Goal: Task Accomplishment & Management: Manage account settings

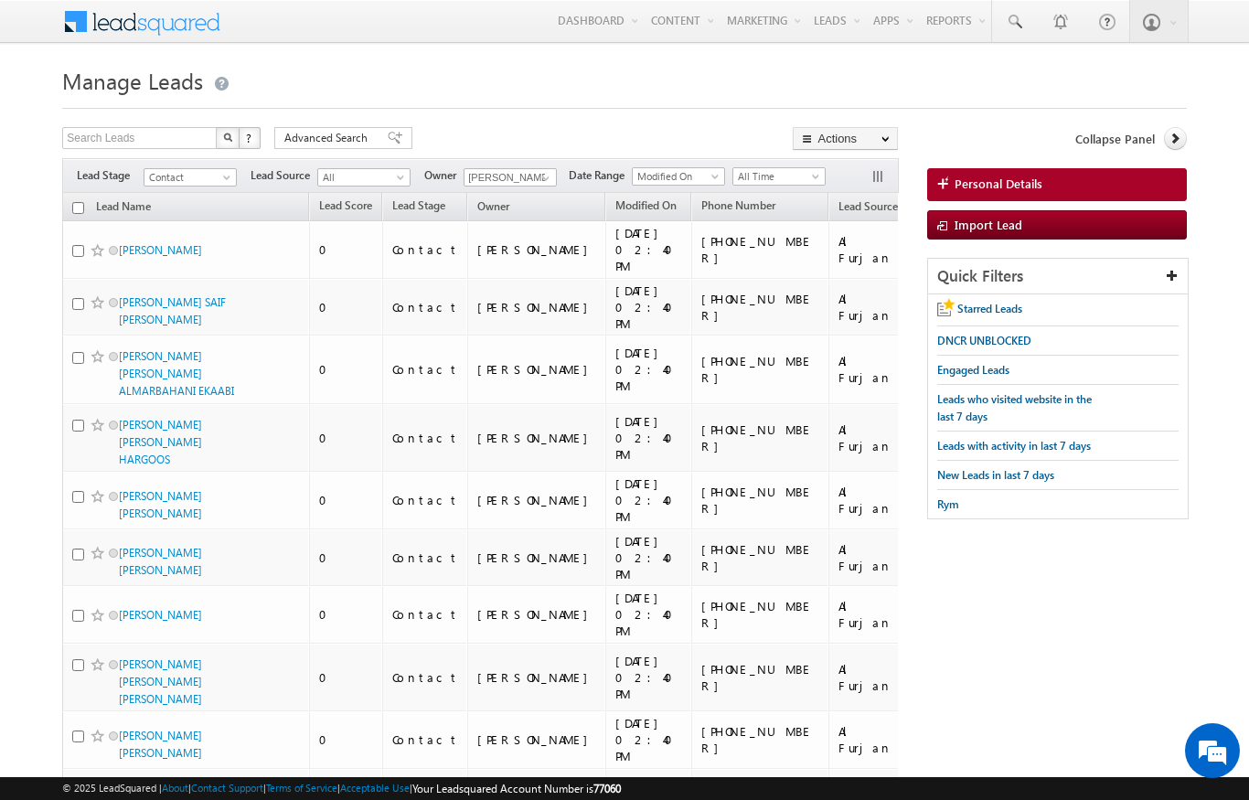
click at [79, 208] on input "checkbox" at bounding box center [78, 208] width 12 height 12
checkbox input "true"
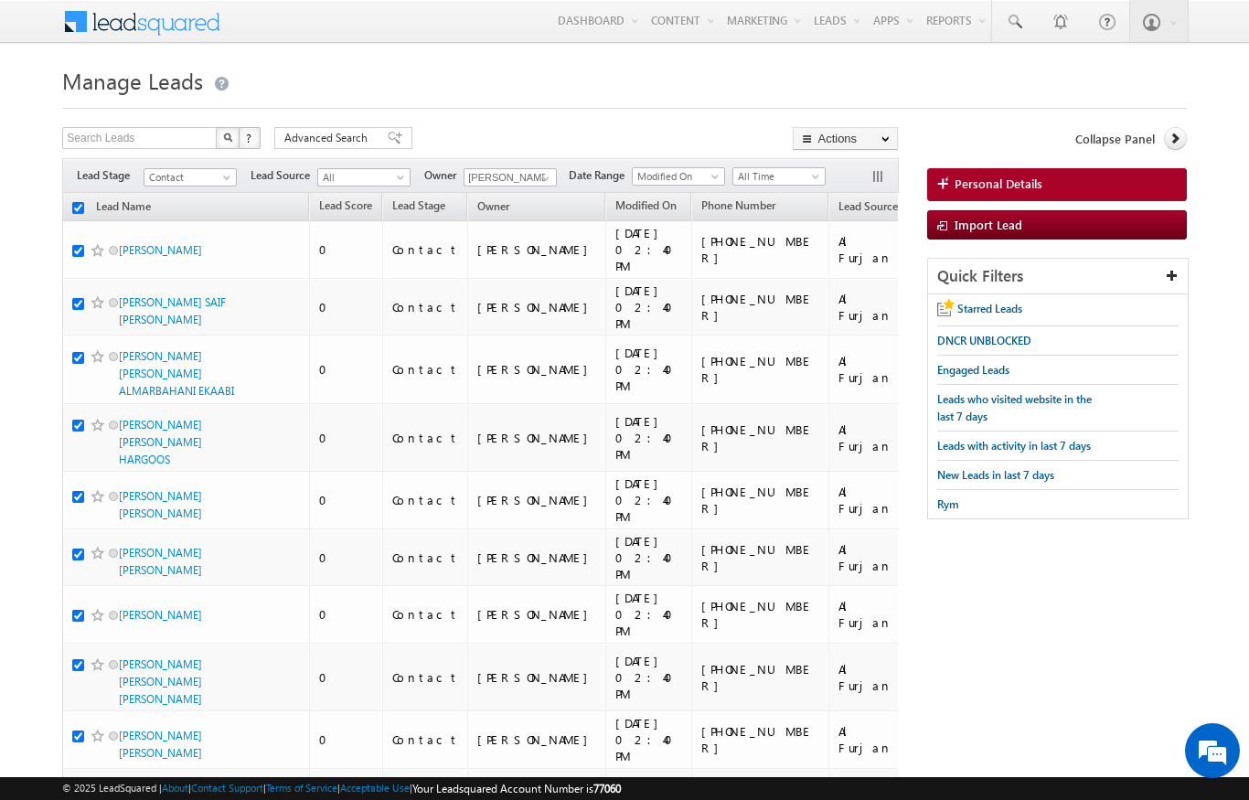
checkbox input "true"
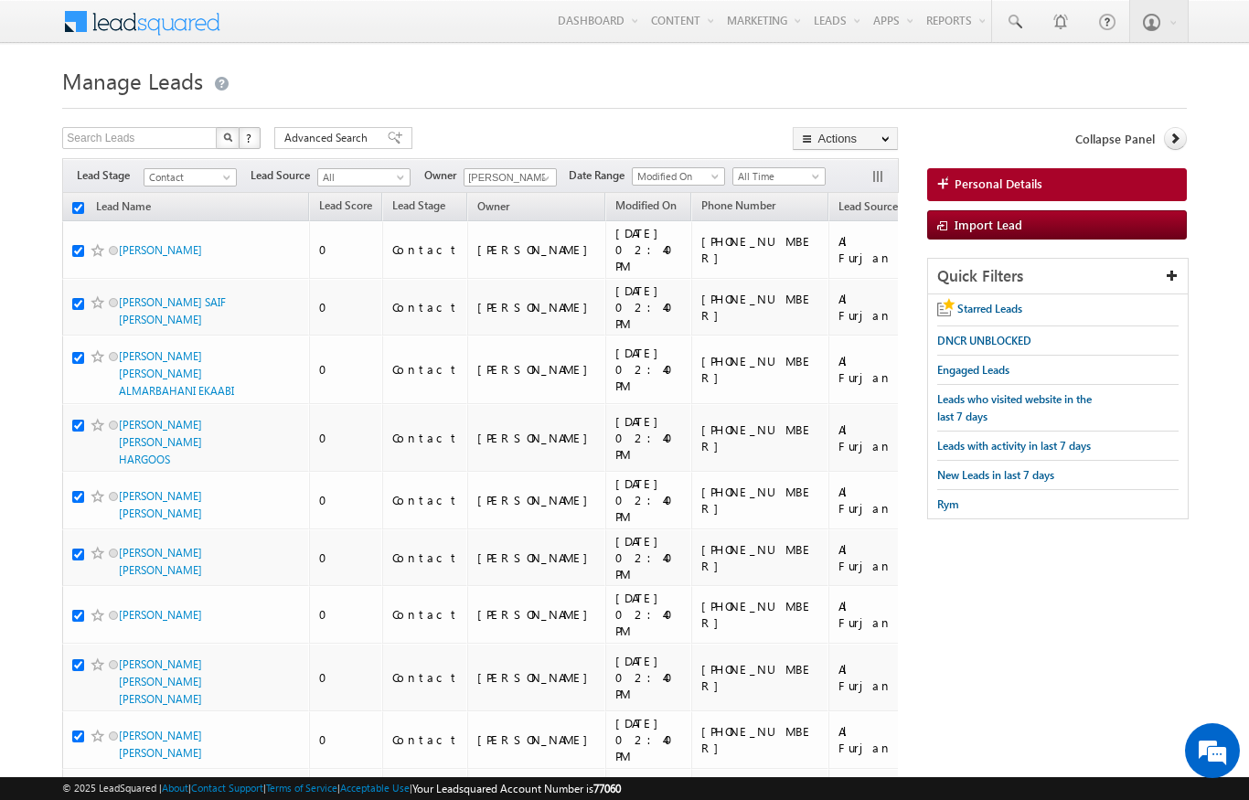
checkbox input "true"
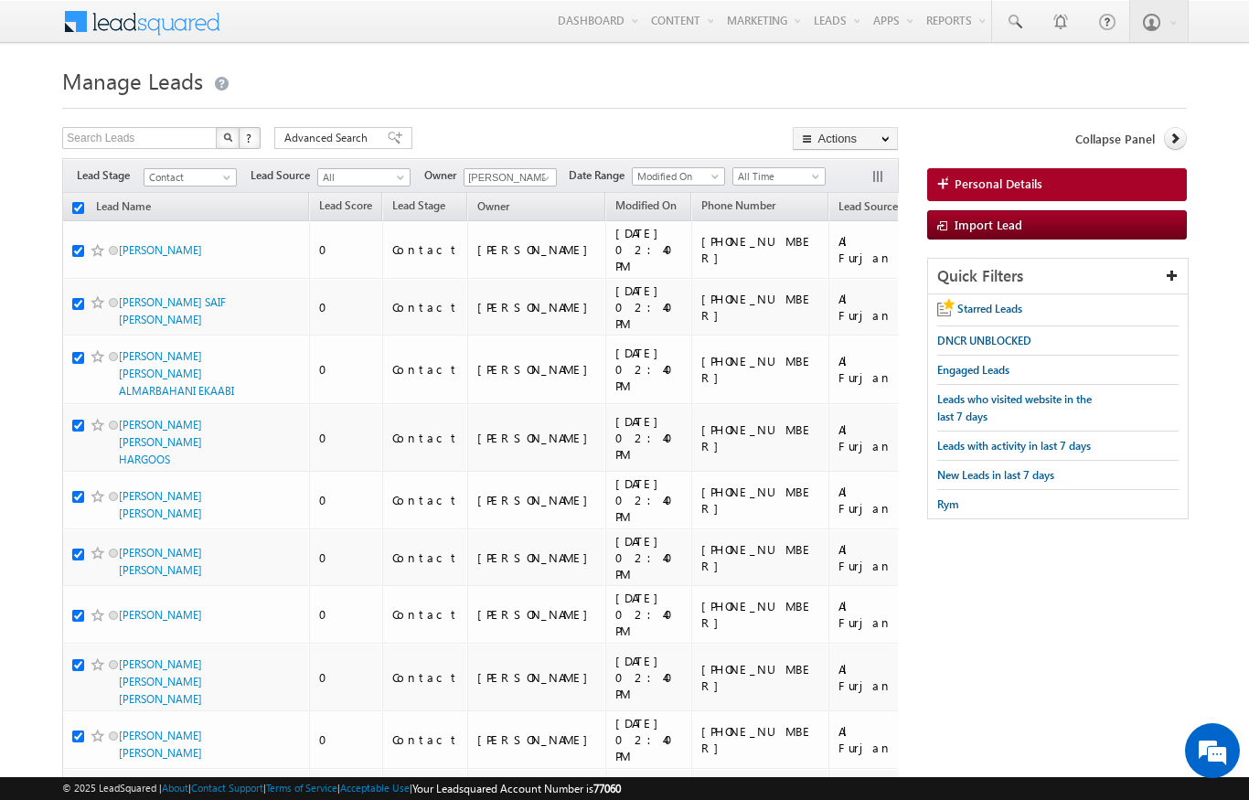
checkbox input "true"
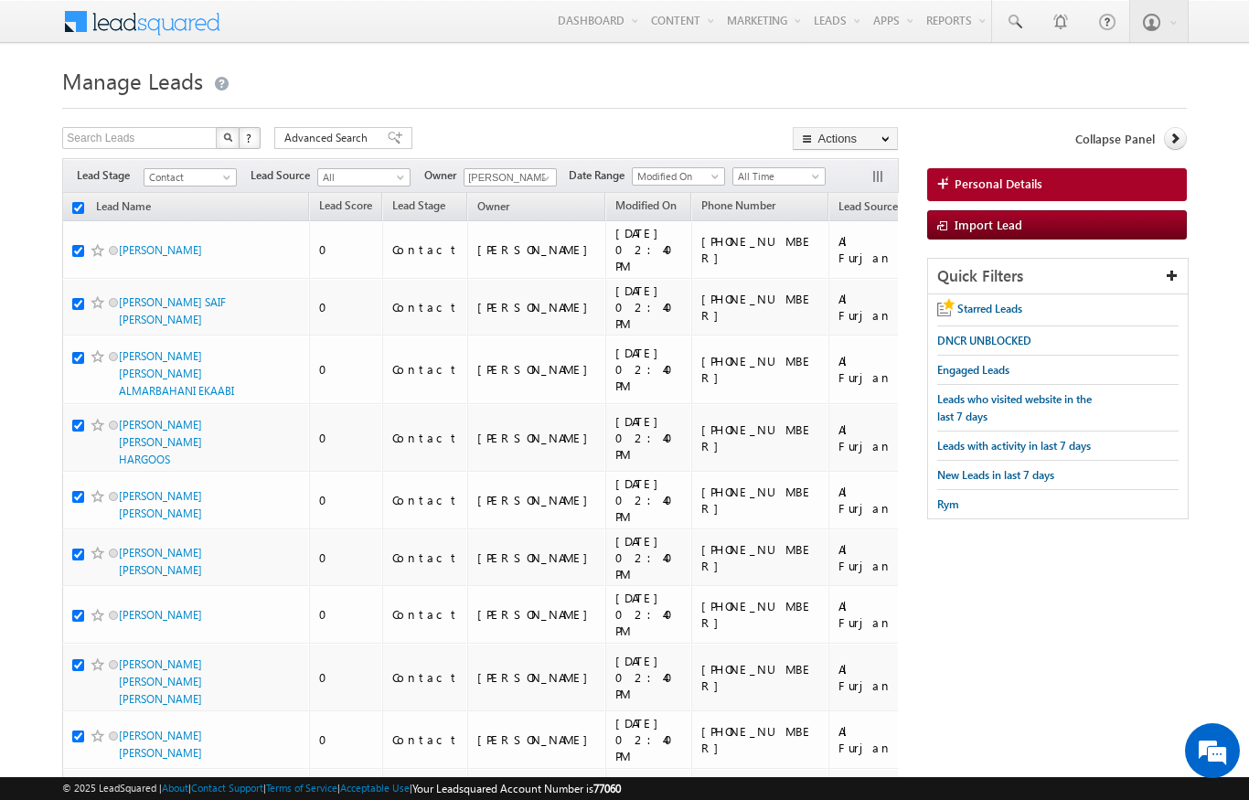
checkbox input "true"
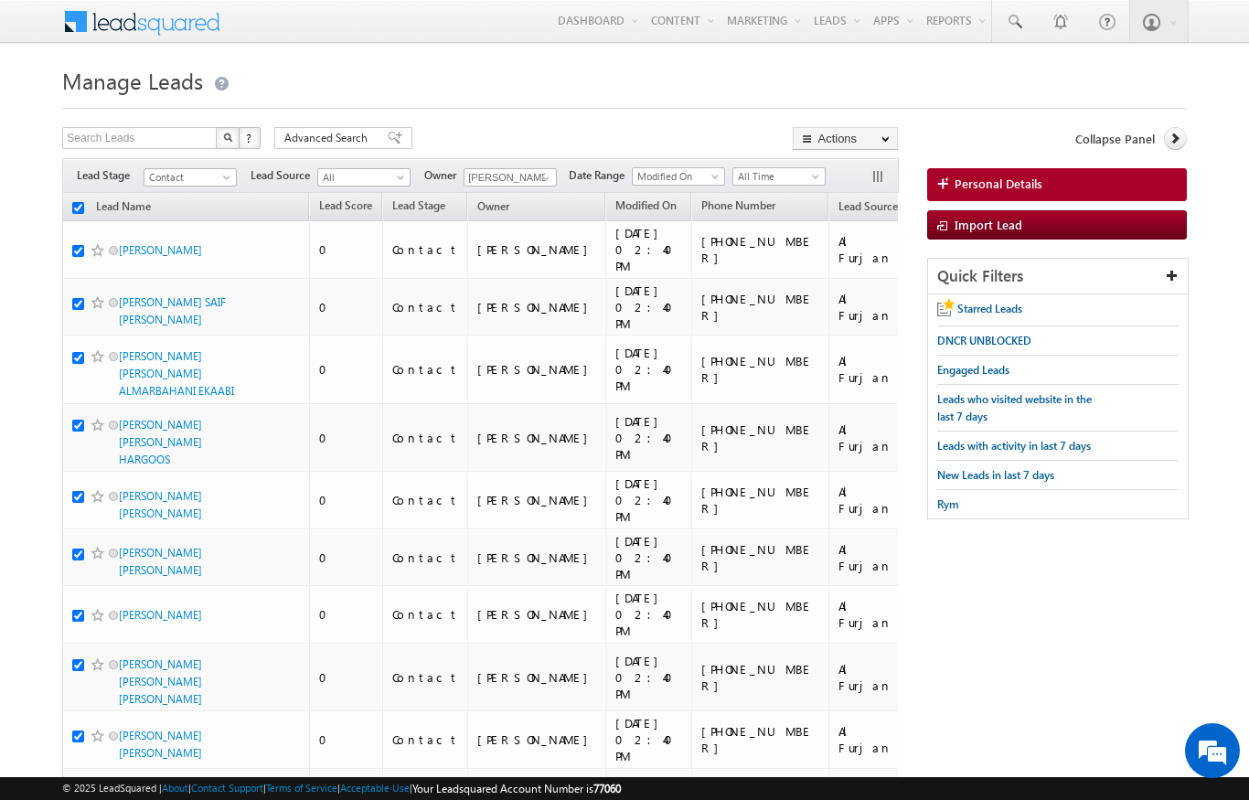
checkbox input "true"
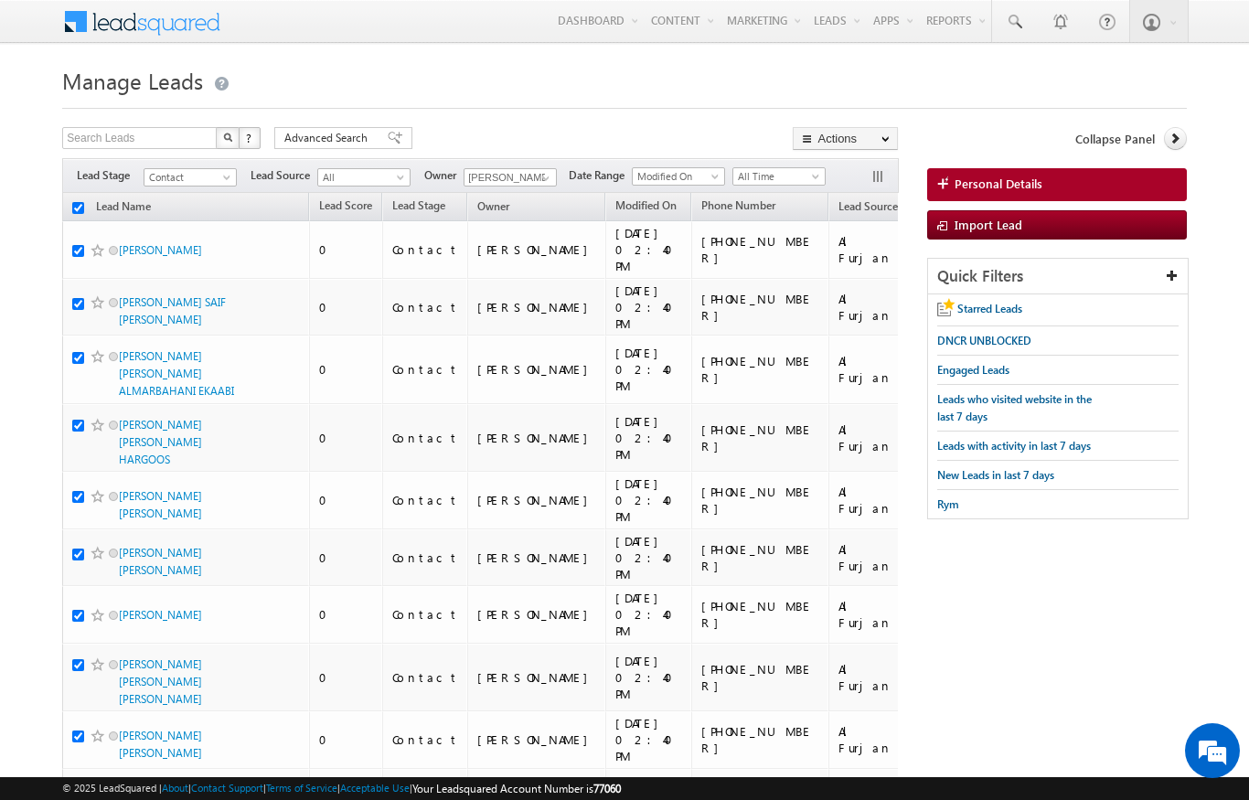
checkbox input "true"
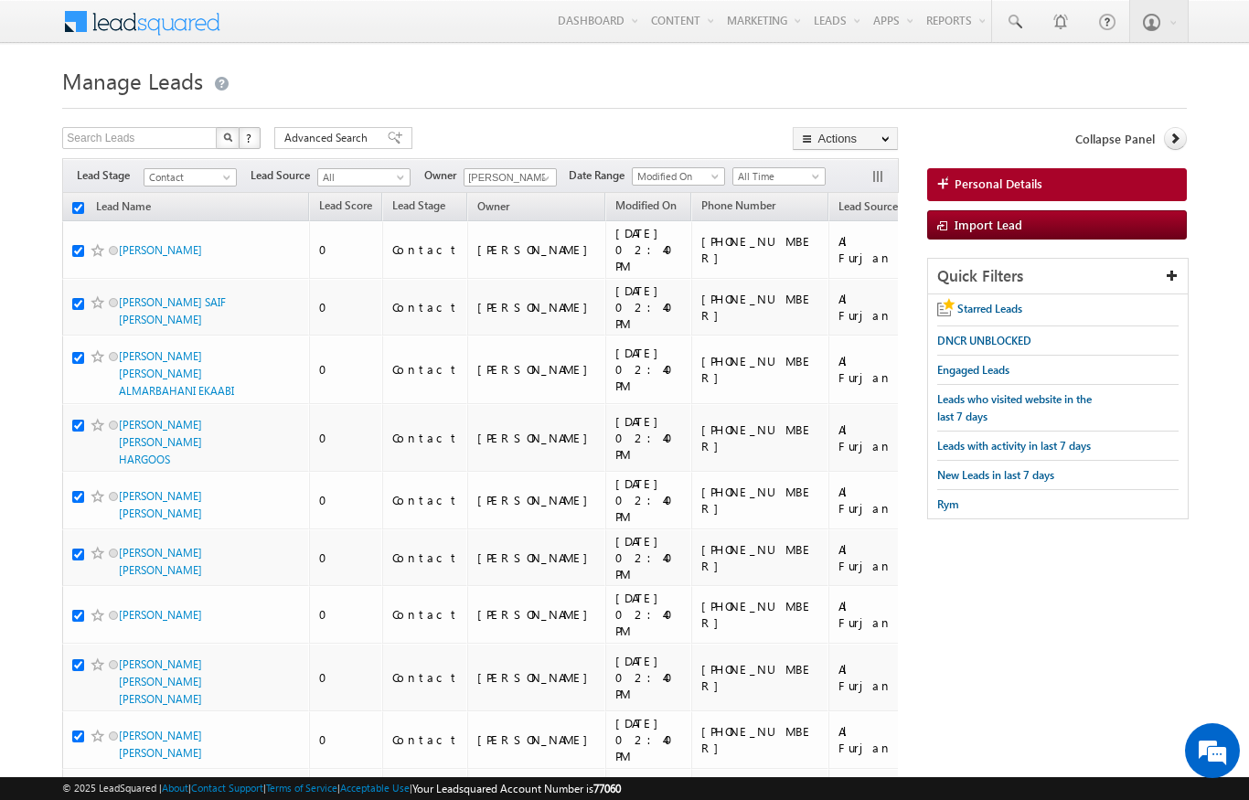
checkbox input "true"
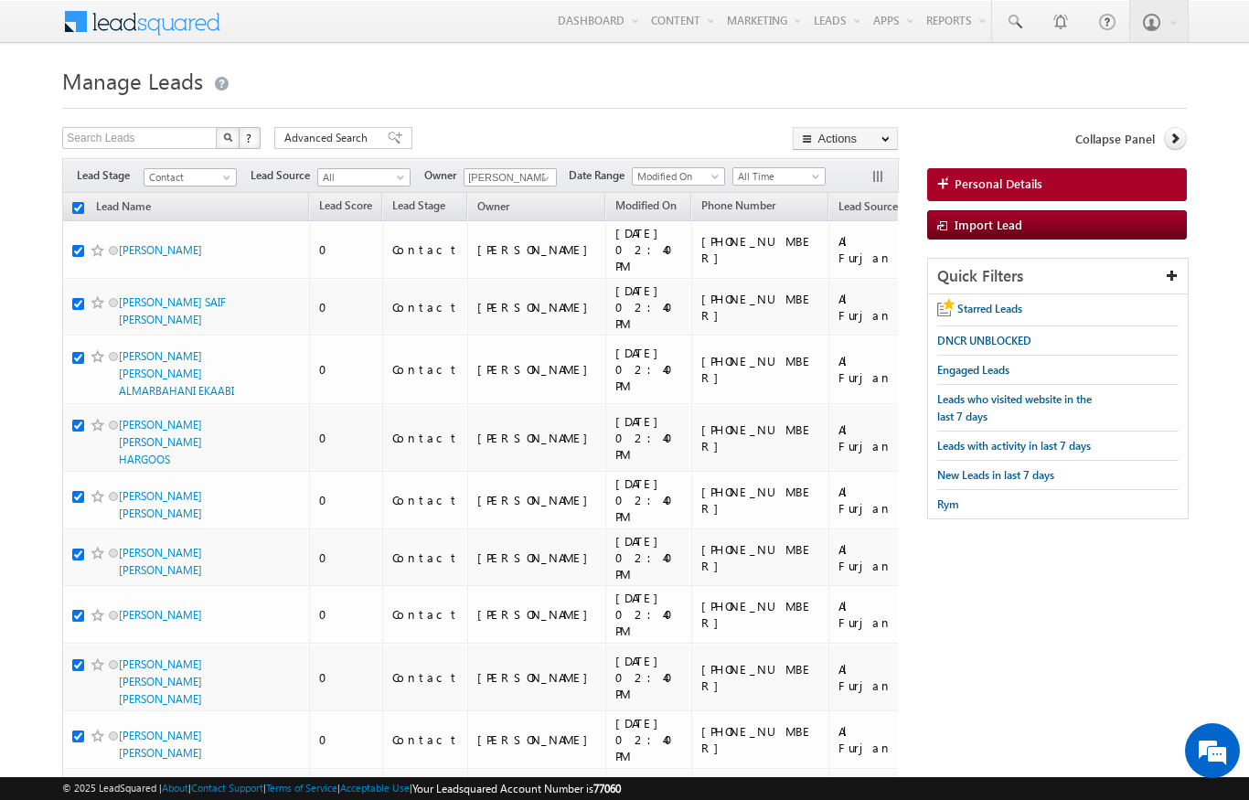
checkbox input "true"
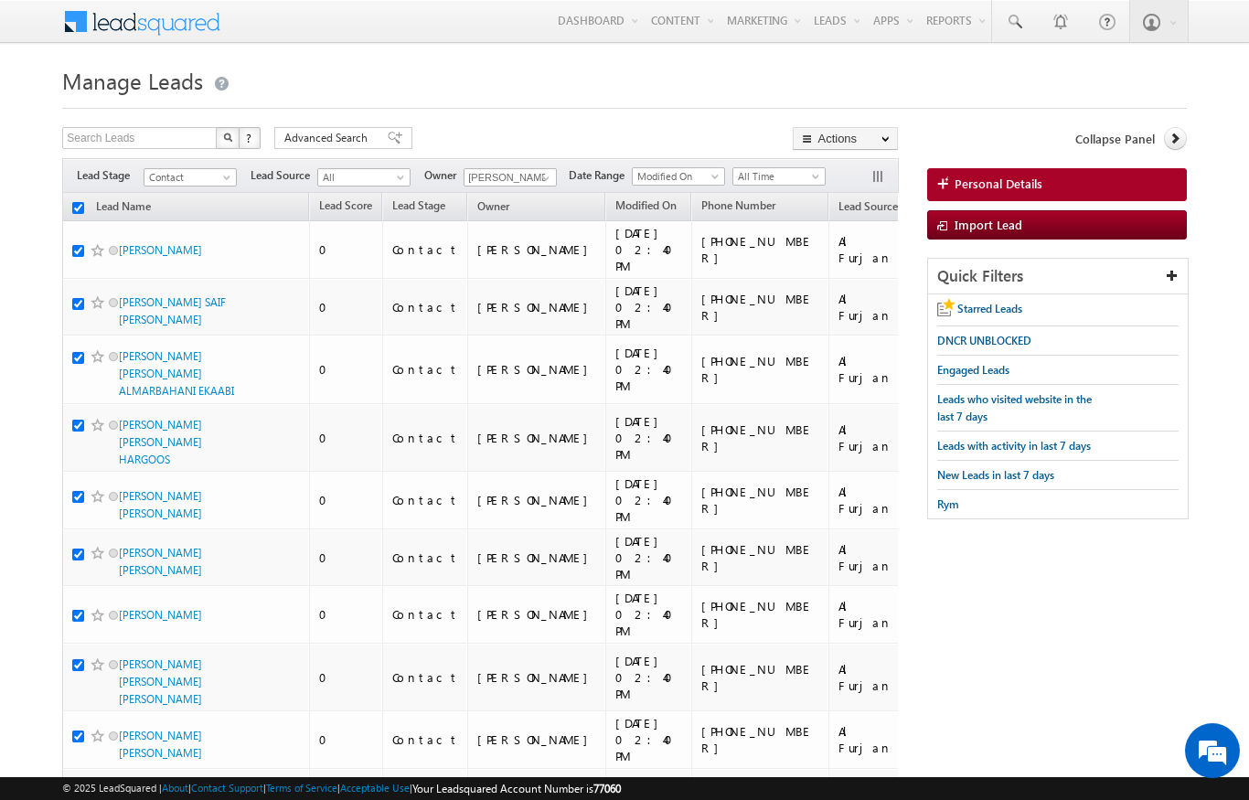
checkbox input "true"
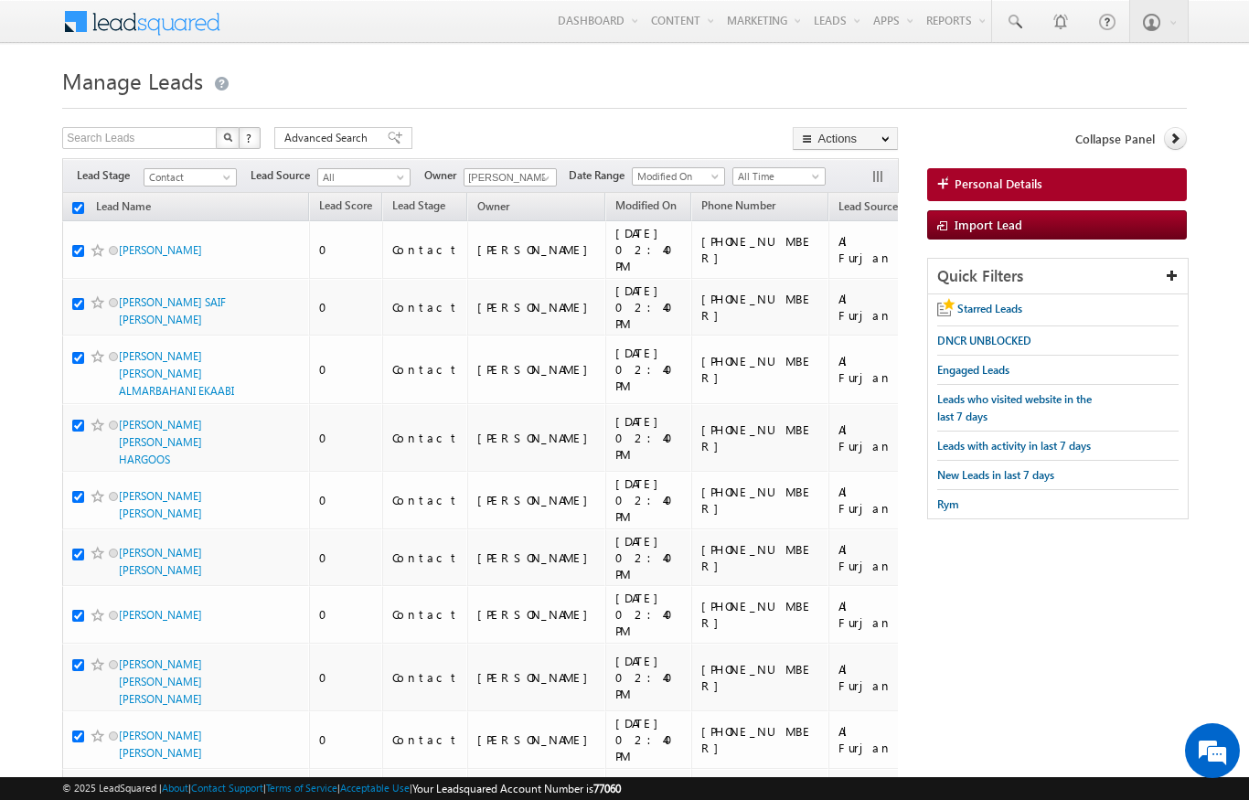
checkbox input "true"
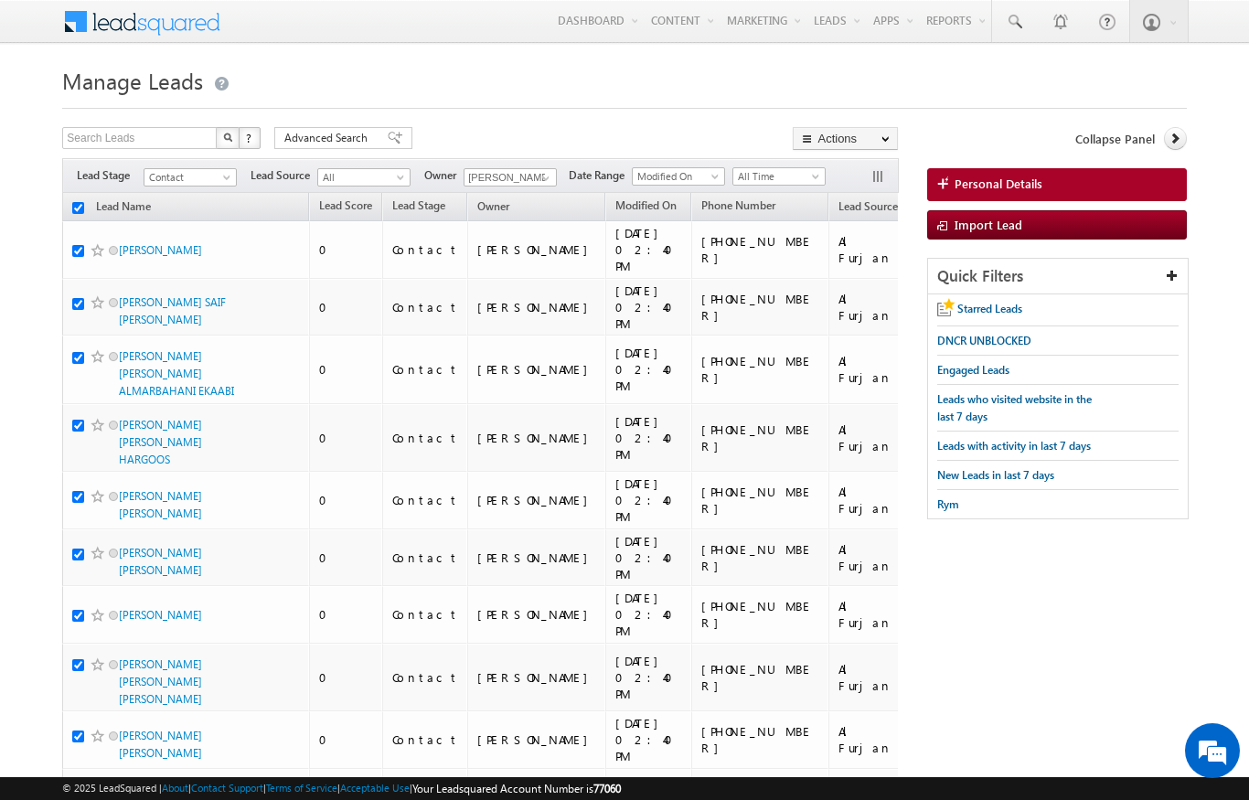
checkbox input "true"
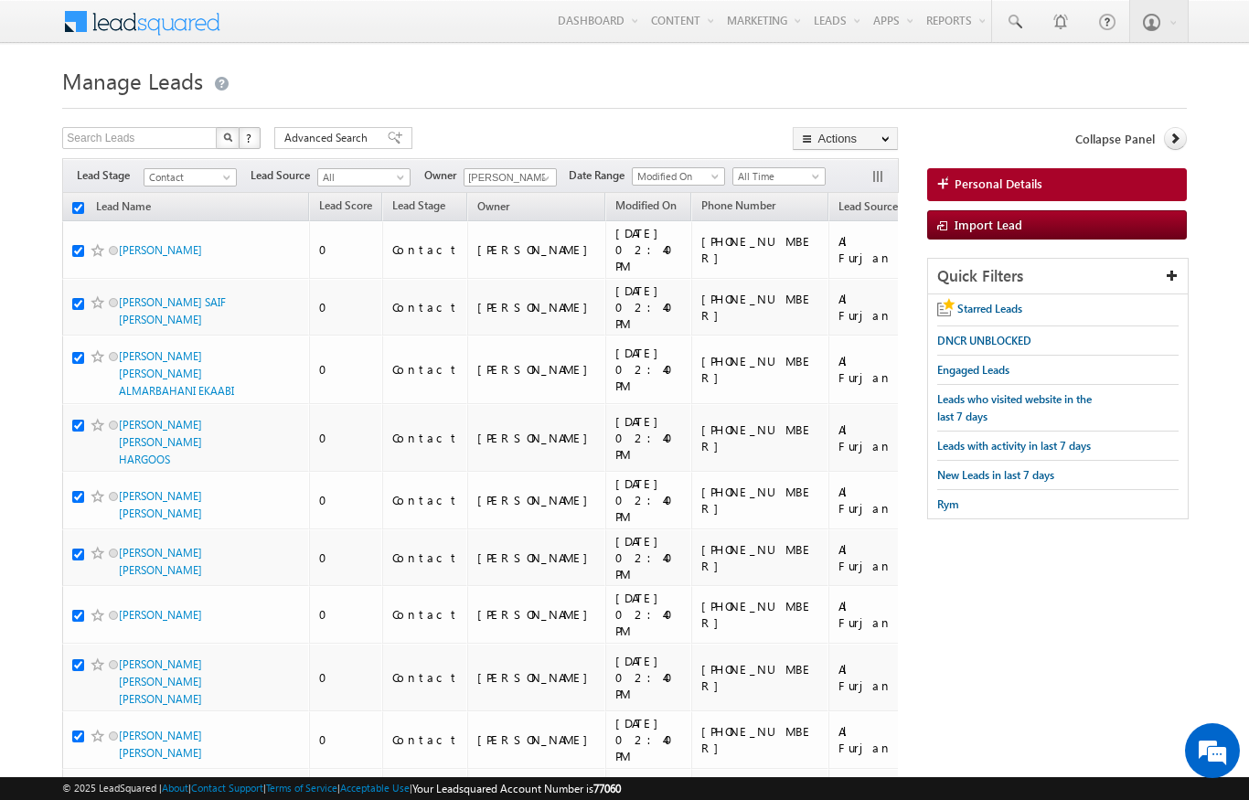
checkbox input "true"
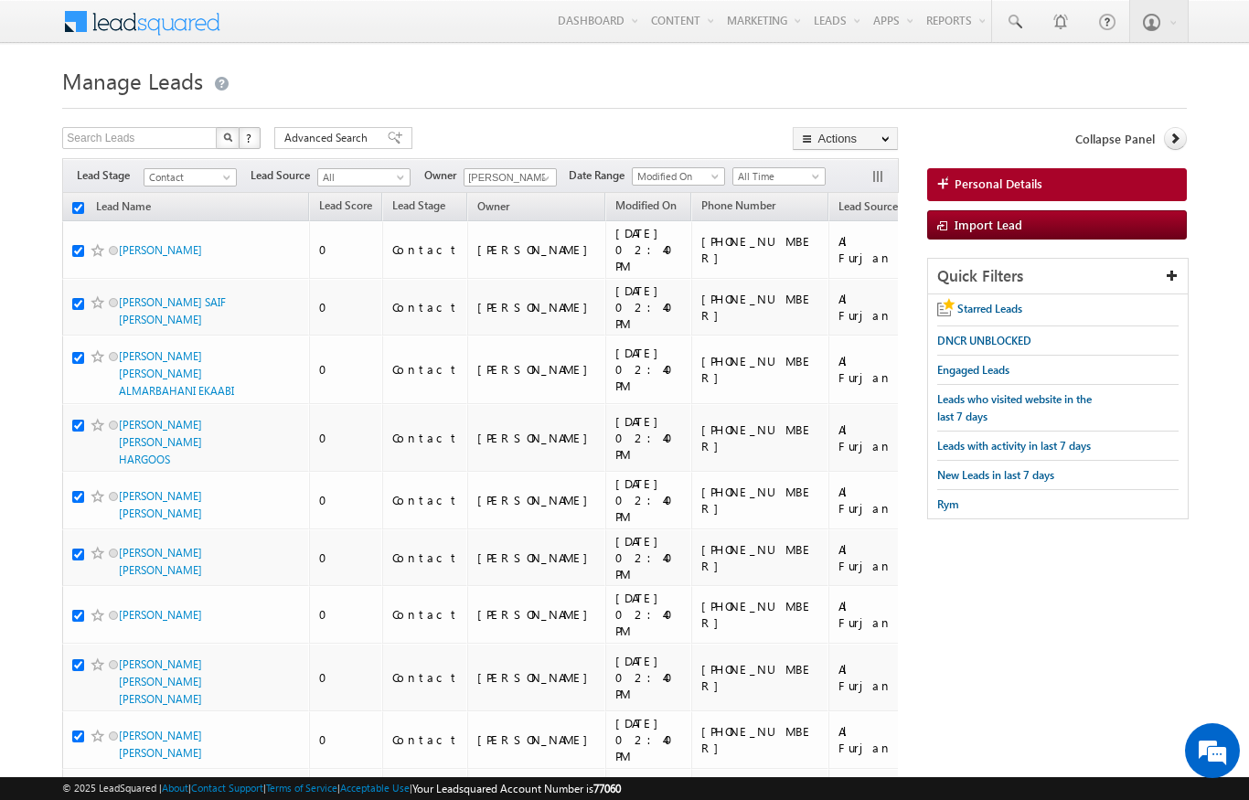
checkbox input "true"
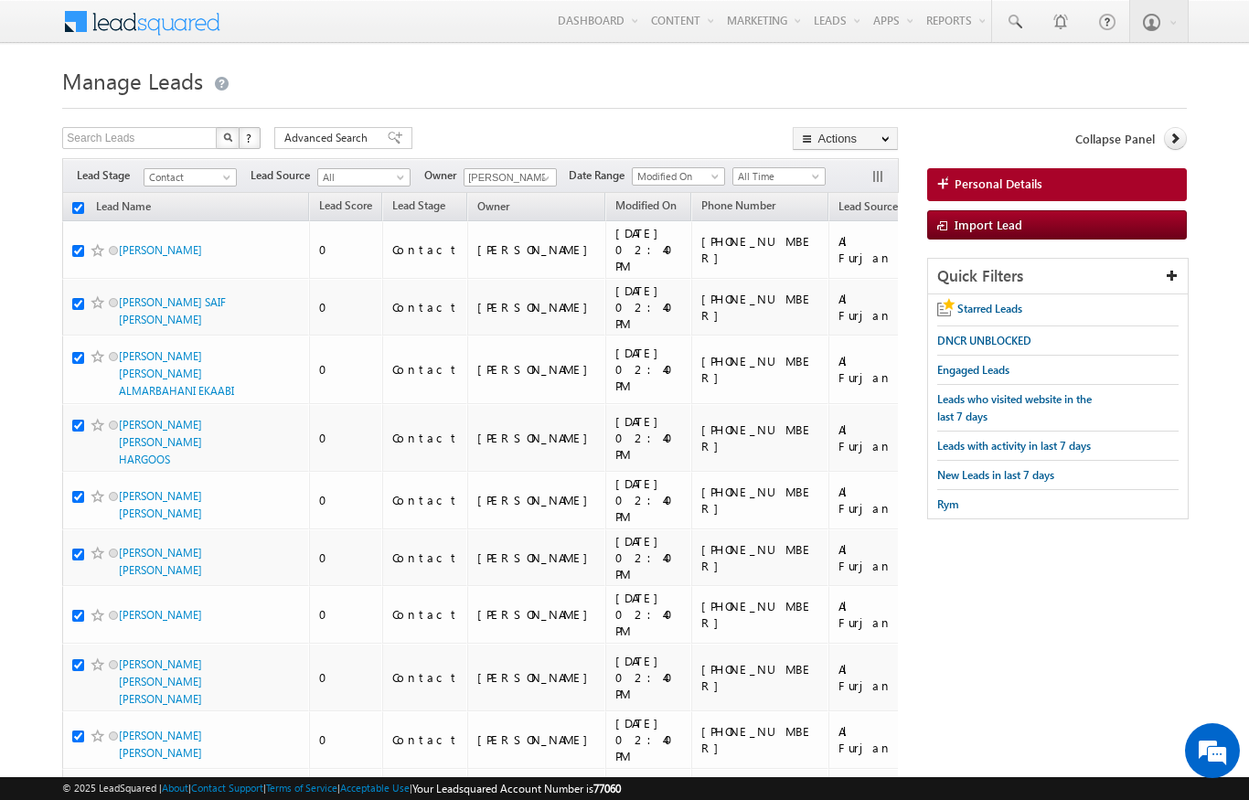
checkbox input "true"
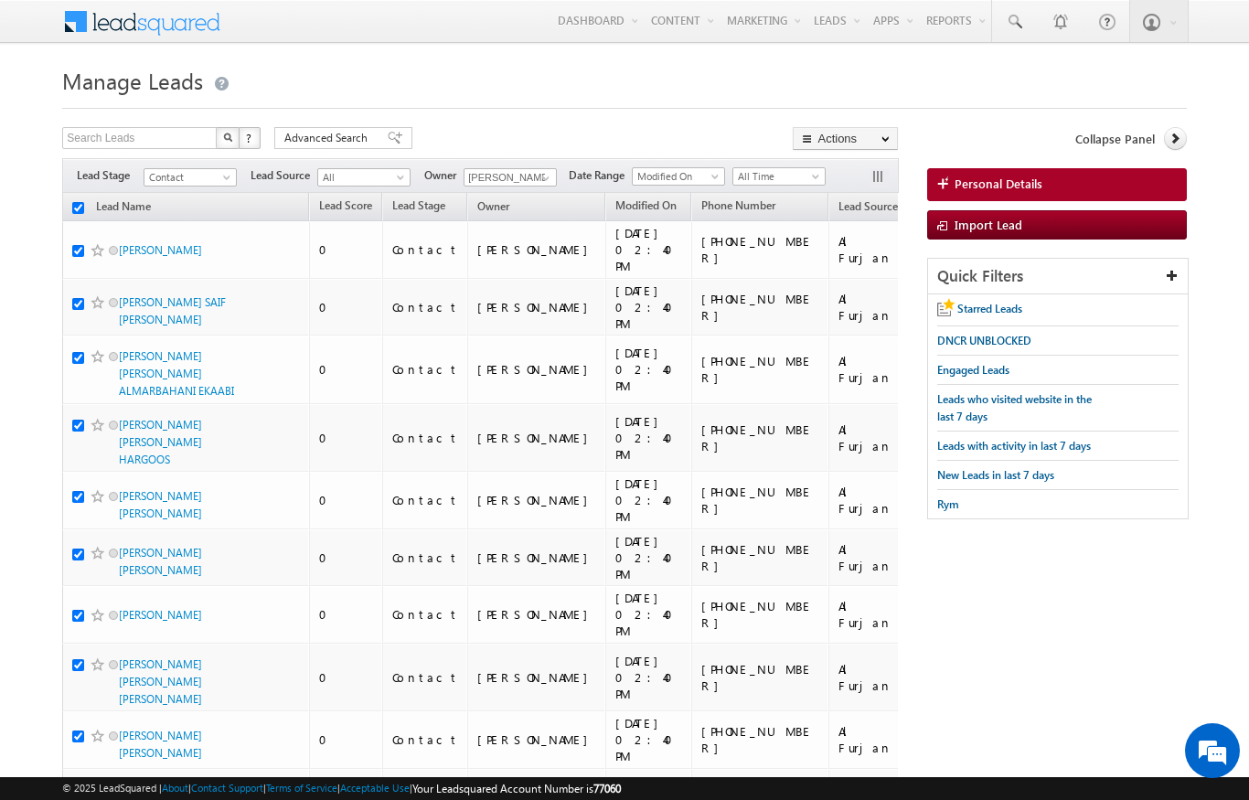
checkbox input "true"
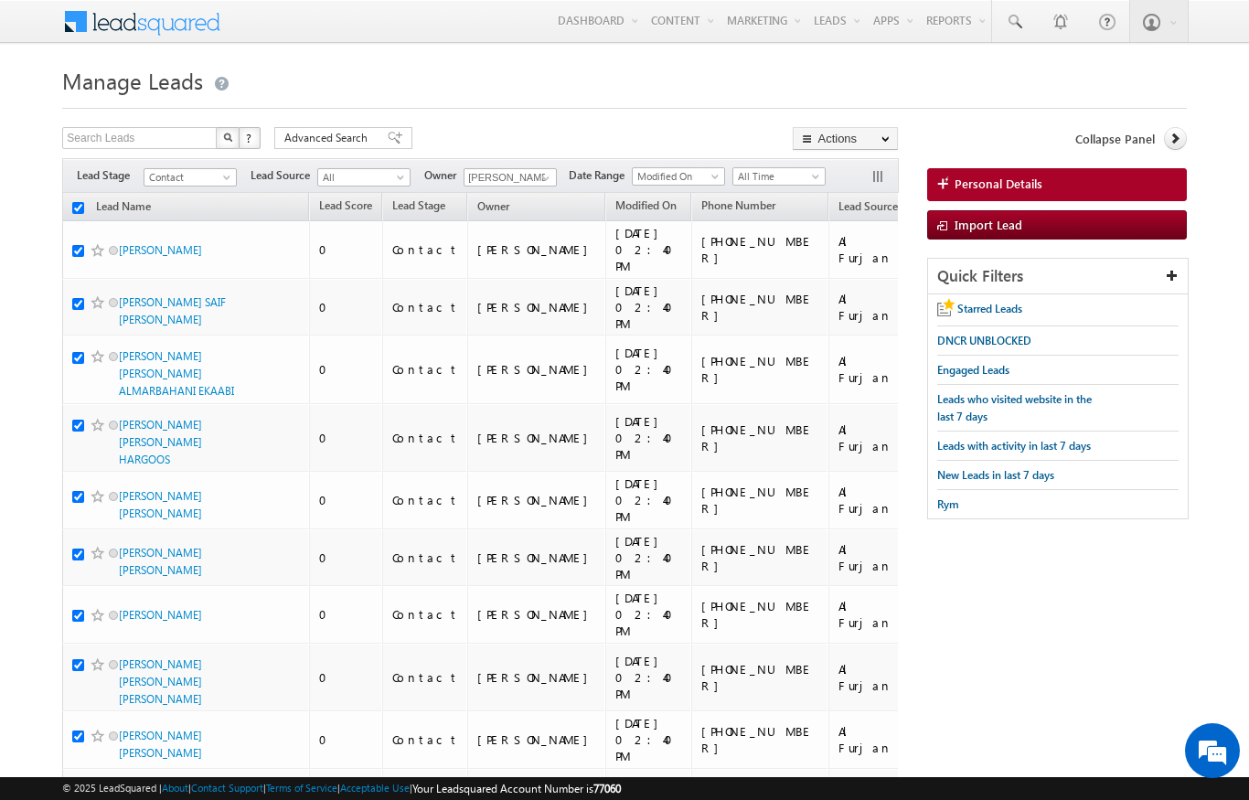
checkbox input "true"
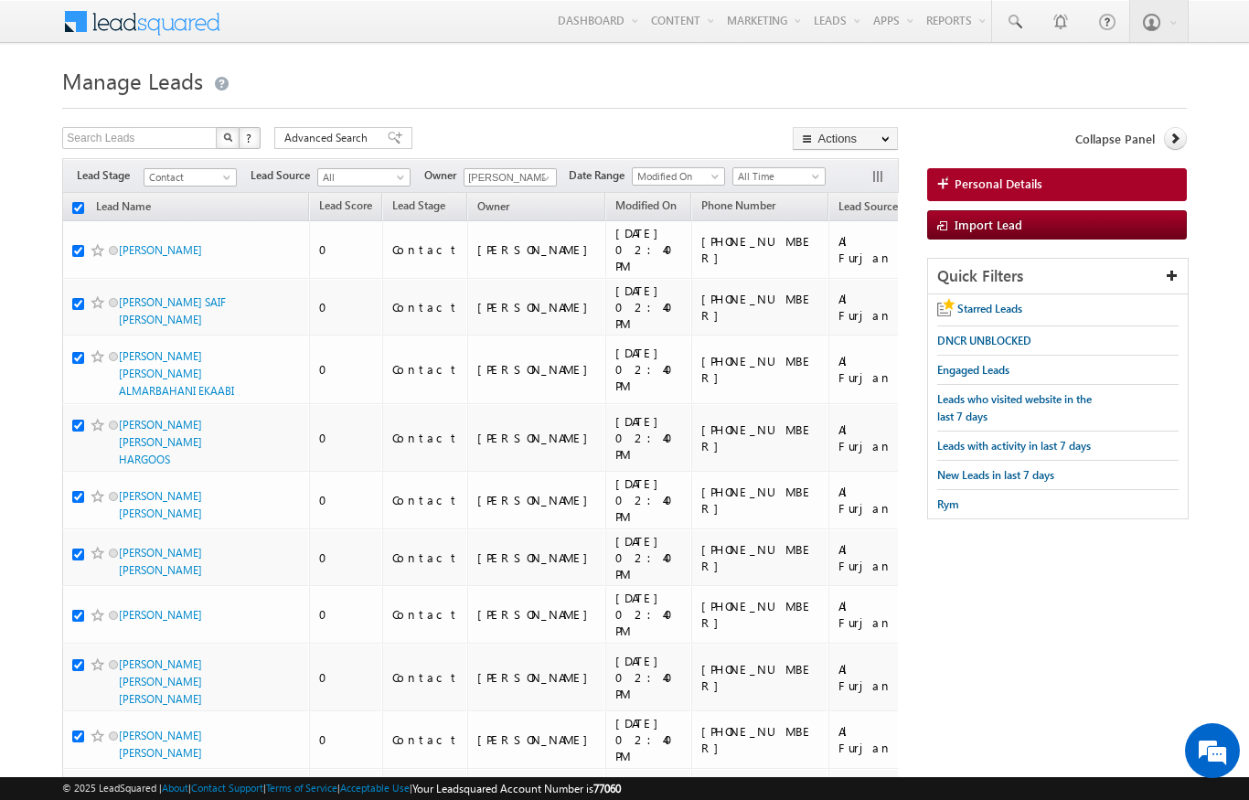
checkbox input "true"
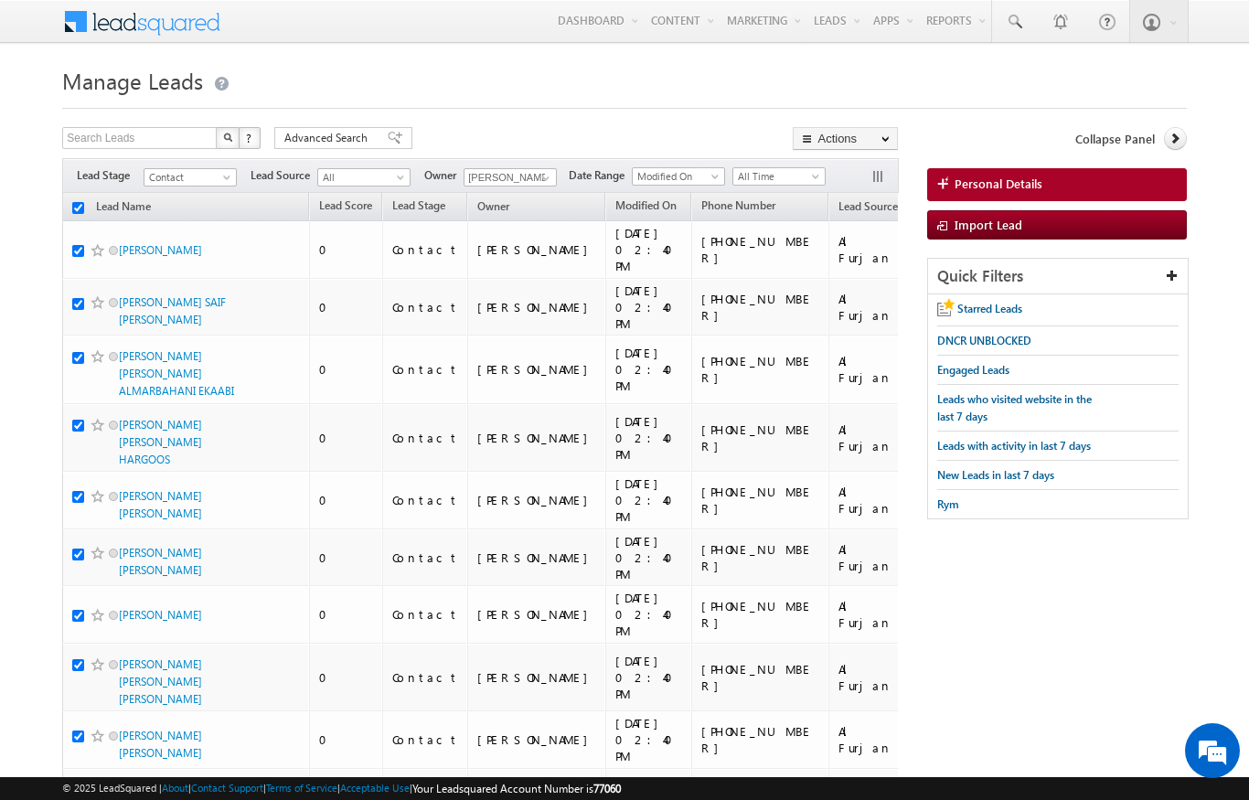
checkbox input "true"
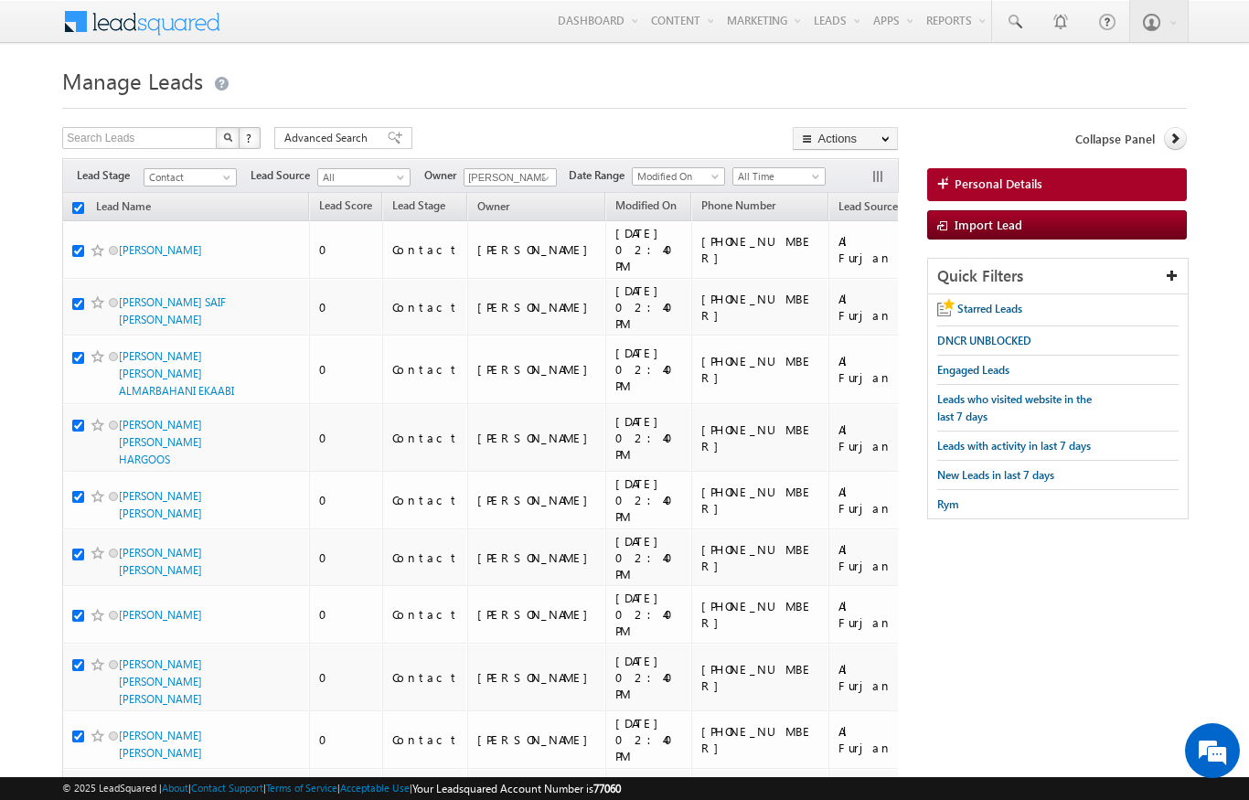
checkbox input "true"
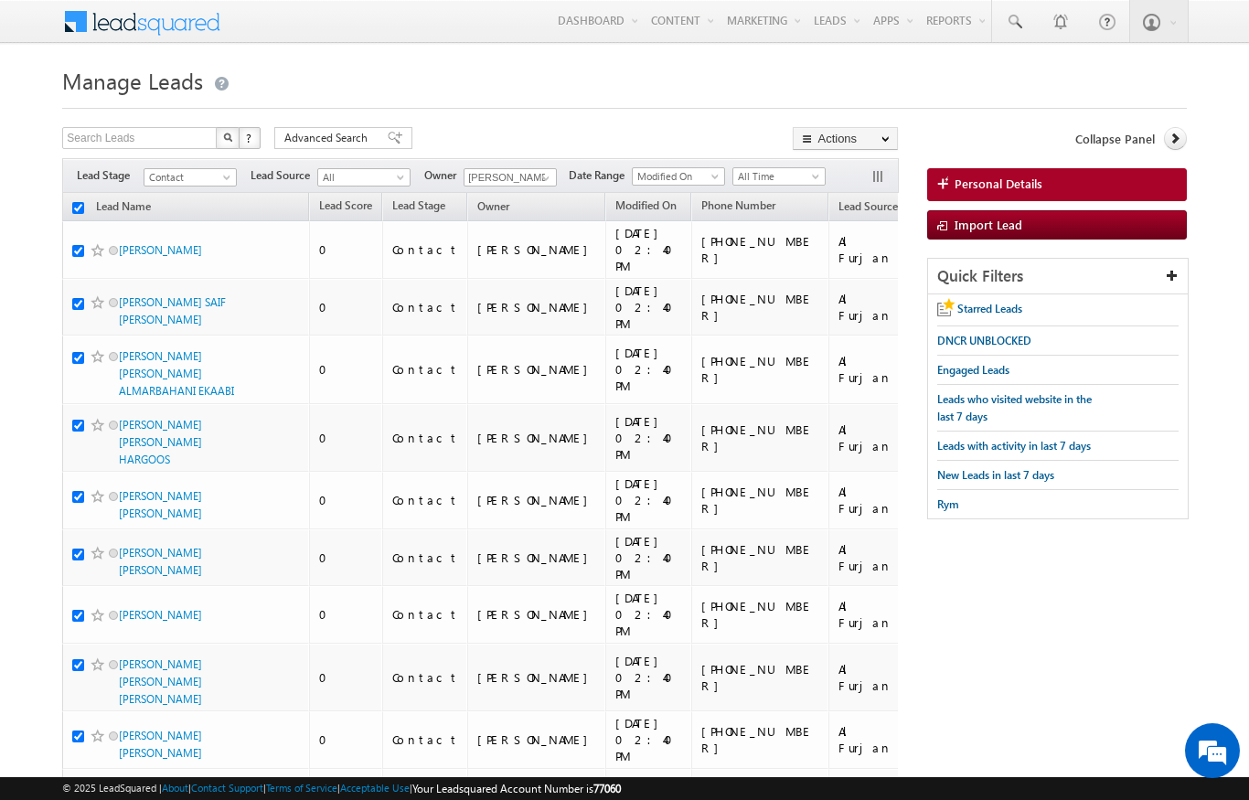
checkbox input "true"
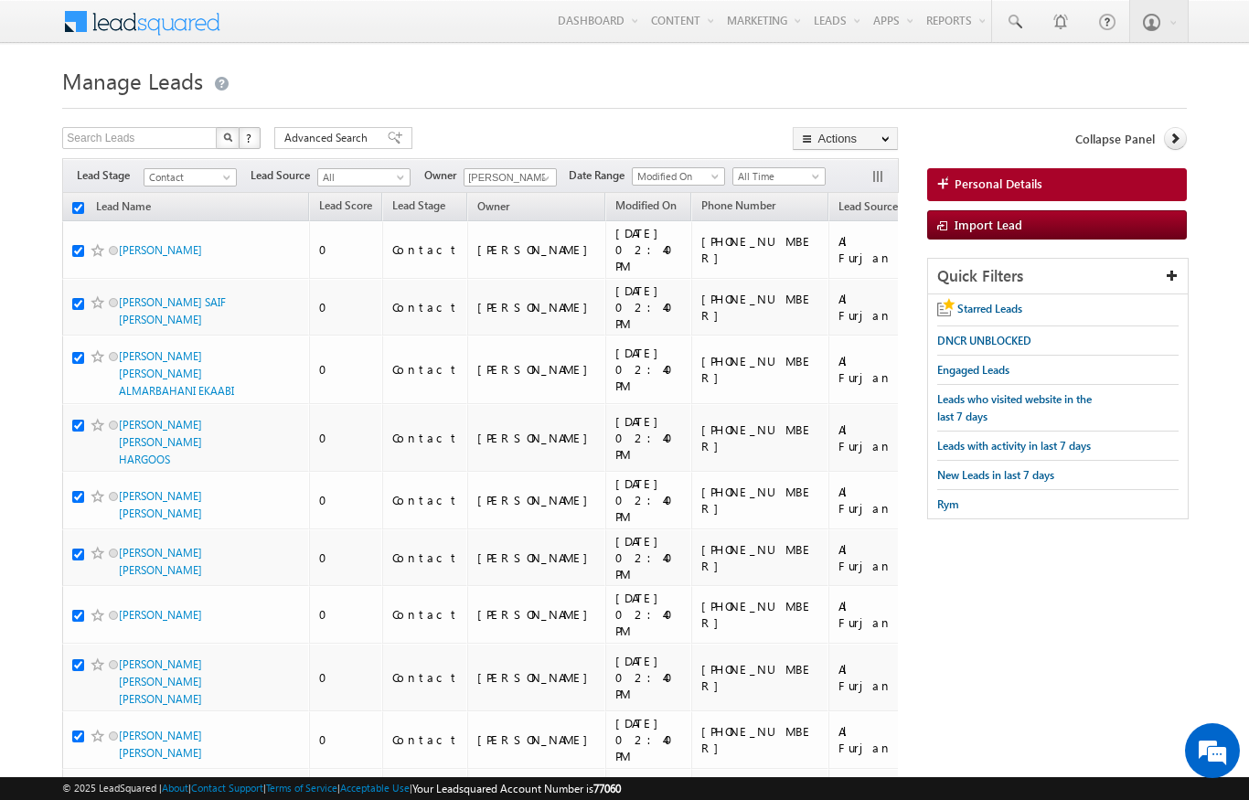
checkbox input "true"
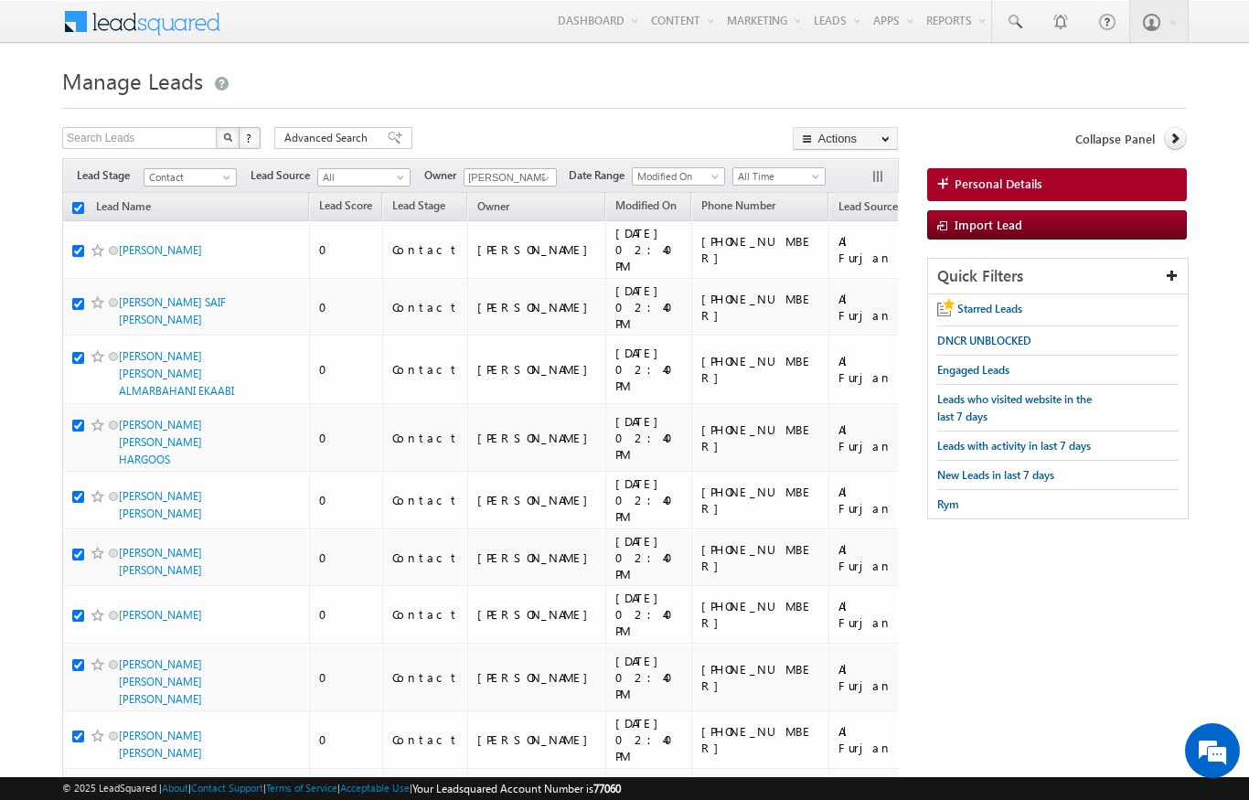
checkbox input "true"
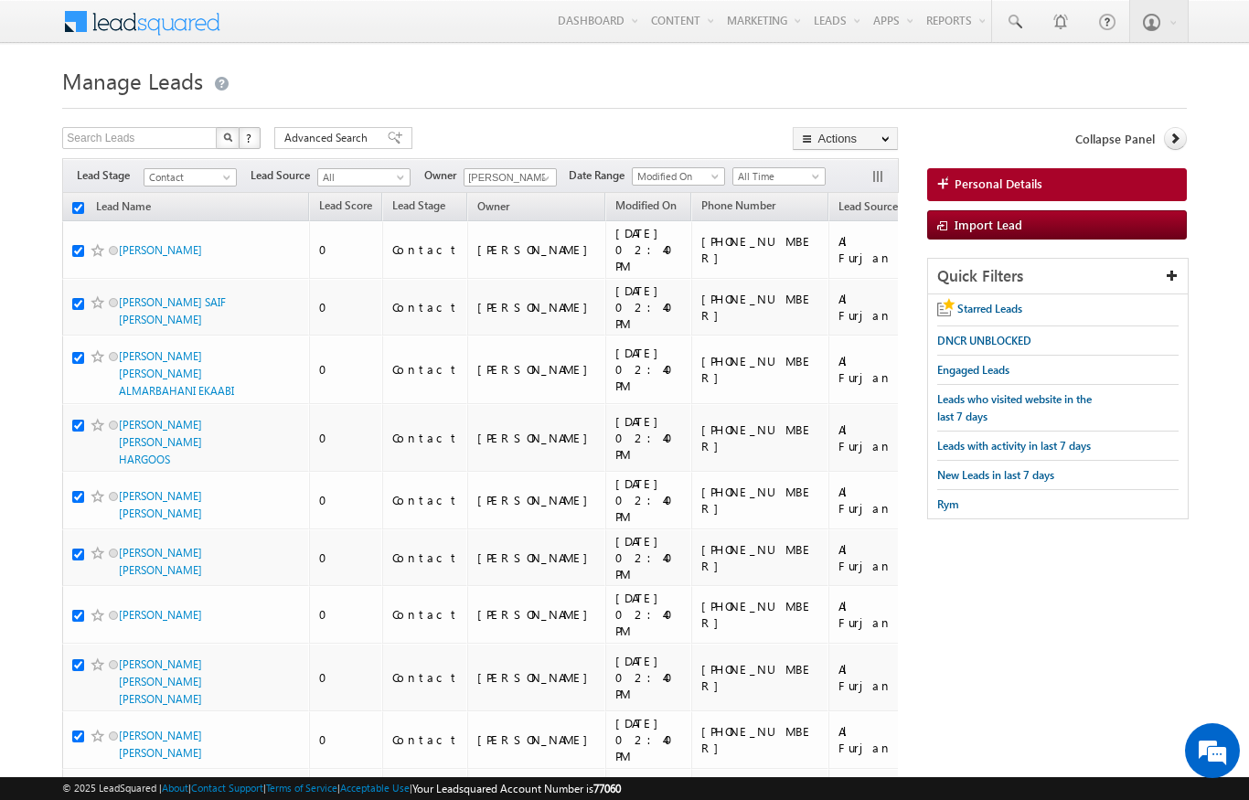
checkbox input "true"
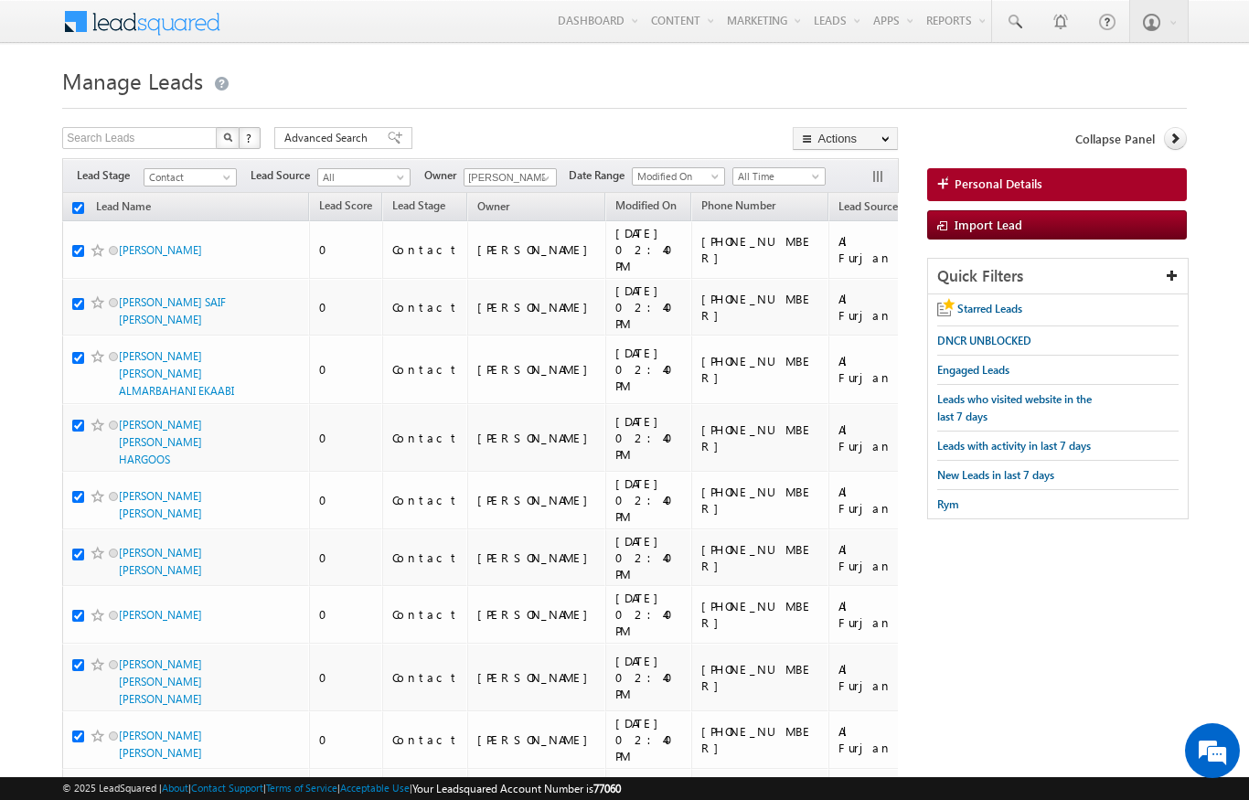
checkbox input "true"
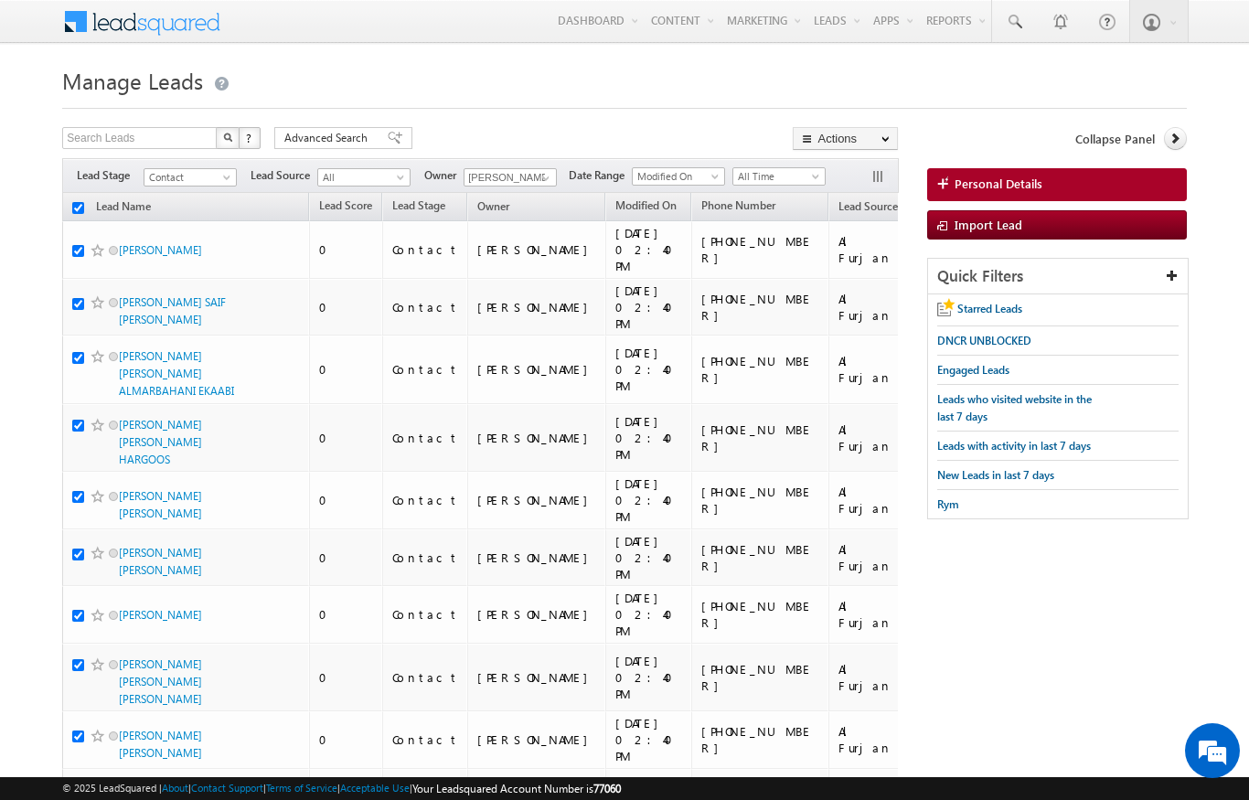
checkbox input "true"
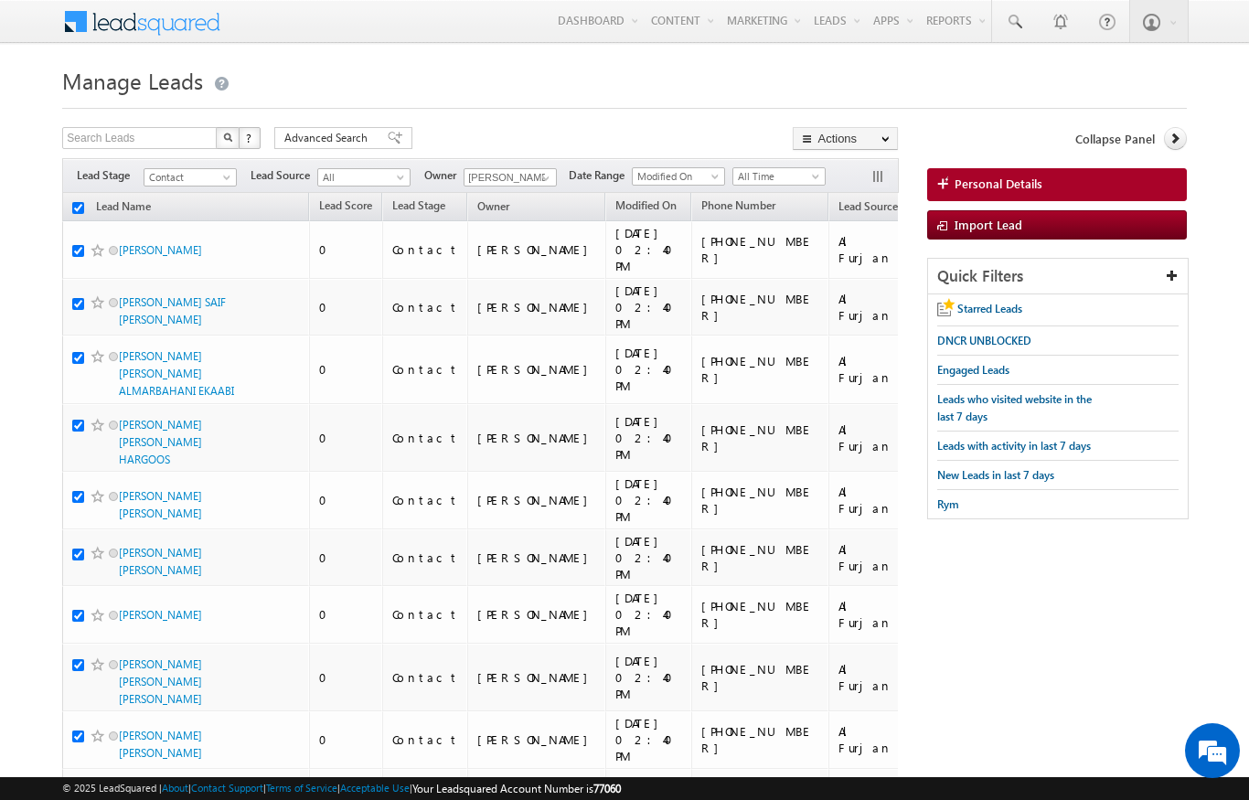
checkbox input "true"
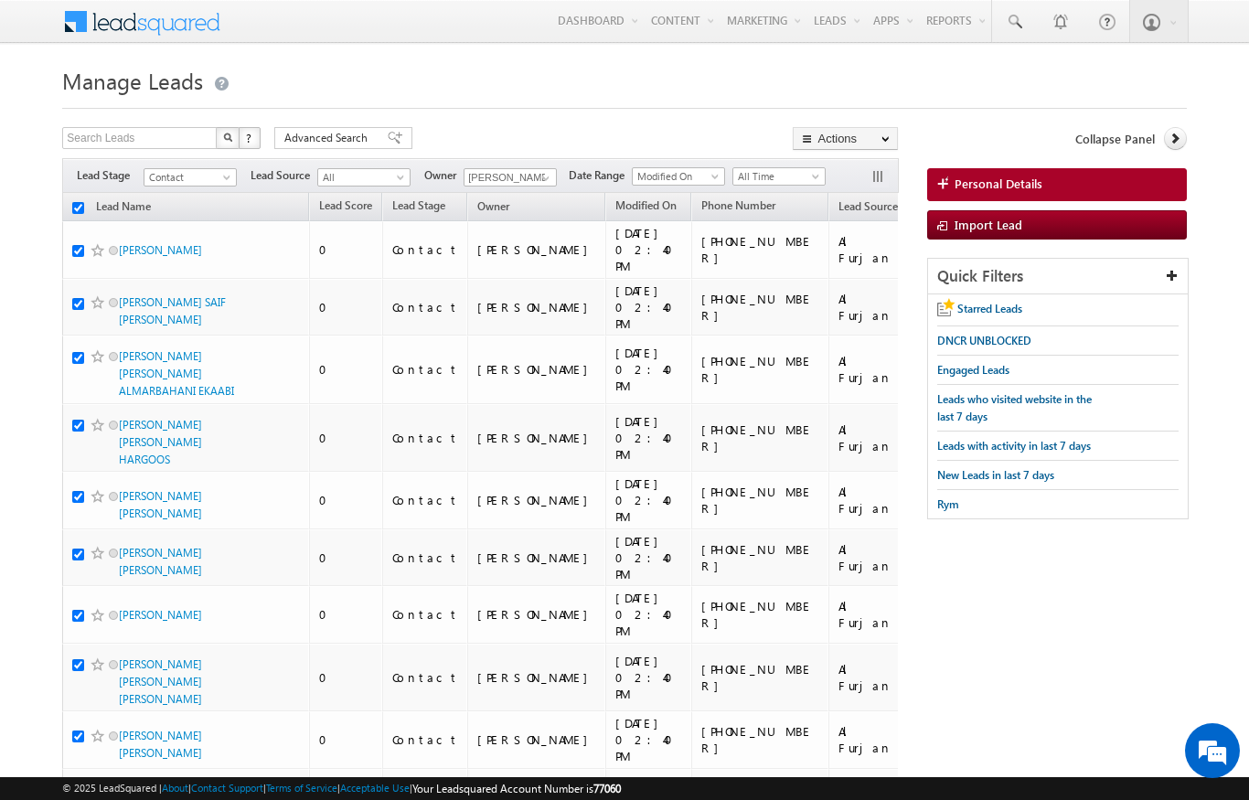
checkbox input "true"
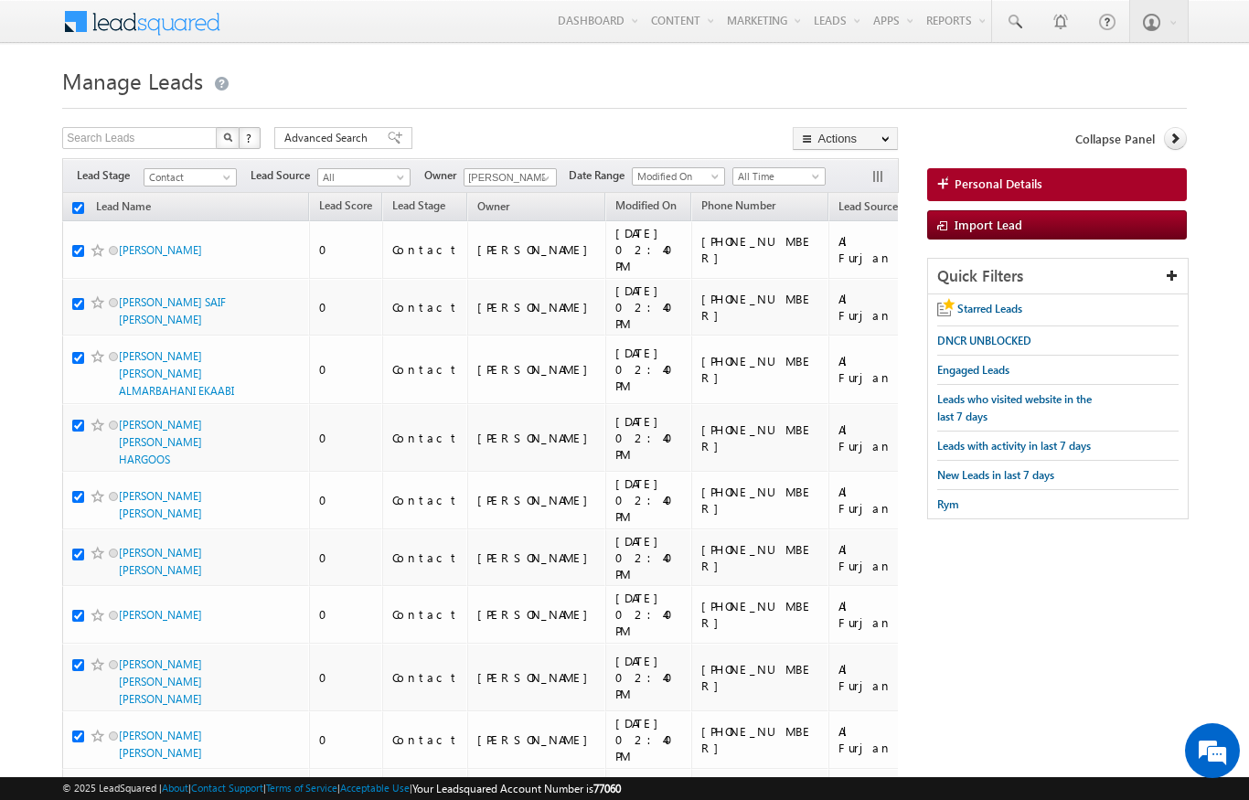
checkbox input "true"
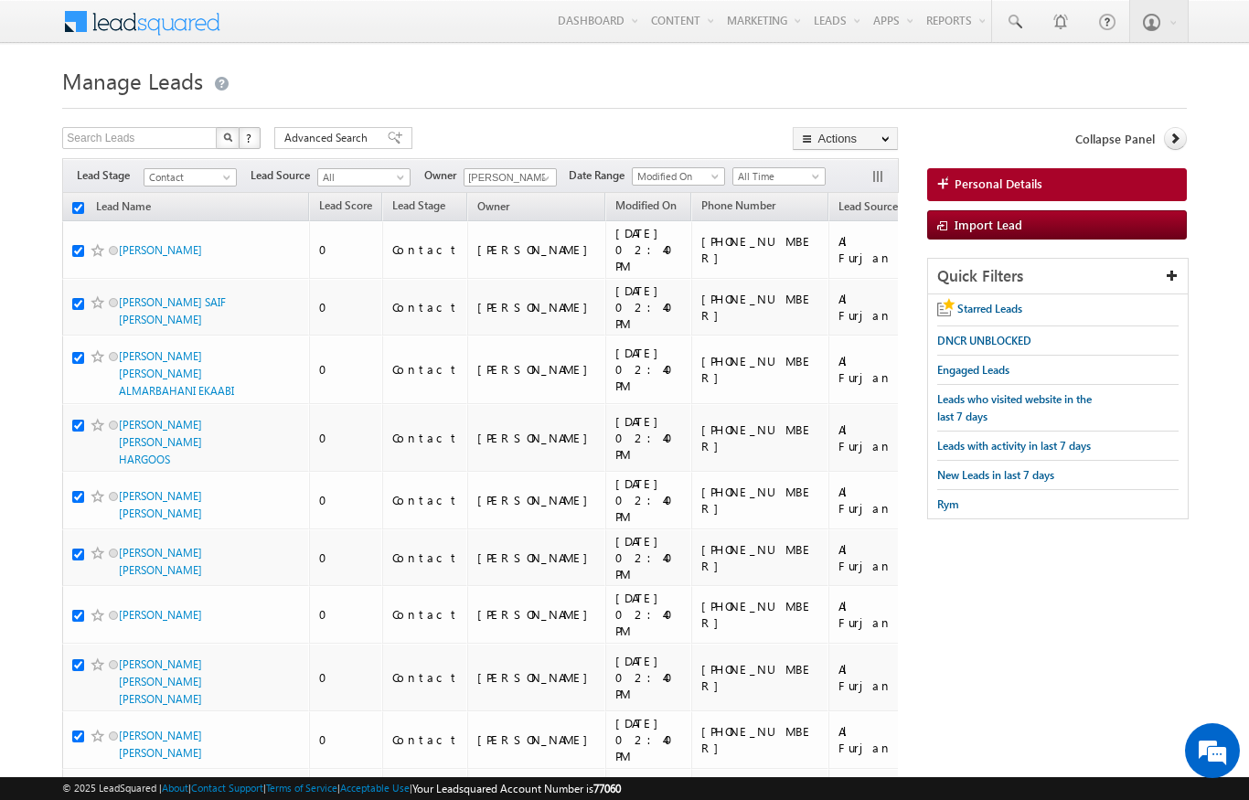
checkbox input "true"
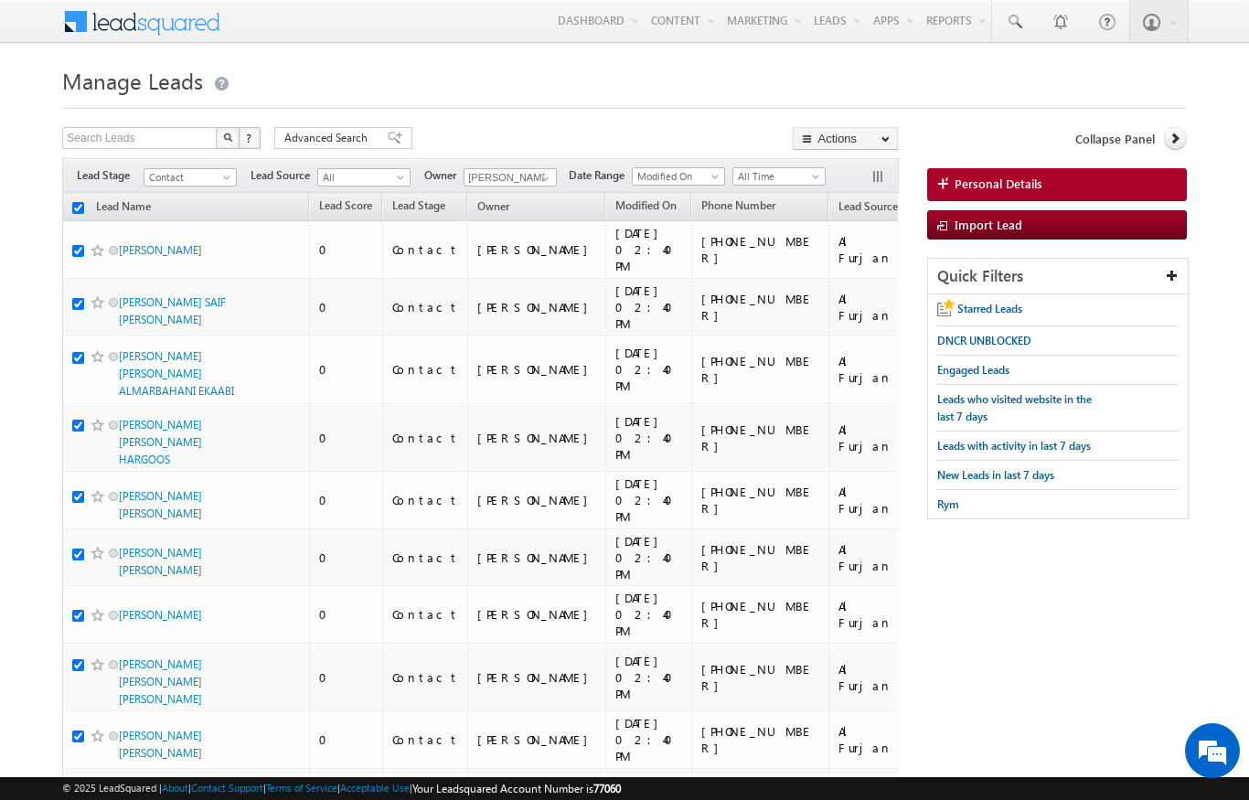
checkbox input "true"
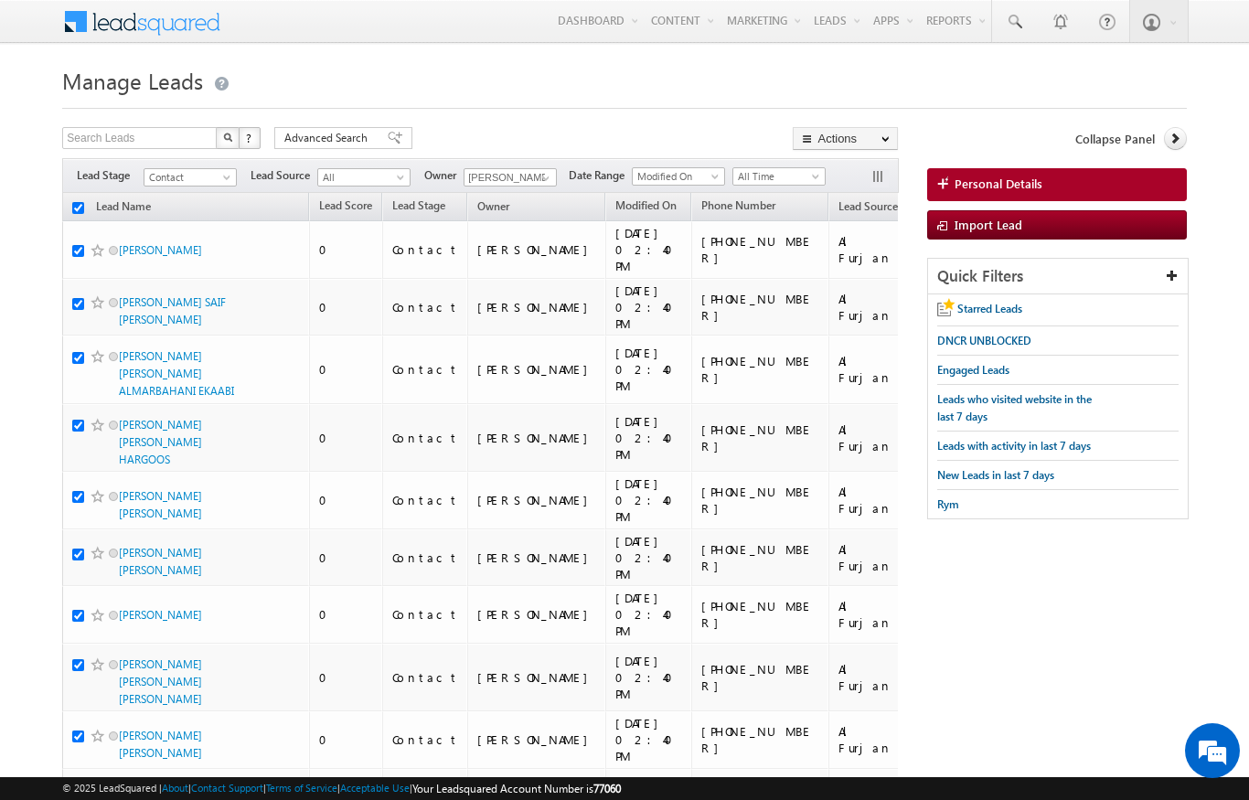
checkbox input "true"
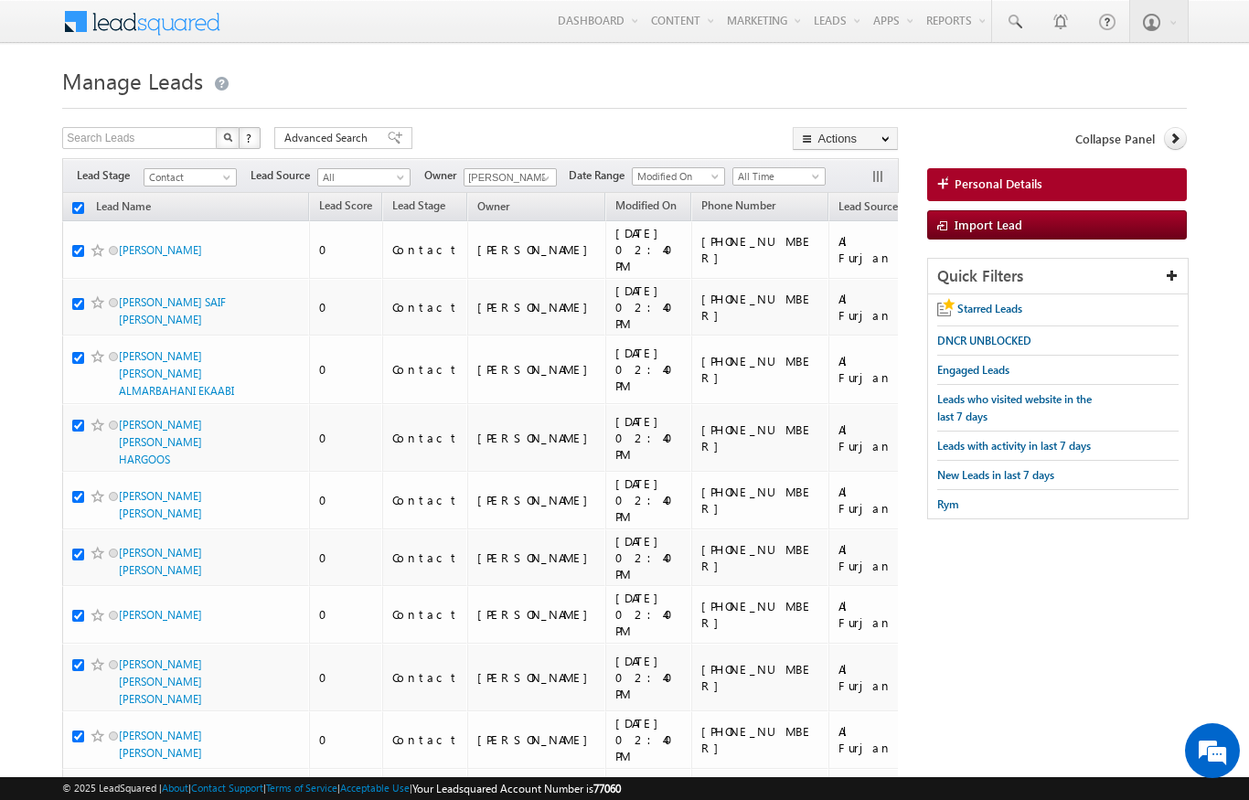
checkbox input "true"
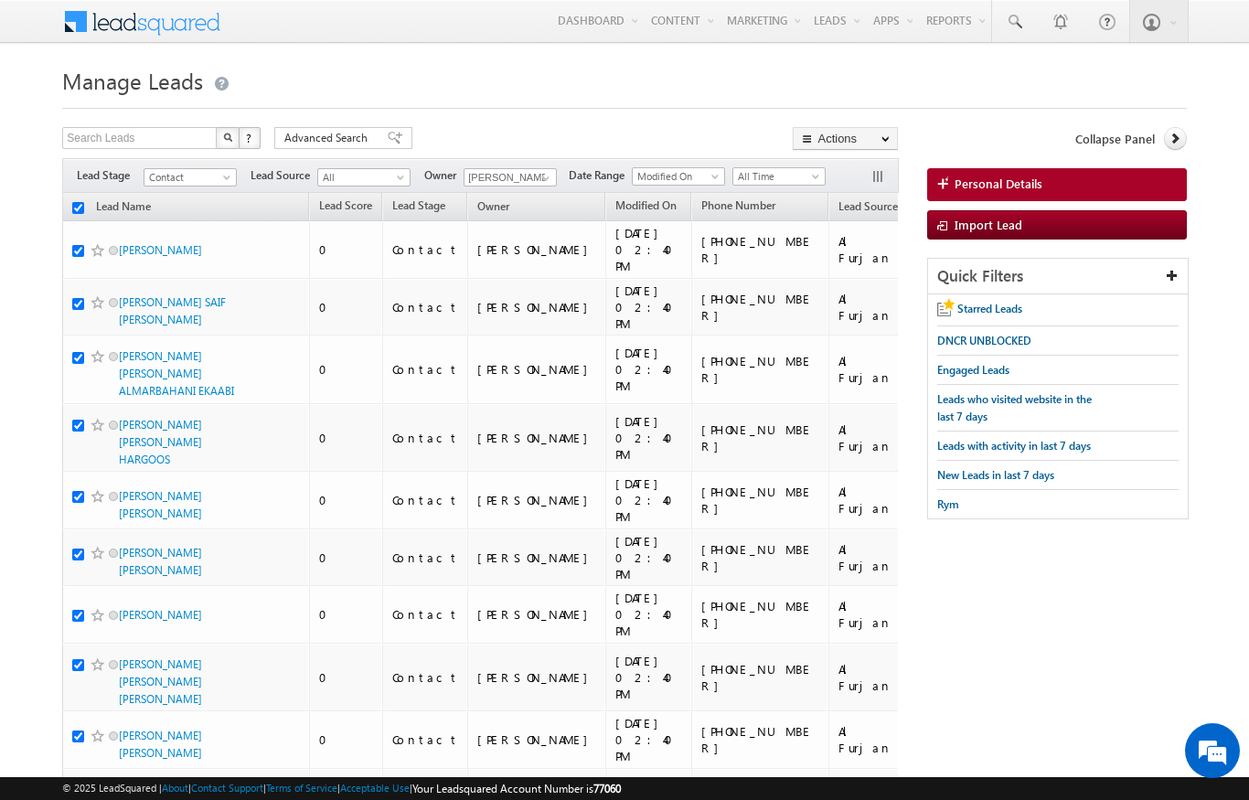
checkbox input "true"
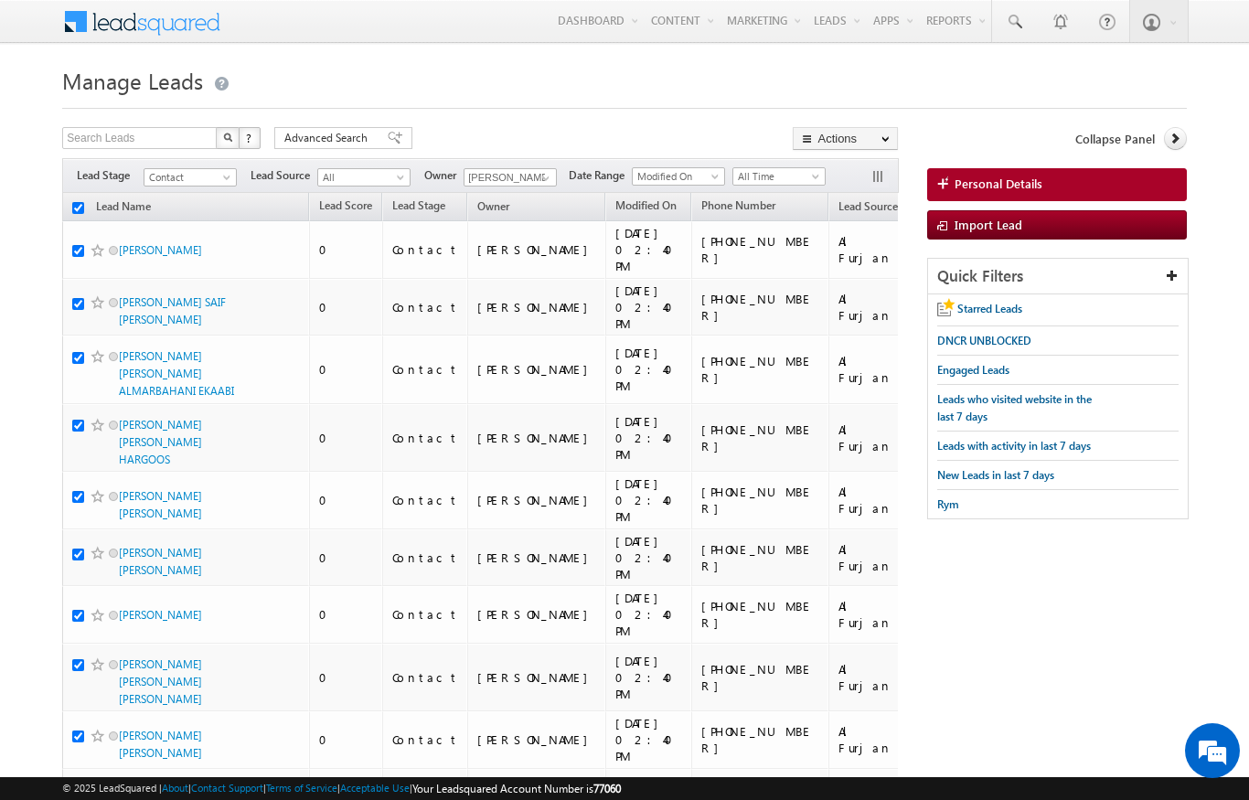
checkbox input "true"
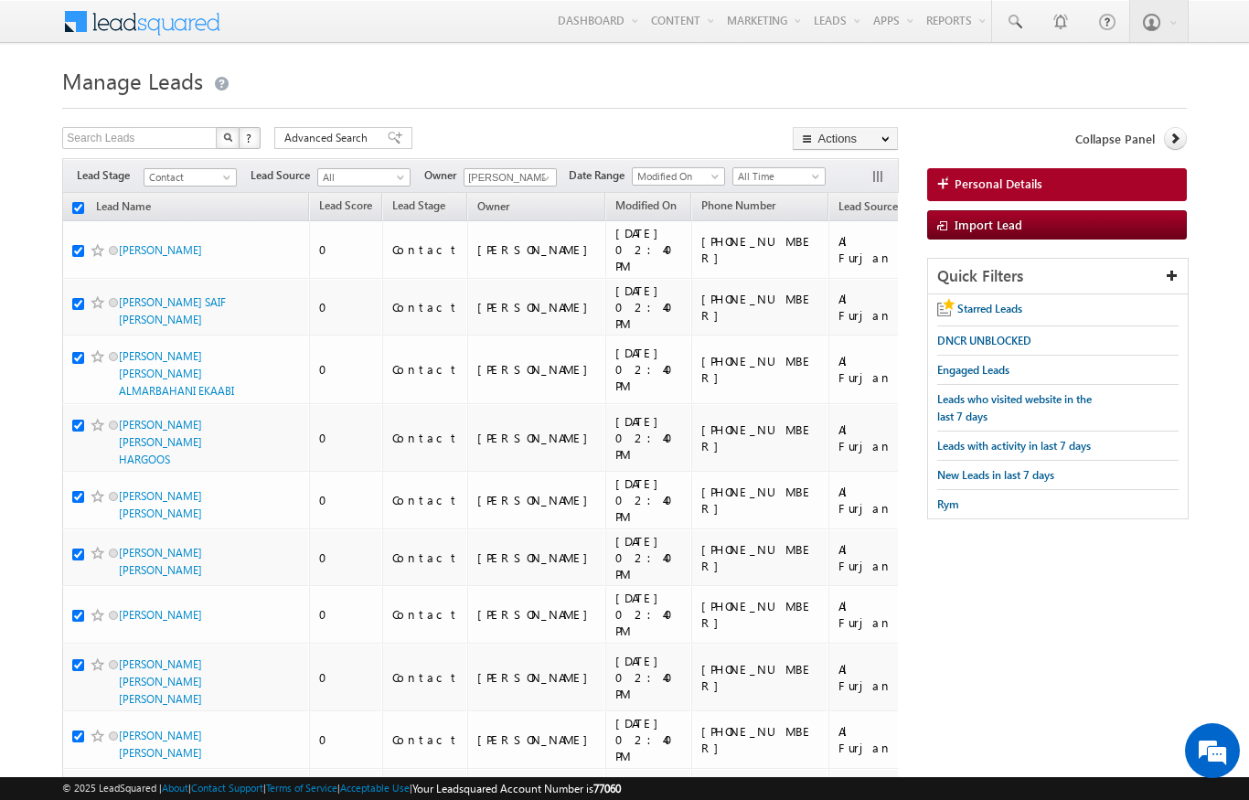
checkbox input "true"
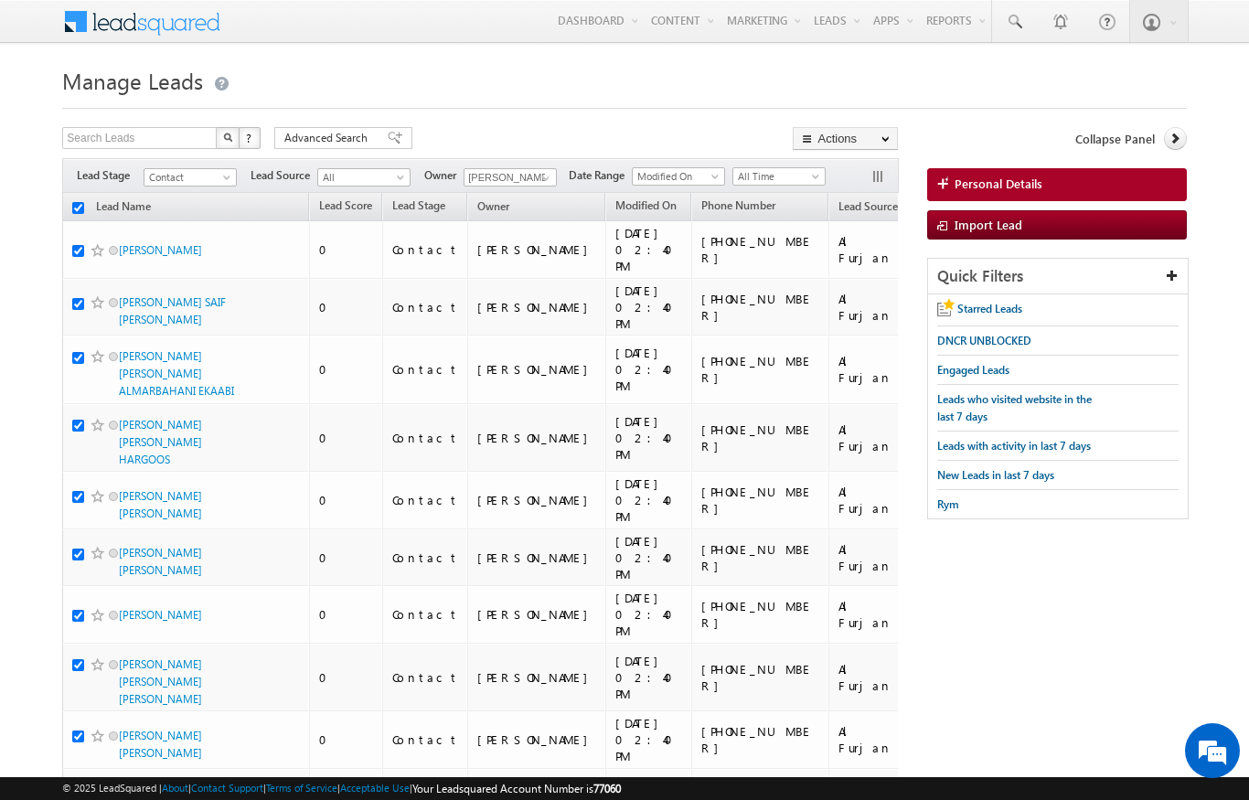
checkbox input "true"
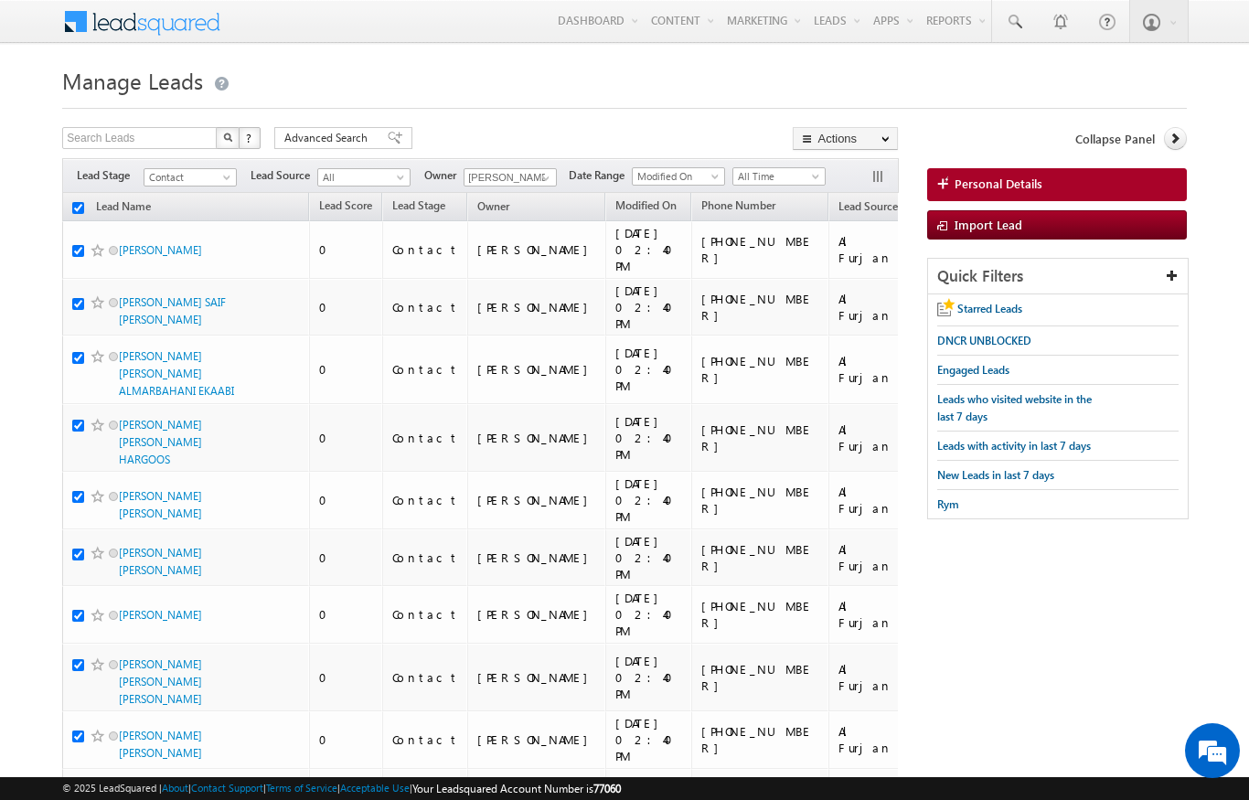
checkbox input "true"
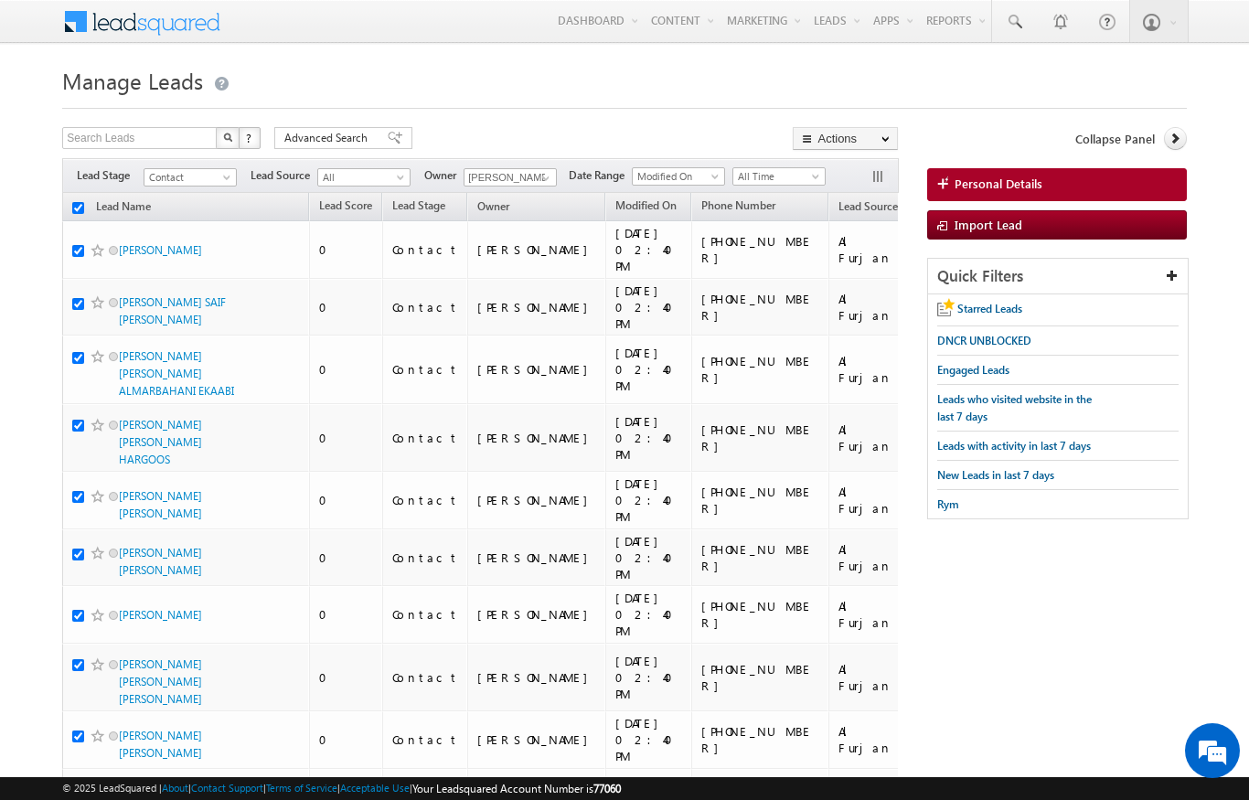
checkbox input "true"
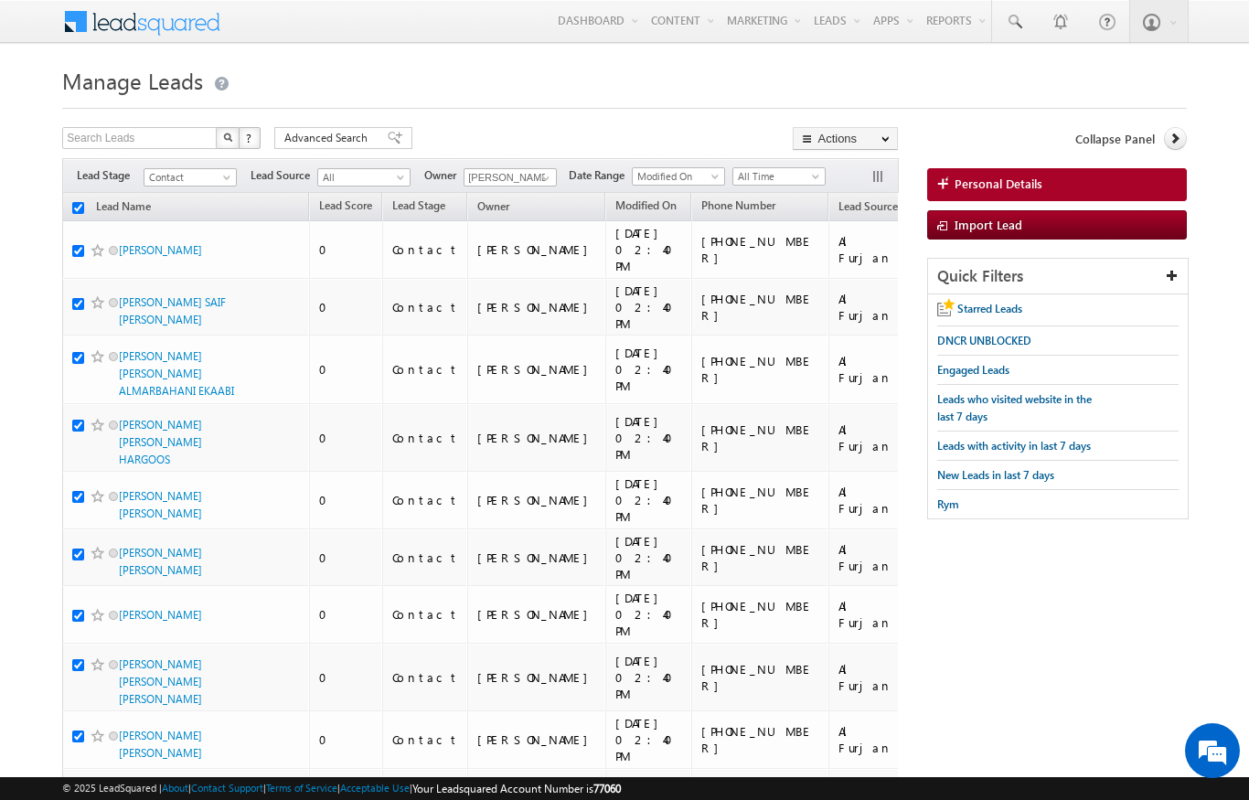
checkbox input "true"
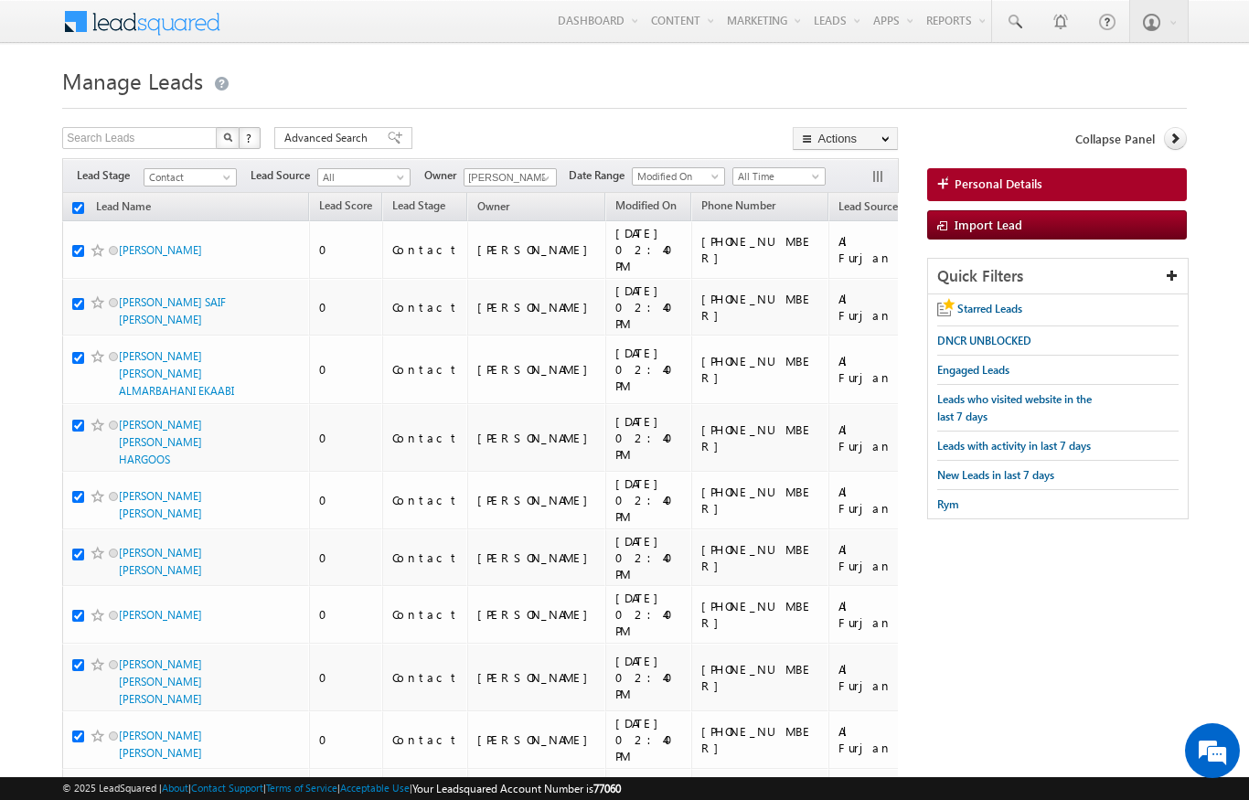
checkbox input "true"
click at [0, 0] on link "Change Owner" at bounding box center [0, 0] width 0 height 0
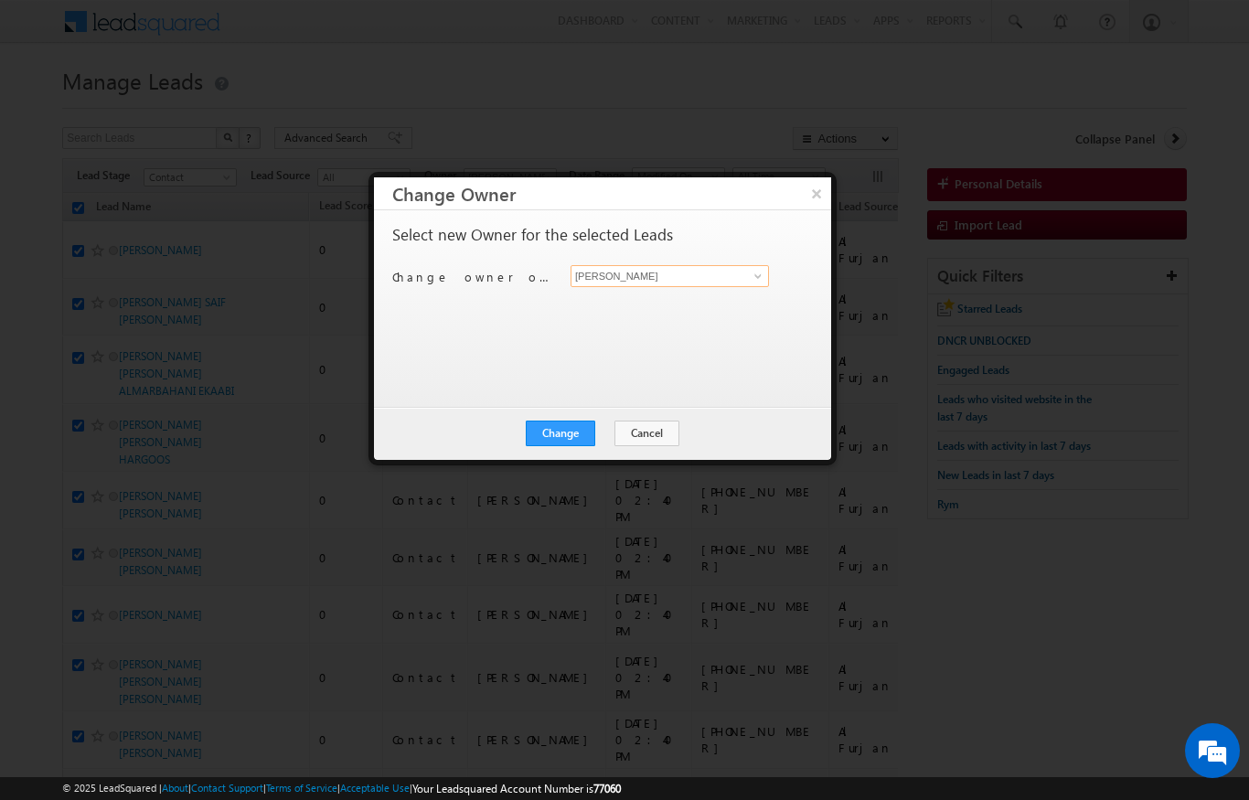
click at [749, 286] on input "[PERSON_NAME]" at bounding box center [669, 276] width 198 height 22
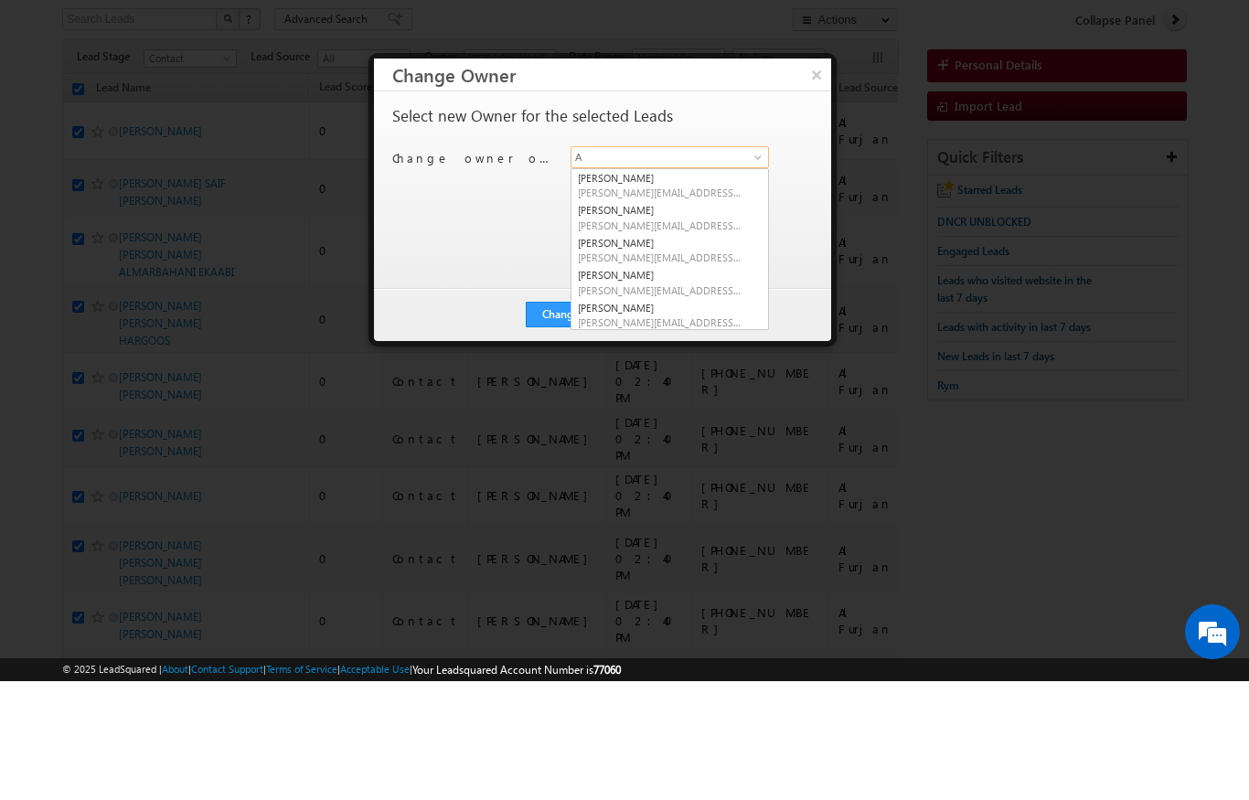
scroll to position [25, 0]
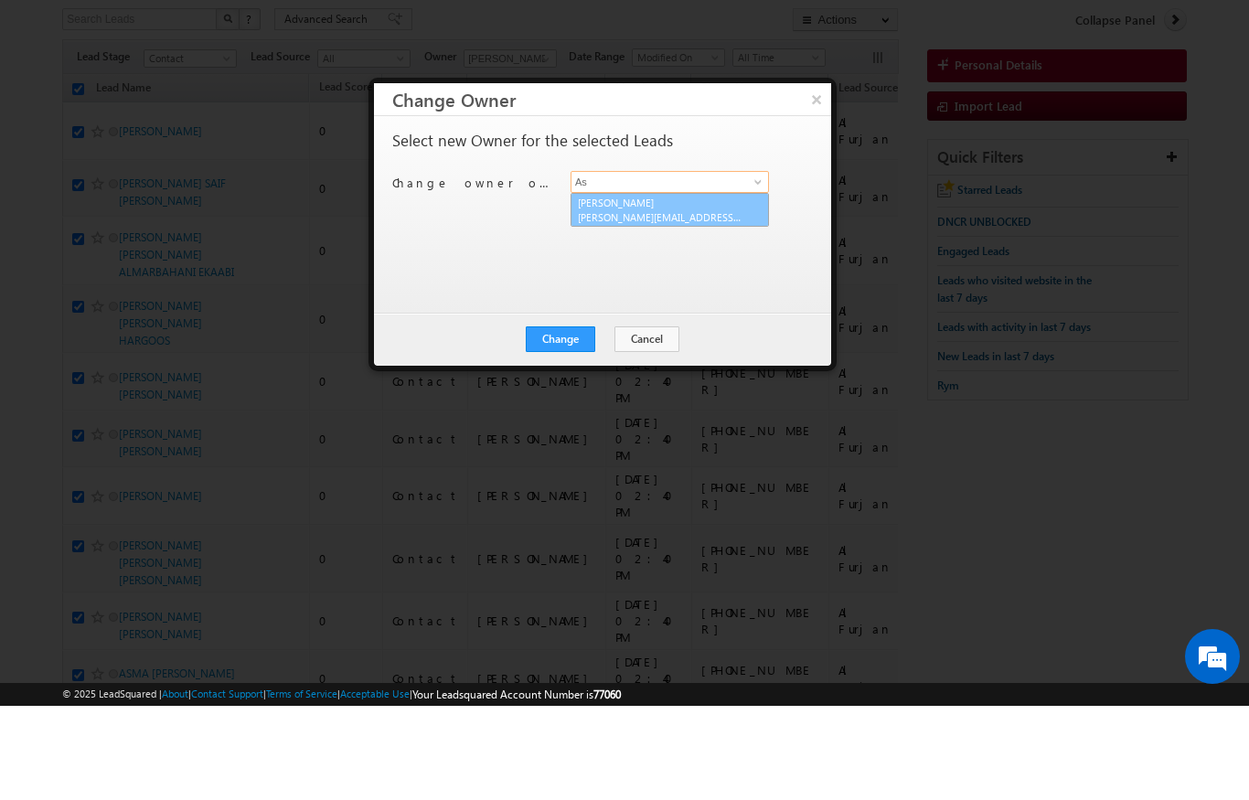
click at [715, 304] on span "[PERSON_NAME][EMAIL_ADDRESS][DOMAIN_NAME]" at bounding box center [660, 311] width 165 height 14
click at [561, 421] on button "Change" at bounding box center [560, 434] width 69 height 26
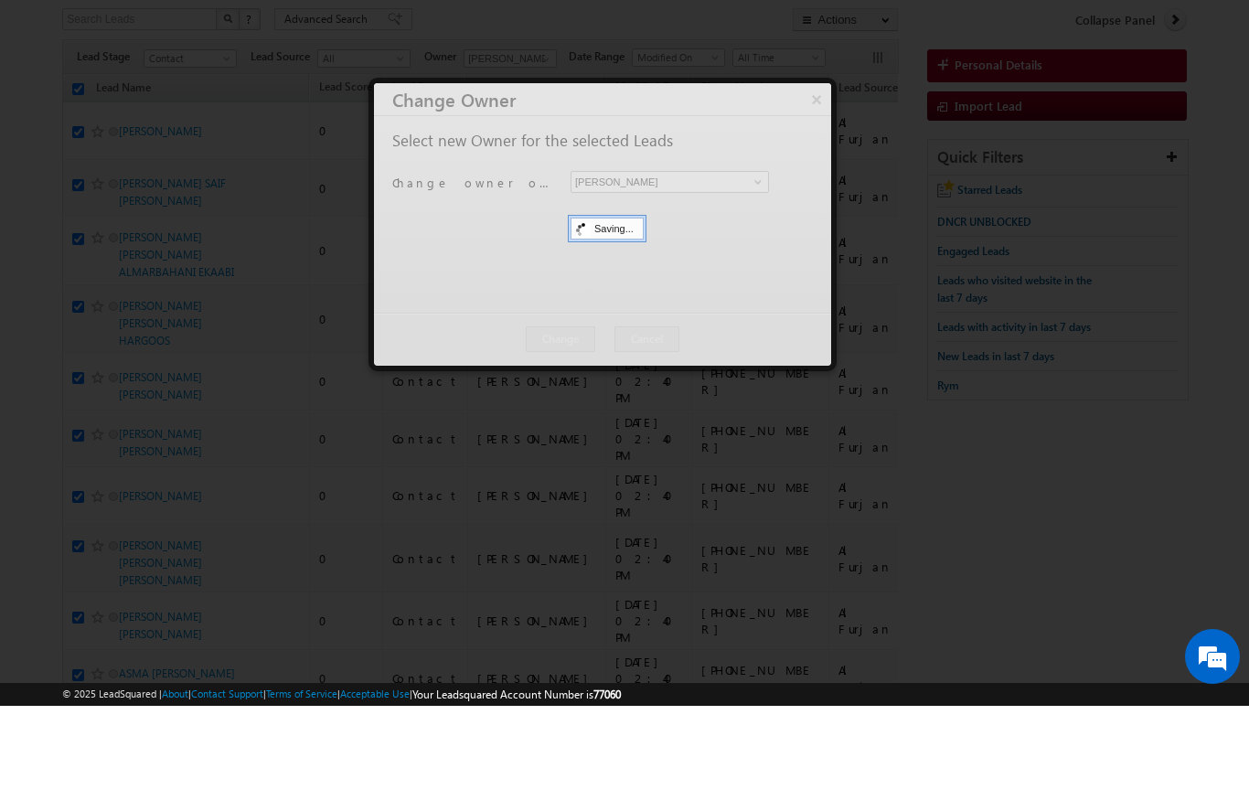
scroll to position [119, 0]
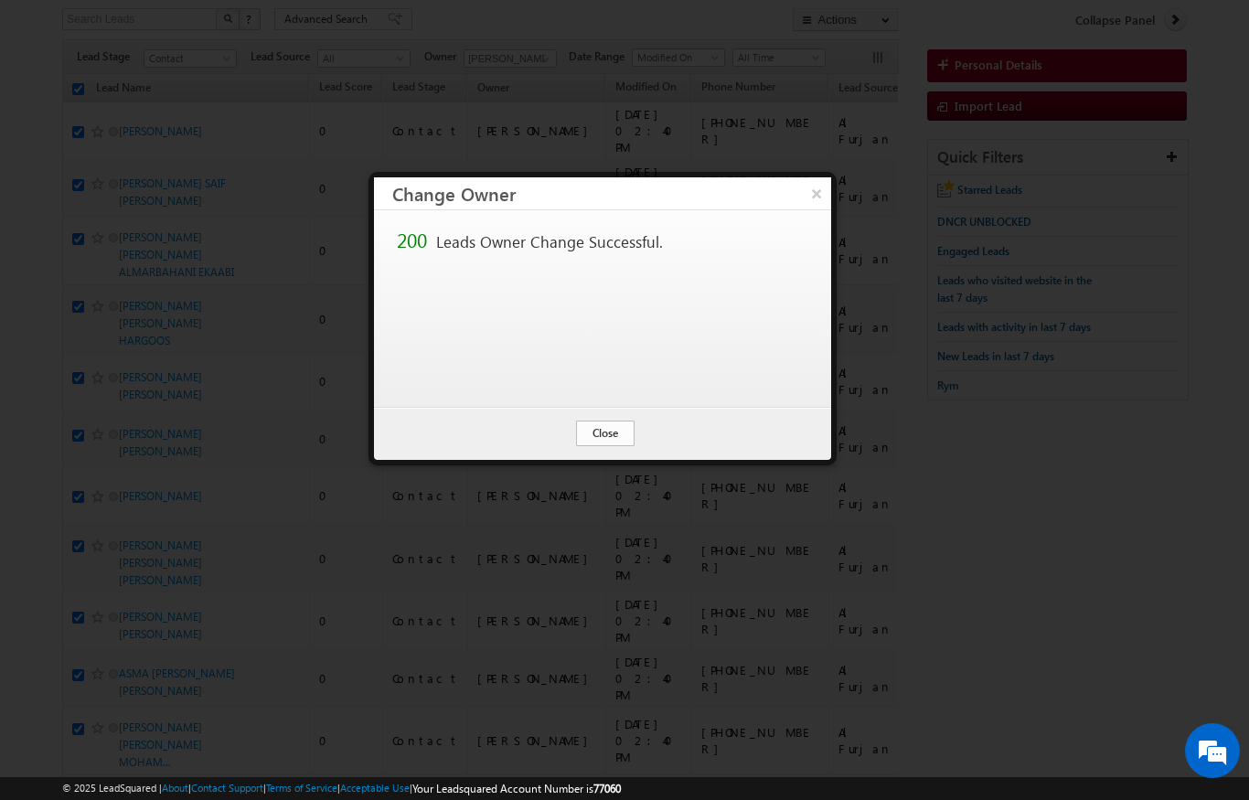
click at [608, 435] on button "Close" at bounding box center [605, 434] width 59 height 26
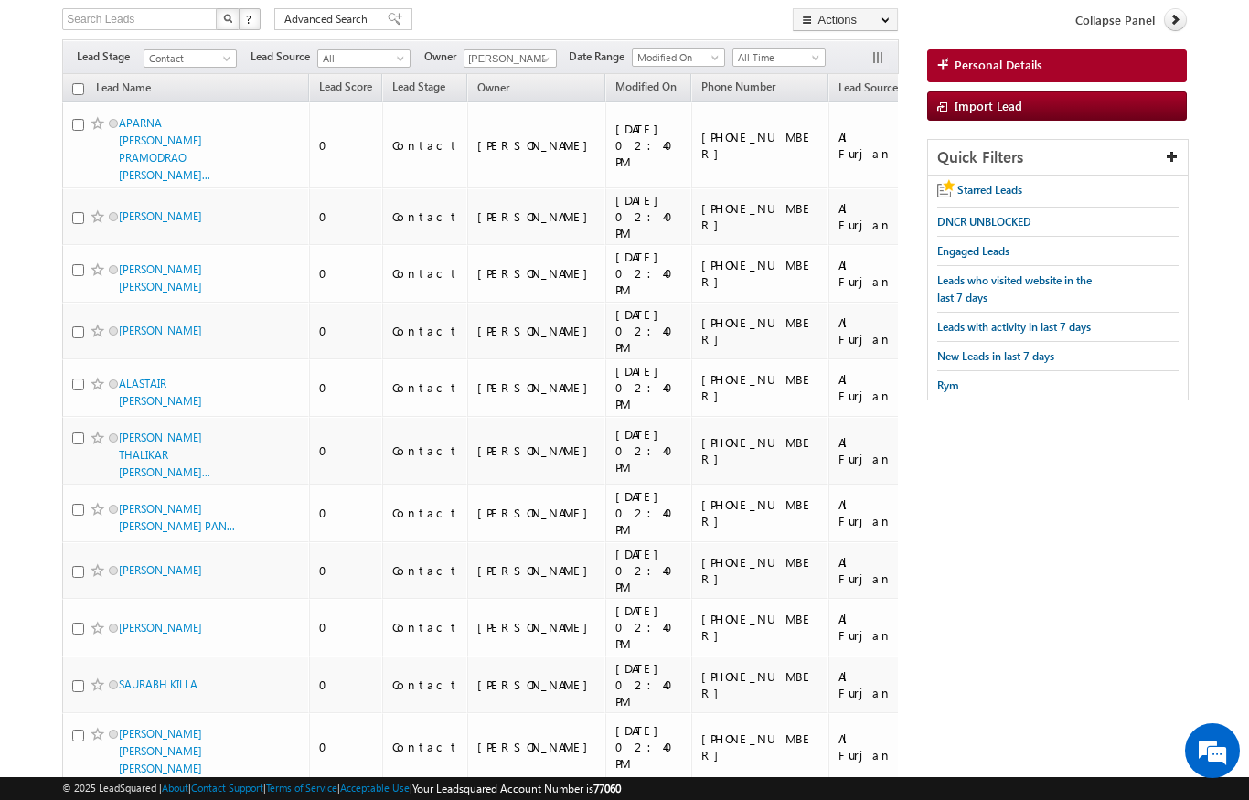
click at [82, 94] on input "checkbox" at bounding box center [78, 89] width 12 height 12
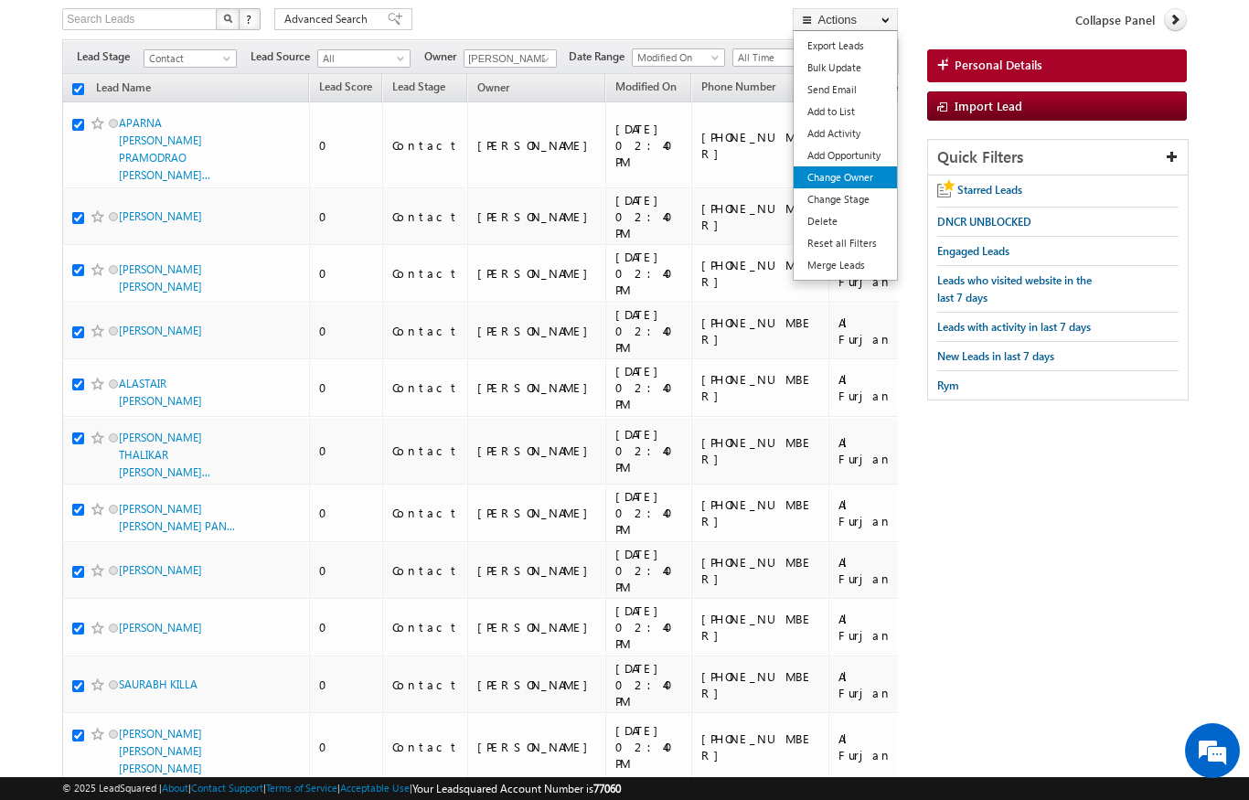
click at [860, 188] on link "Change Owner" at bounding box center [845, 177] width 103 height 22
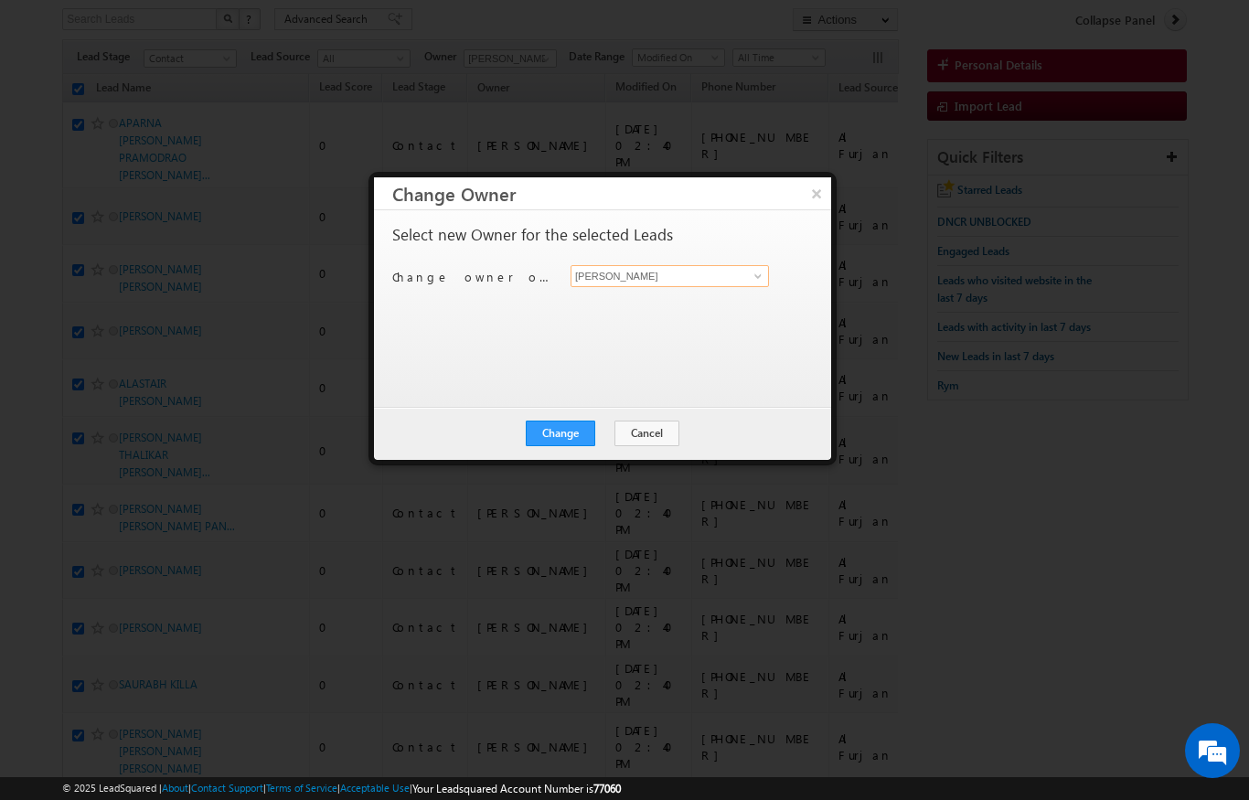
click at [744, 265] on input "[PERSON_NAME]" at bounding box center [669, 276] width 198 height 22
click at [761, 279] on span at bounding box center [758, 276] width 15 height 15
click at [699, 329] on div "Select new Owner for the selected Leads Change owner of 200 leads to [PERSON_NA…" at bounding box center [600, 300] width 417 height 146
click at [755, 267] on link at bounding box center [755, 276] width 23 height 18
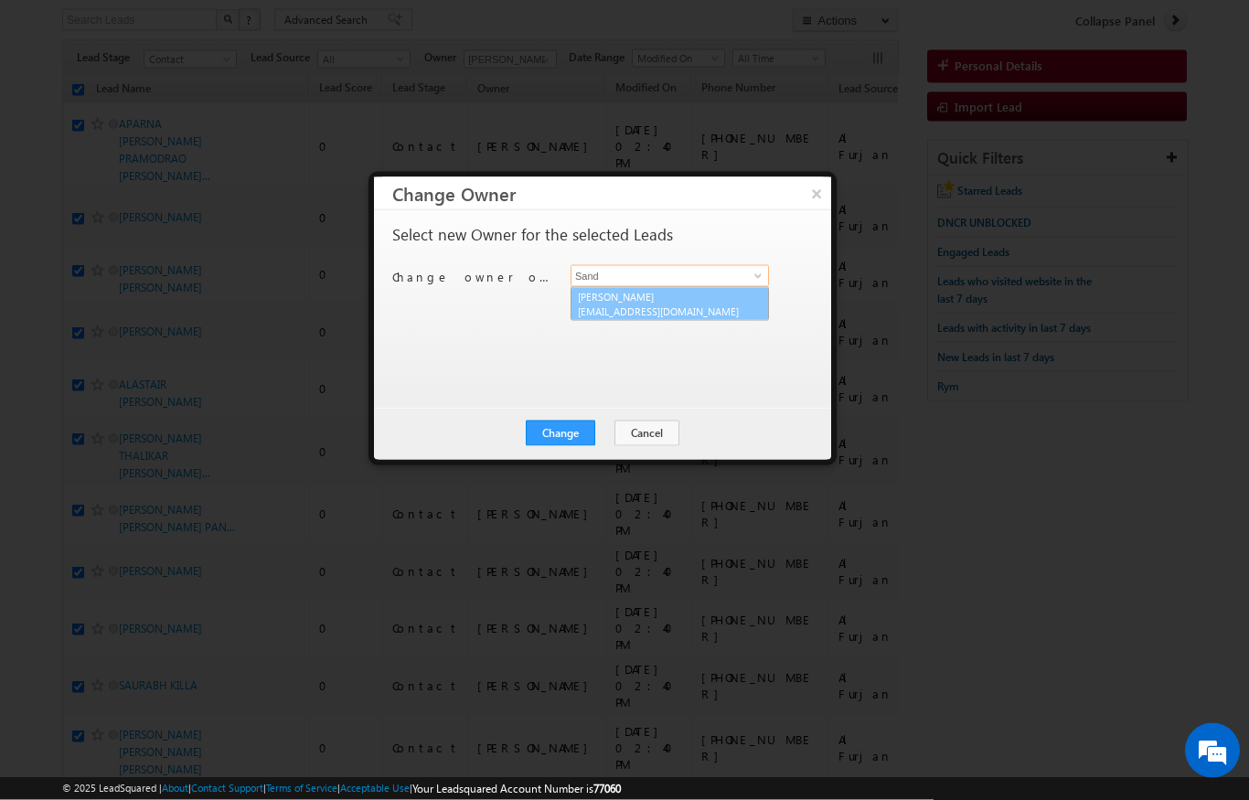
click at [693, 317] on link "[PERSON_NAME] [PERSON_NAME][EMAIL_ADDRESS][DOMAIN_NAME]" at bounding box center [669, 304] width 198 height 35
click at [577, 435] on button "Change" at bounding box center [560, 434] width 69 height 26
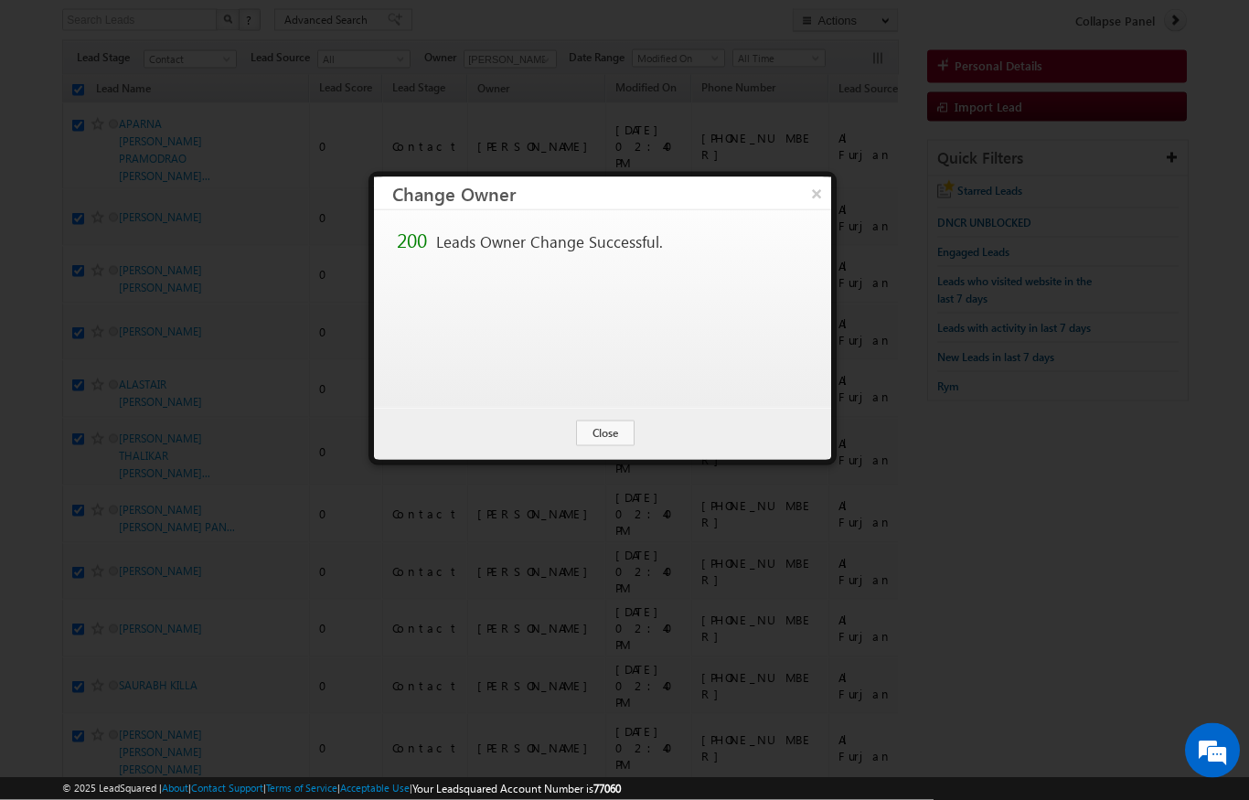
scroll to position [119, 0]
click at [625, 435] on button "Close" at bounding box center [605, 434] width 59 height 26
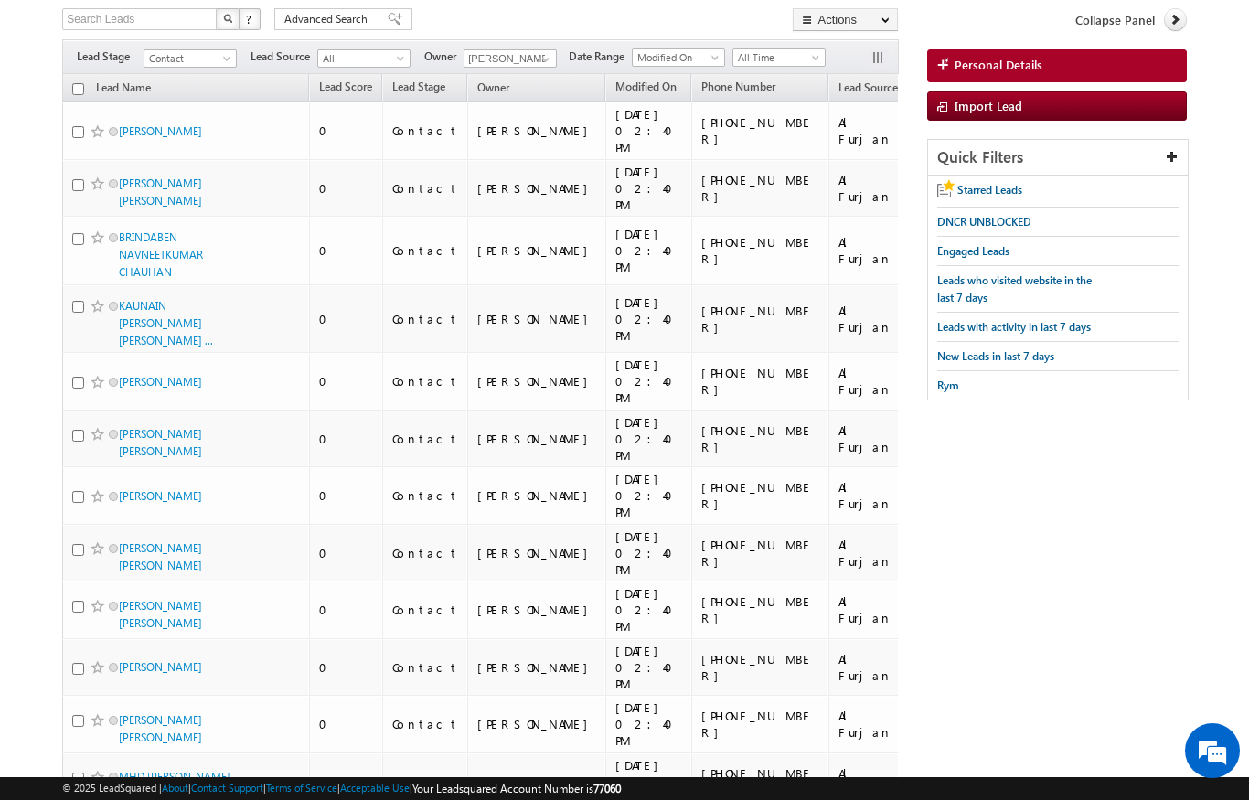
click at [79, 91] on input "checkbox" at bounding box center [78, 89] width 12 height 12
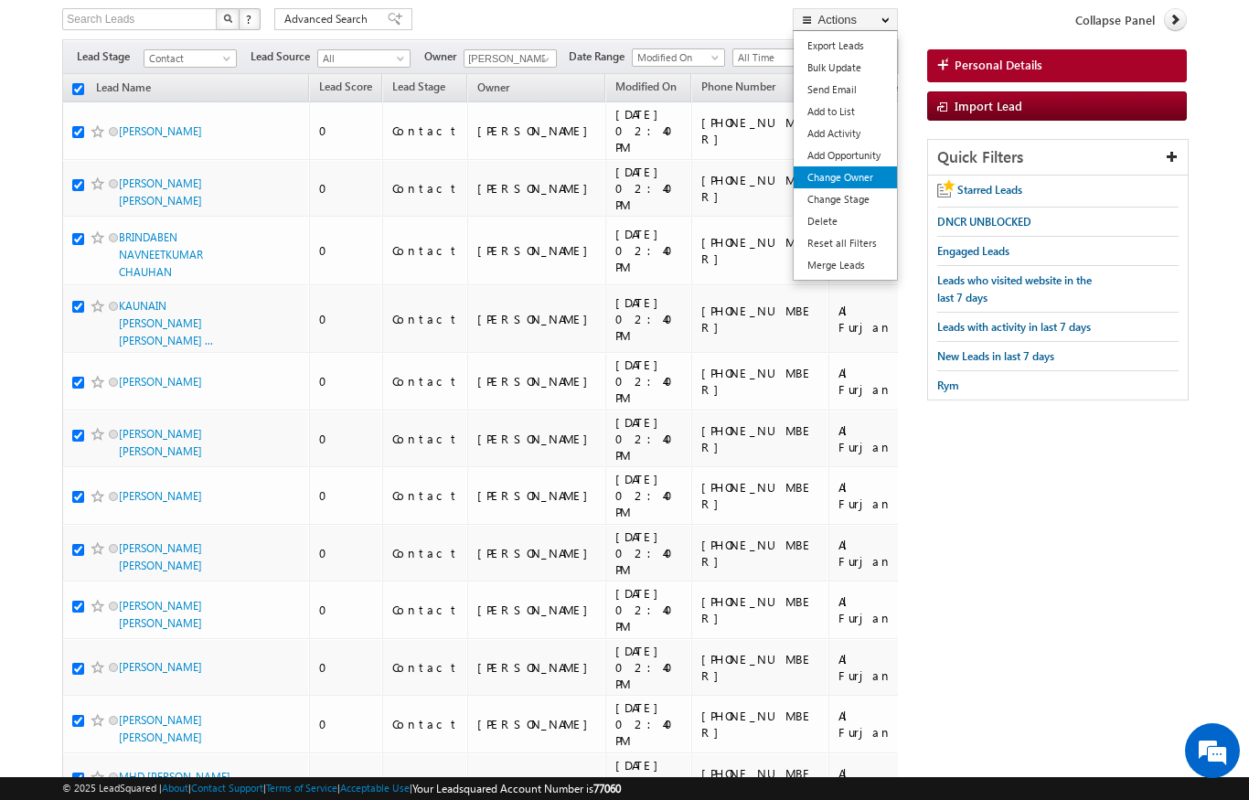
click at [873, 185] on link "Change Owner" at bounding box center [845, 177] width 103 height 22
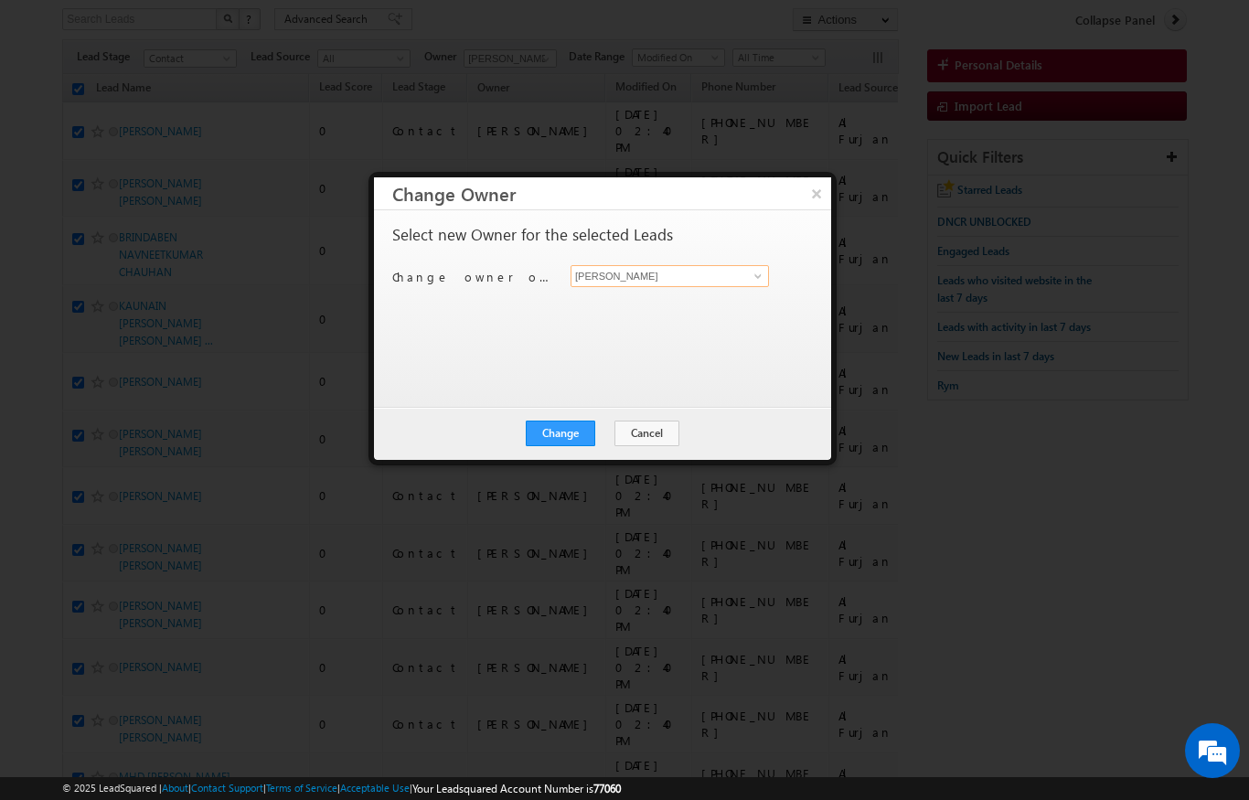
click at [743, 272] on input "[PERSON_NAME]" at bounding box center [669, 276] width 198 height 22
click at [741, 282] on input "[PERSON_NAME]" at bounding box center [669, 276] width 198 height 22
click at [747, 280] on link at bounding box center [755, 276] width 23 height 18
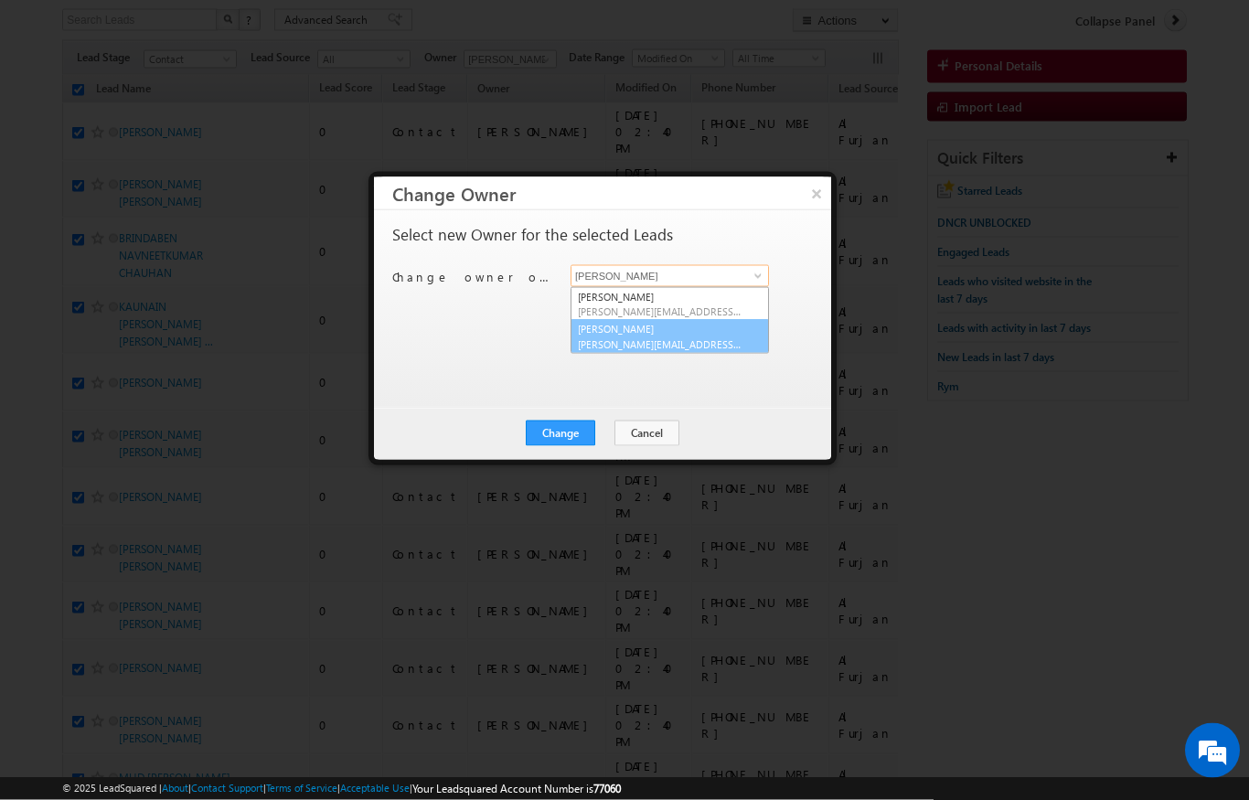
click at [705, 325] on link "[PERSON_NAME] [PERSON_NAME][EMAIL_ADDRESS][PERSON_NAME][DOMAIN_NAME]" at bounding box center [669, 336] width 198 height 35
click at [577, 434] on button "Change" at bounding box center [560, 434] width 69 height 26
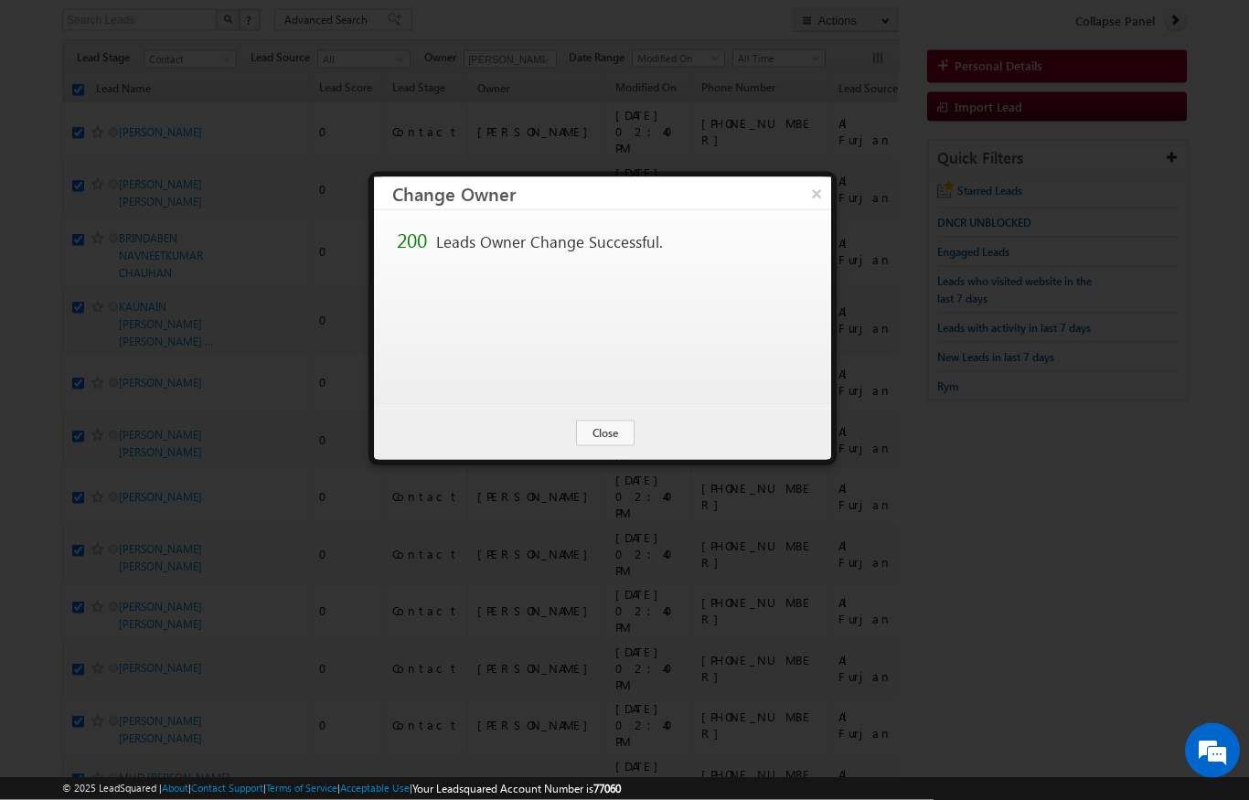
scroll to position [119, 0]
click at [616, 434] on button "Close" at bounding box center [605, 434] width 59 height 26
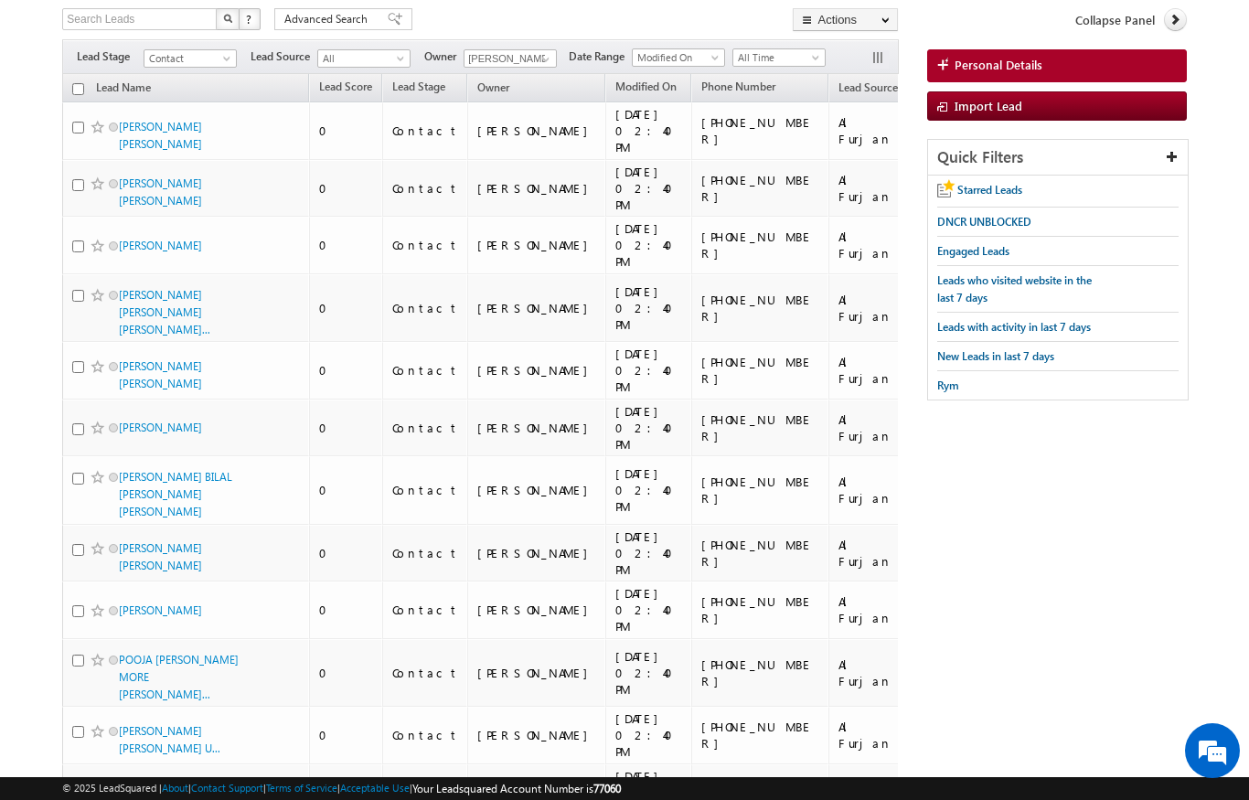
click at [74, 91] on input "checkbox" at bounding box center [78, 89] width 12 height 12
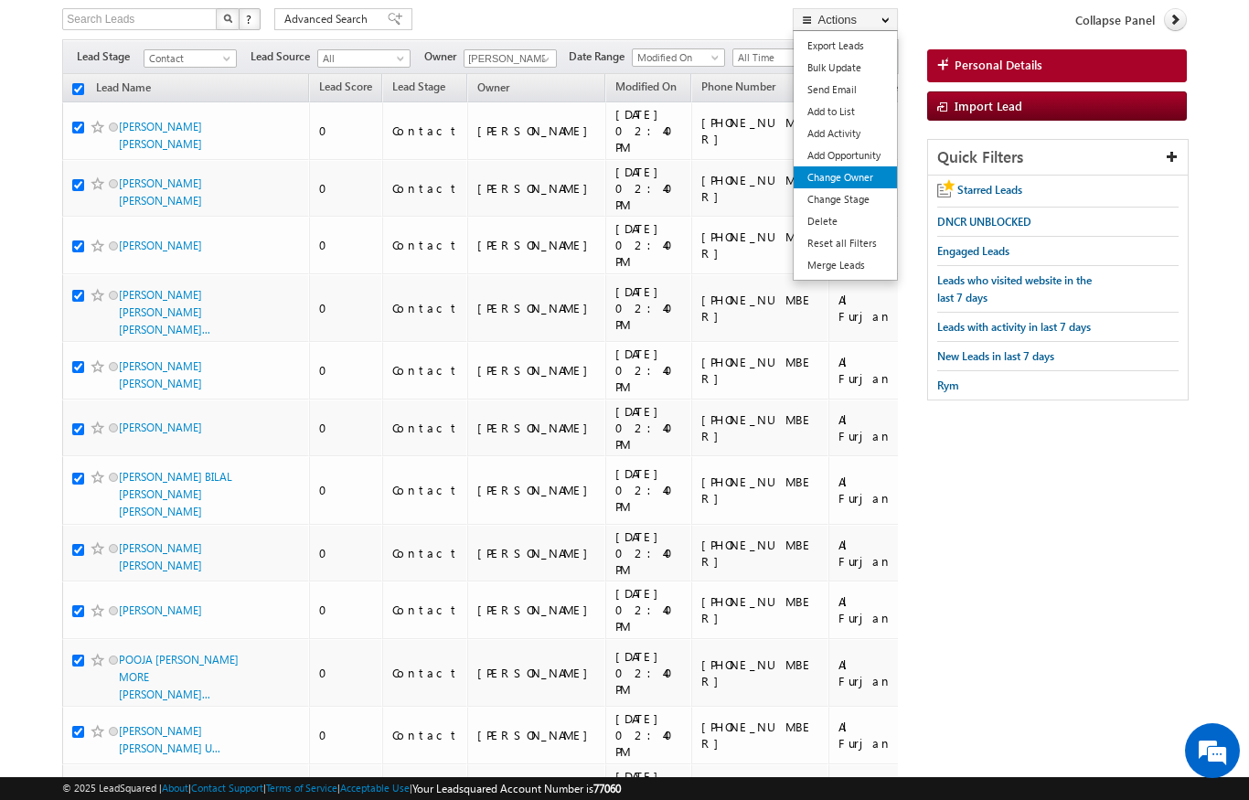
click at [859, 181] on link "Change Owner" at bounding box center [845, 177] width 103 height 22
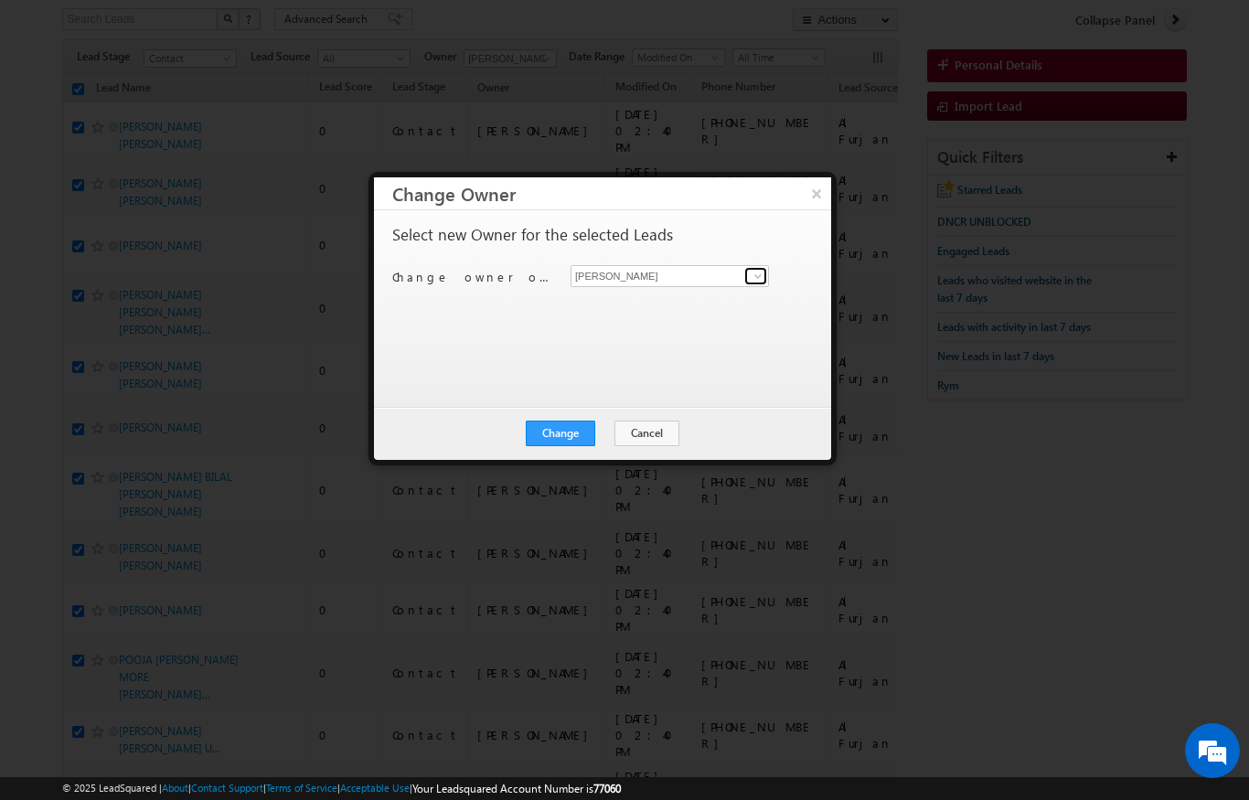
click at [752, 271] on span at bounding box center [758, 276] width 15 height 15
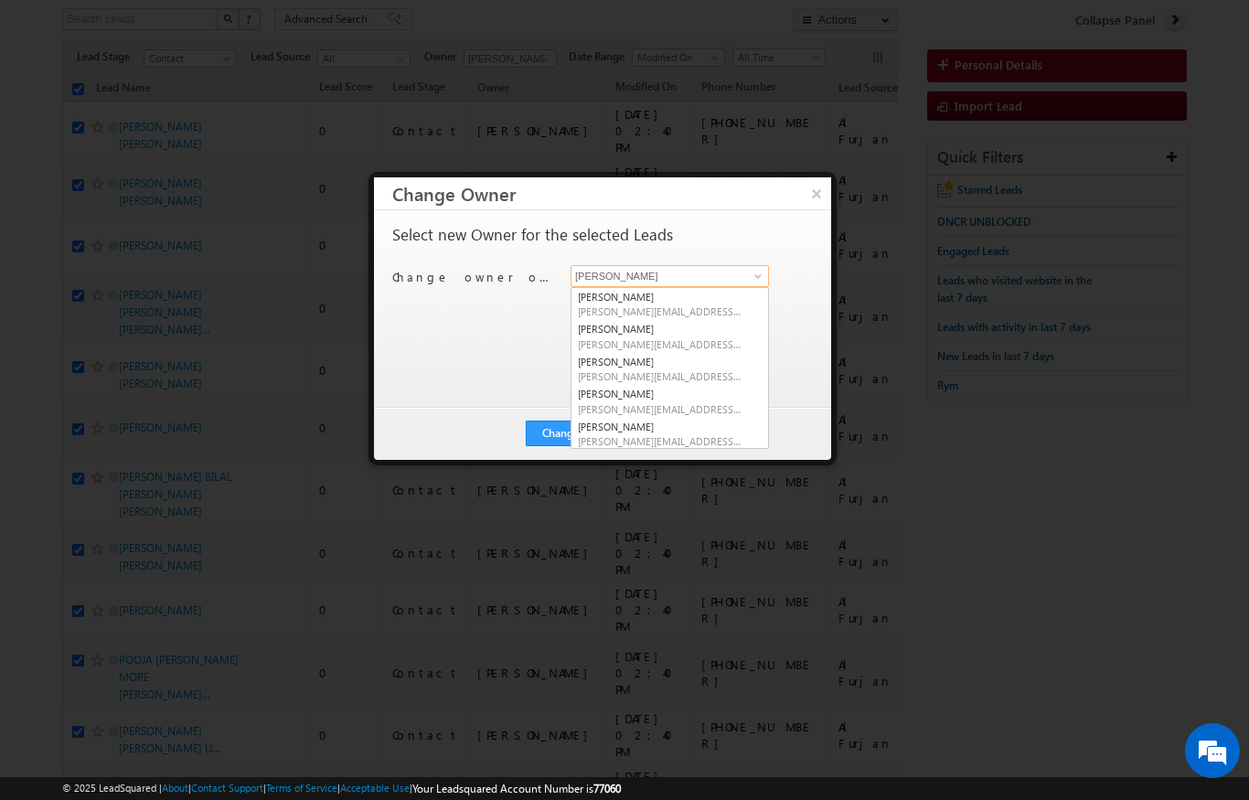
scroll to position [118, 0]
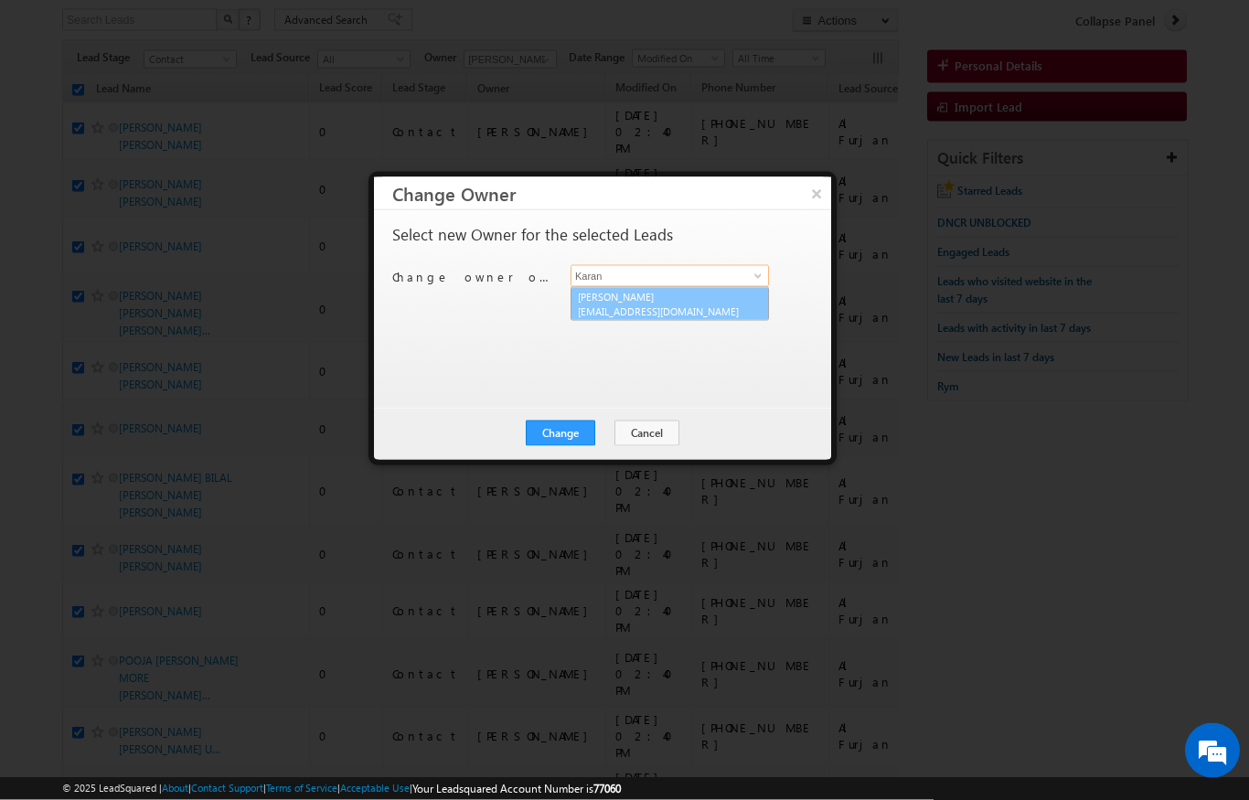
click at [662, 310] on span "[EMAIL_ADDRESS][DOMAIN_NAME]" at bounding box center [660, 311] width 165 height 14
click at [586, 444] on button "Change" at bounding box center [560, 434] width 69 height 26
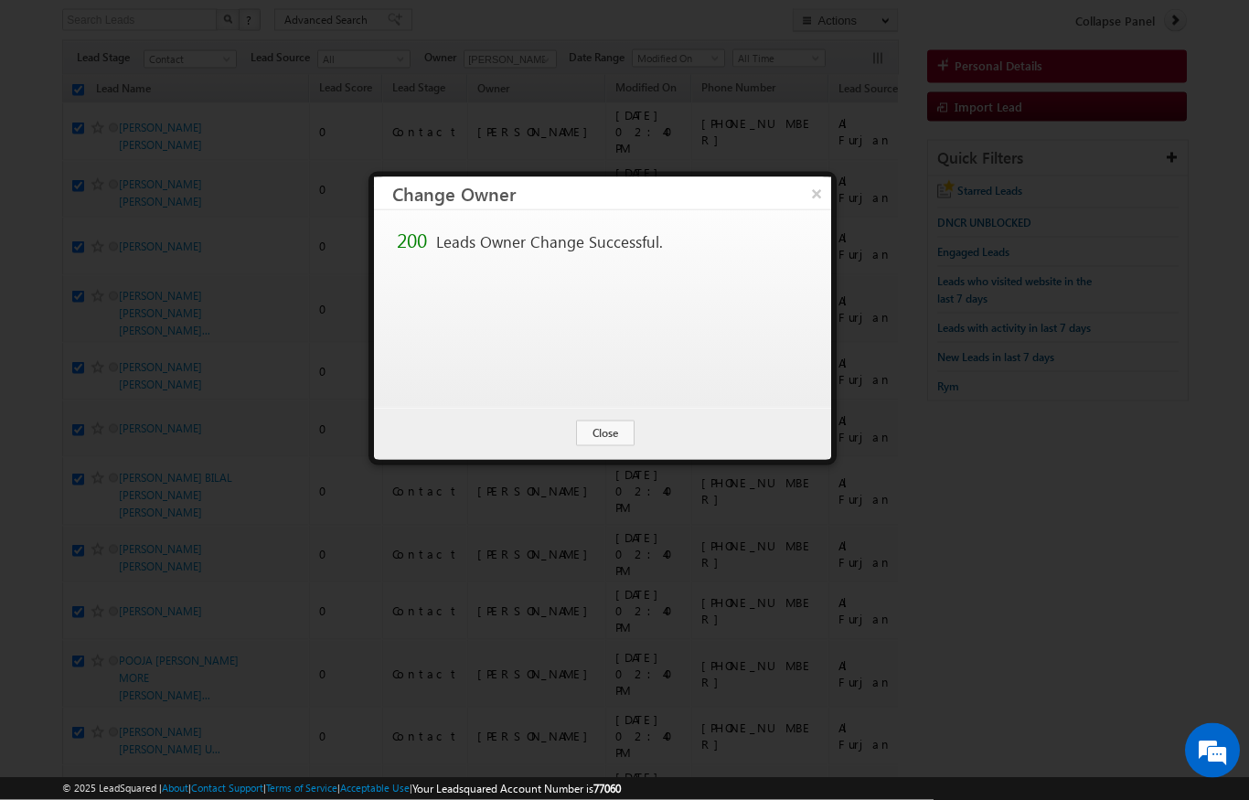
scroll to position [119, 0]
click at [593, 439] on button "Close" at bounding box center [605, 434] width 59 height 26
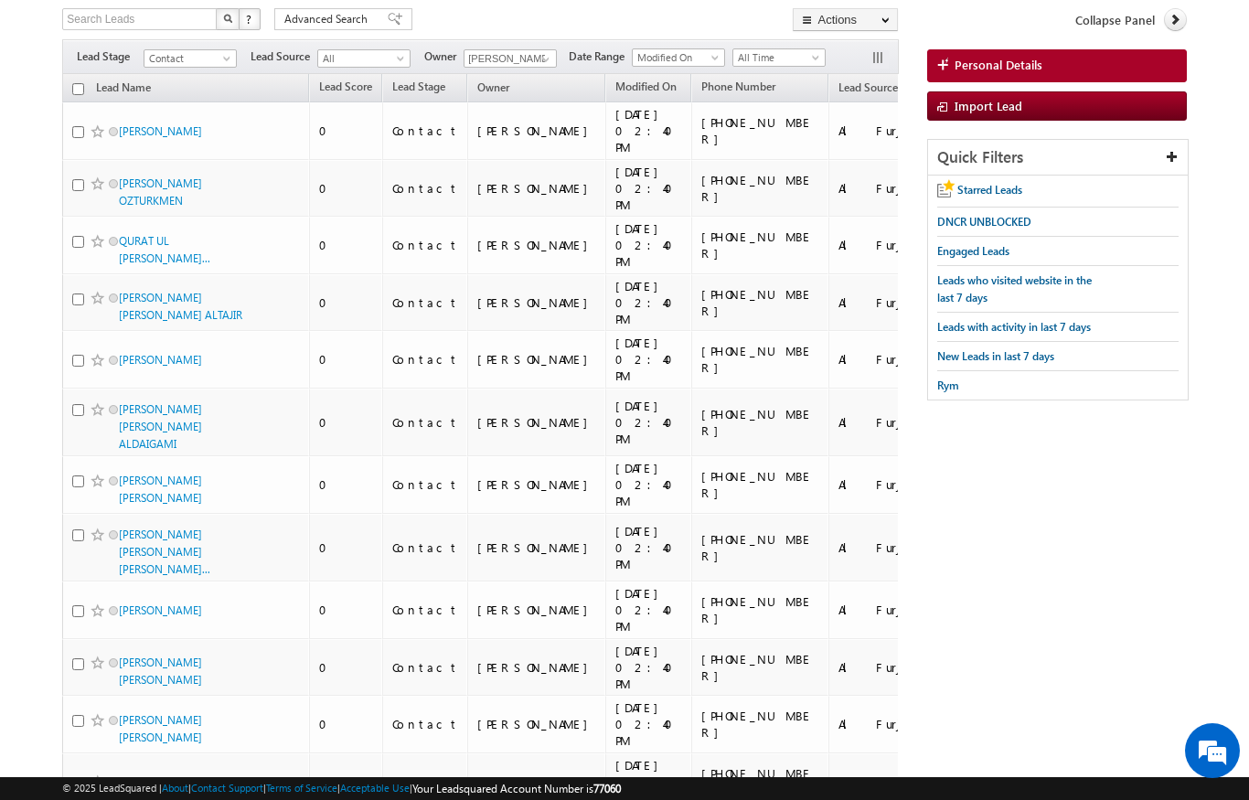
click at [80, 93] on input "checkbox" at bounding box center [78, 89] width 12 height 12
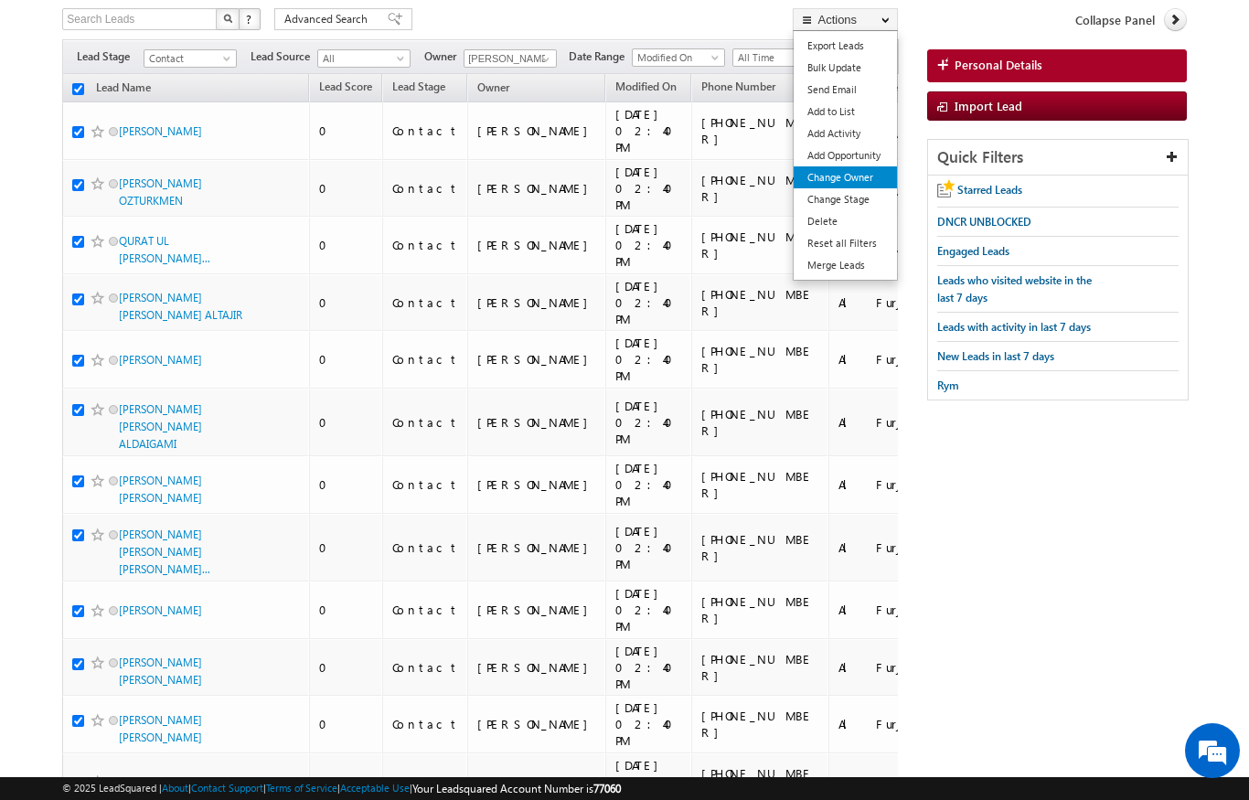
click at [867, 176] on link "Change Owner" at bounding box center [845, 177] width 103 height 22
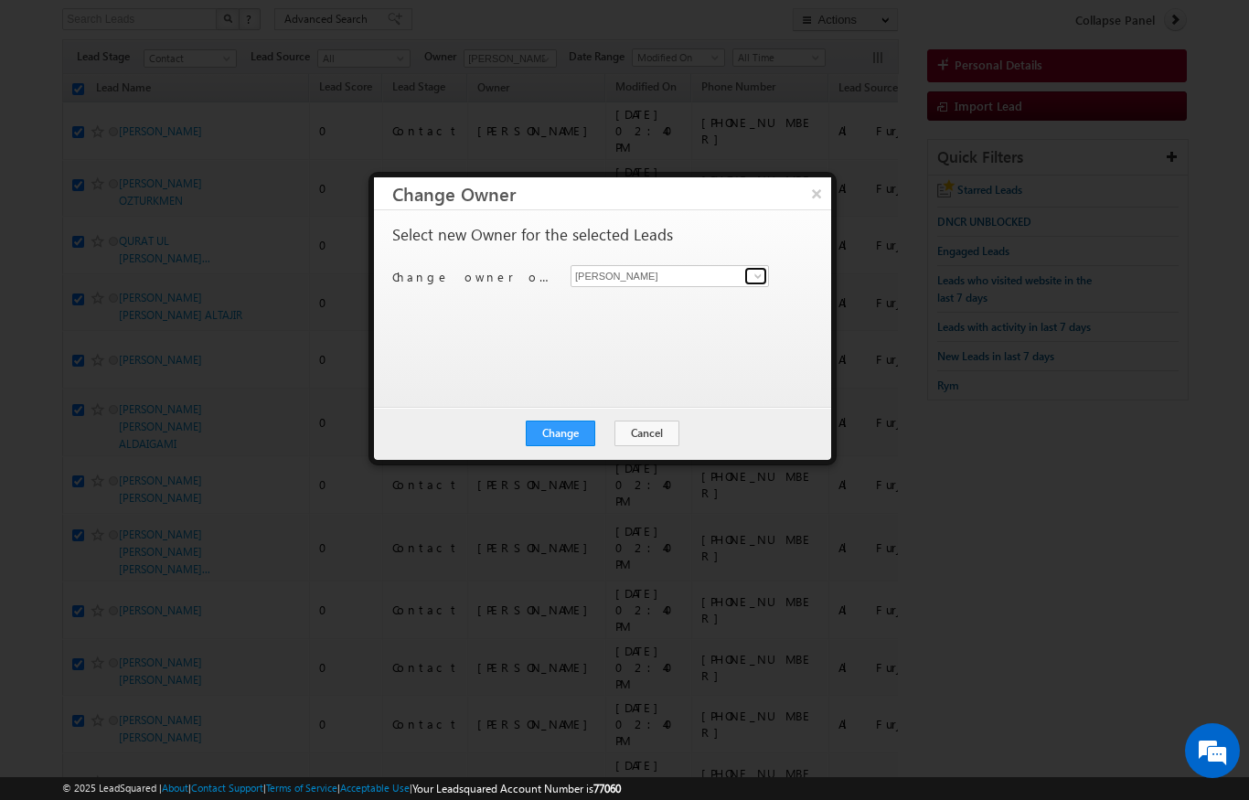
click at [752, 272] on span at bounding box center [758, 276] width 15 height 15
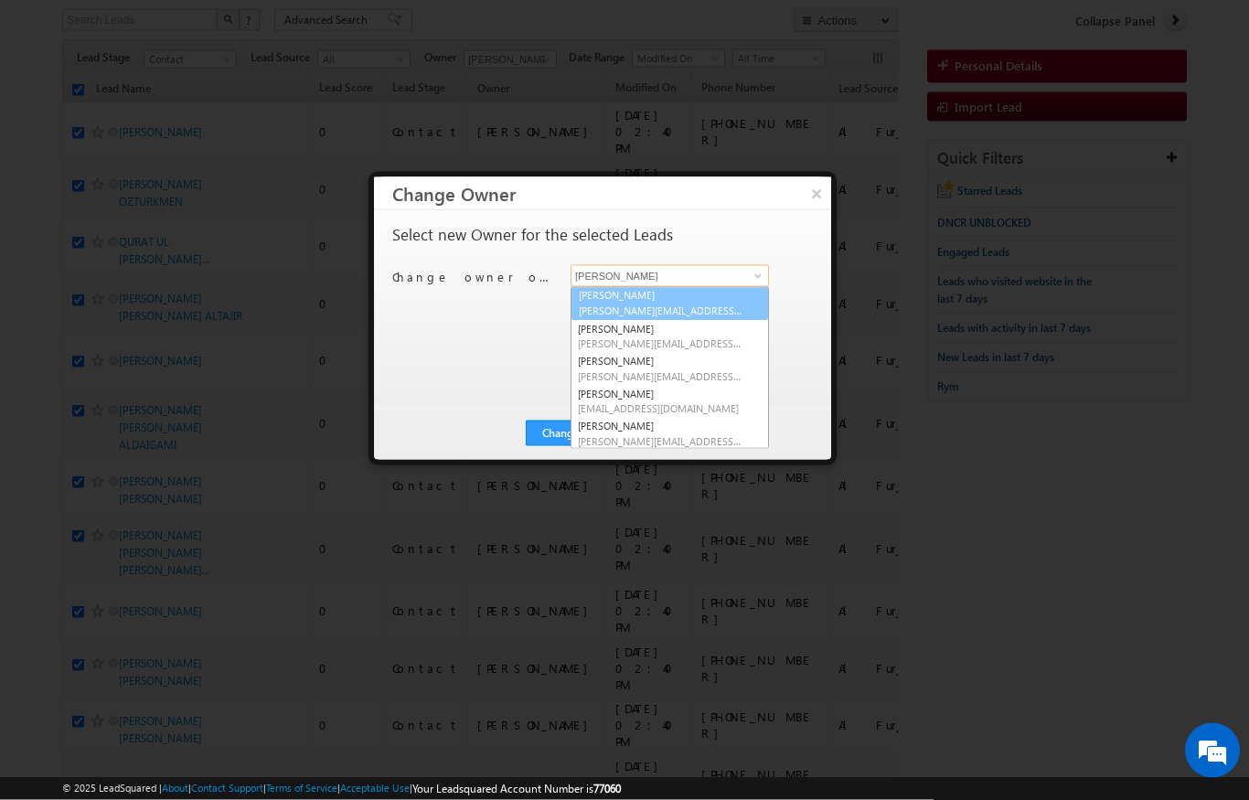
scroll to position [96, 0]
click at [593, 302] on link "[PERSON_NAME] [PERSON_NAME][EMAIL_ADDRESS][DOMAIN_NAME]" at bounding box center [669, 305] width 198 height 35
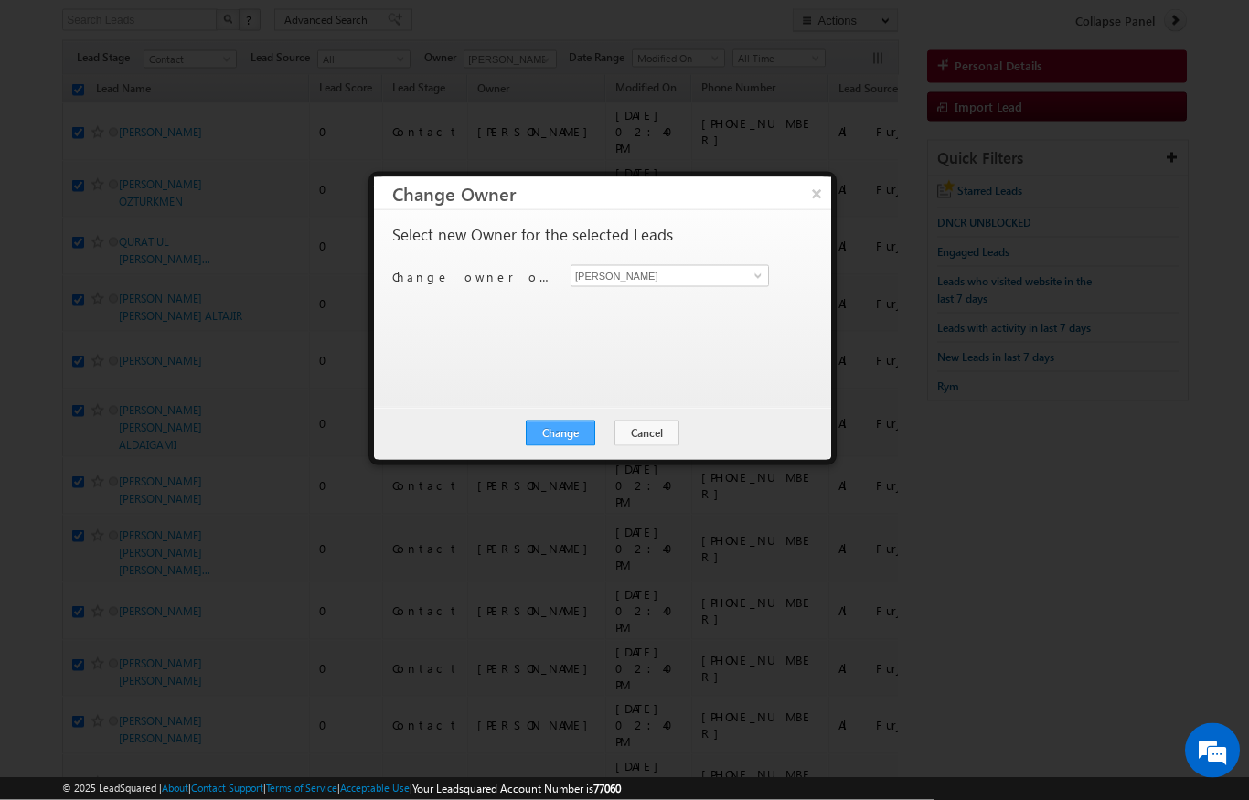
click at [553, 443] on button "Change" at bounding box center [560, 434] width 69 height 26
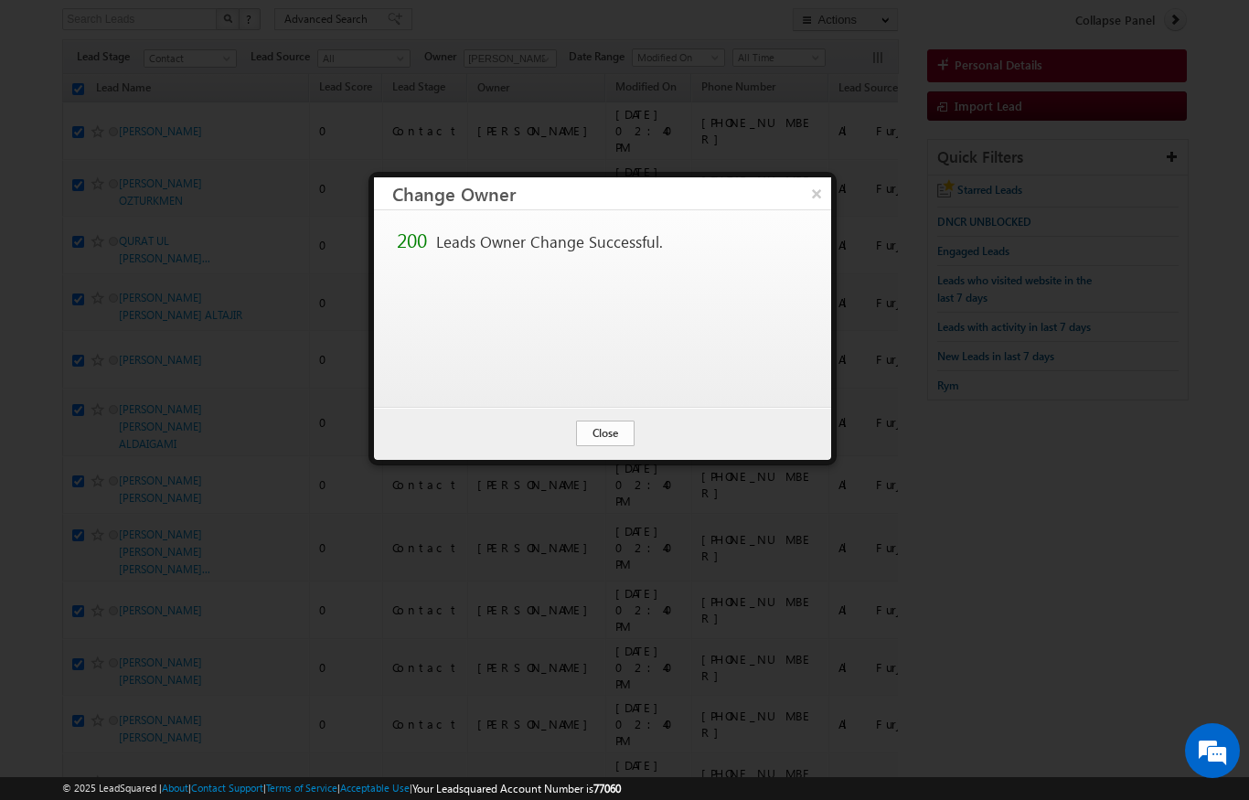
click at [590, 432] on button "Close" at bounding box center [605, 434] width 59 height 26
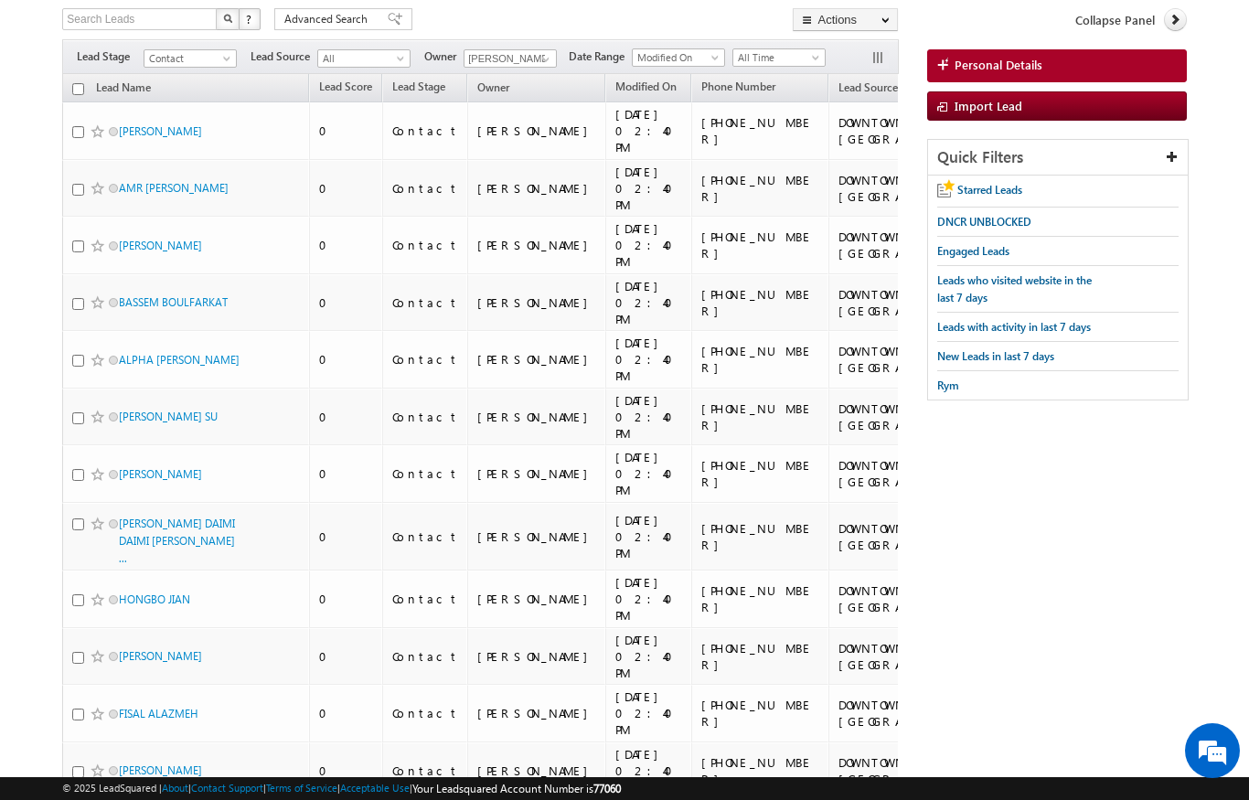
scroll to position [0, 0]
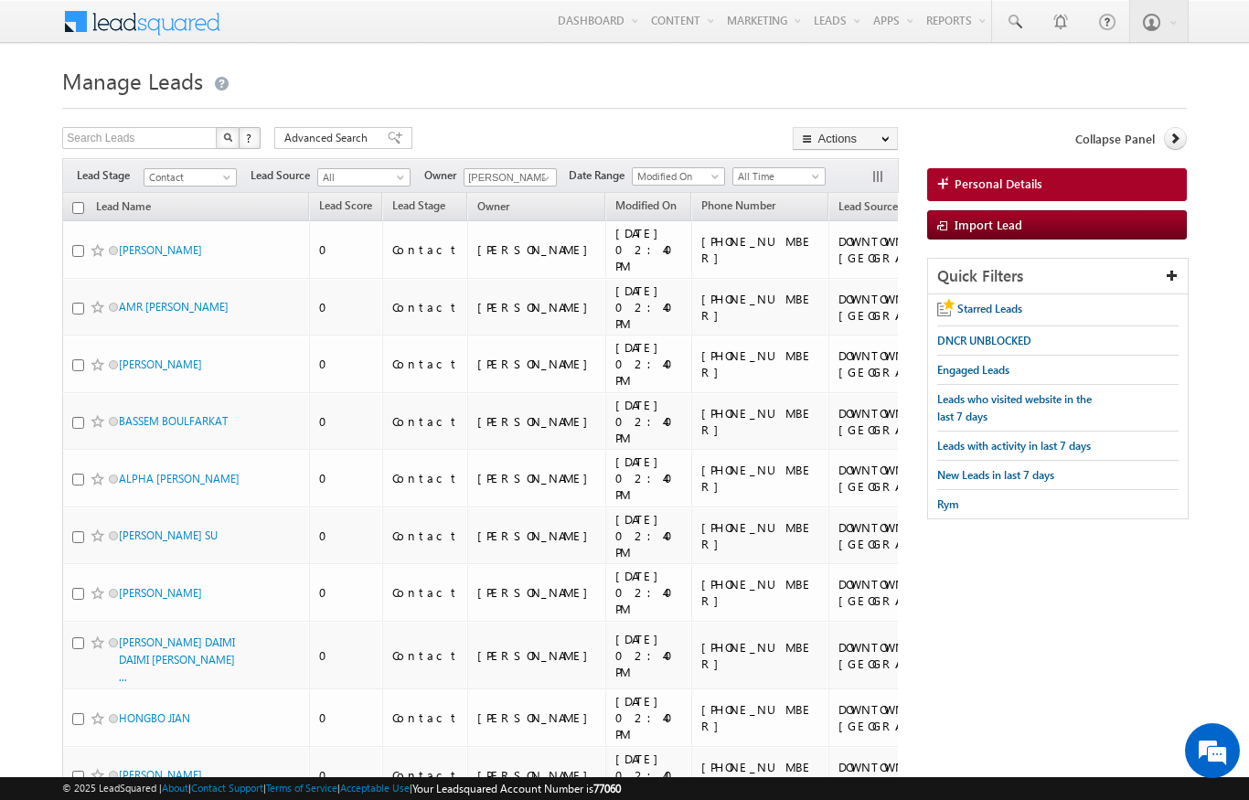
click at [378, 184] on span "All" at bounding box center [361, 177] width 87 height 16
click at [324, 132] on span "Advanced Search" at bounding box center [328, 138] width 89 height 16
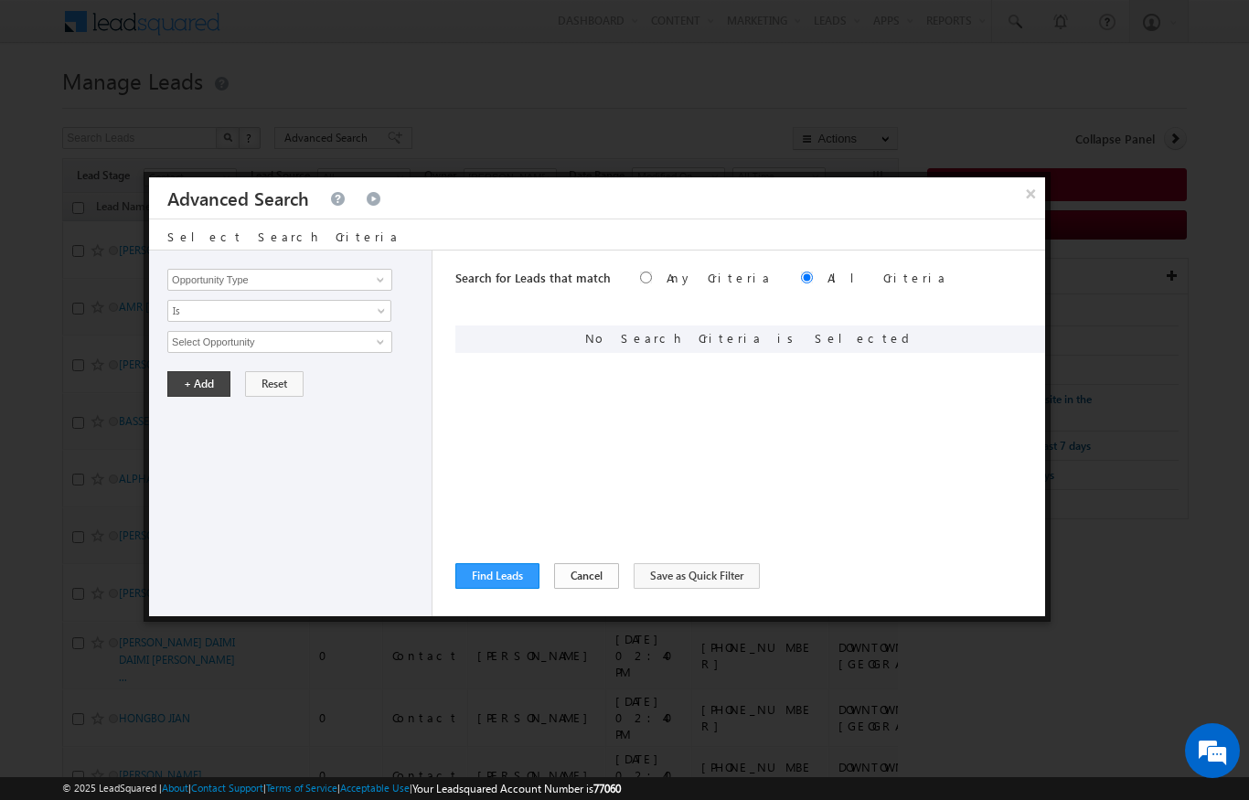
click at [568, 579] on button "Cancel" at bounding box center [586, 576] width 65 height 26
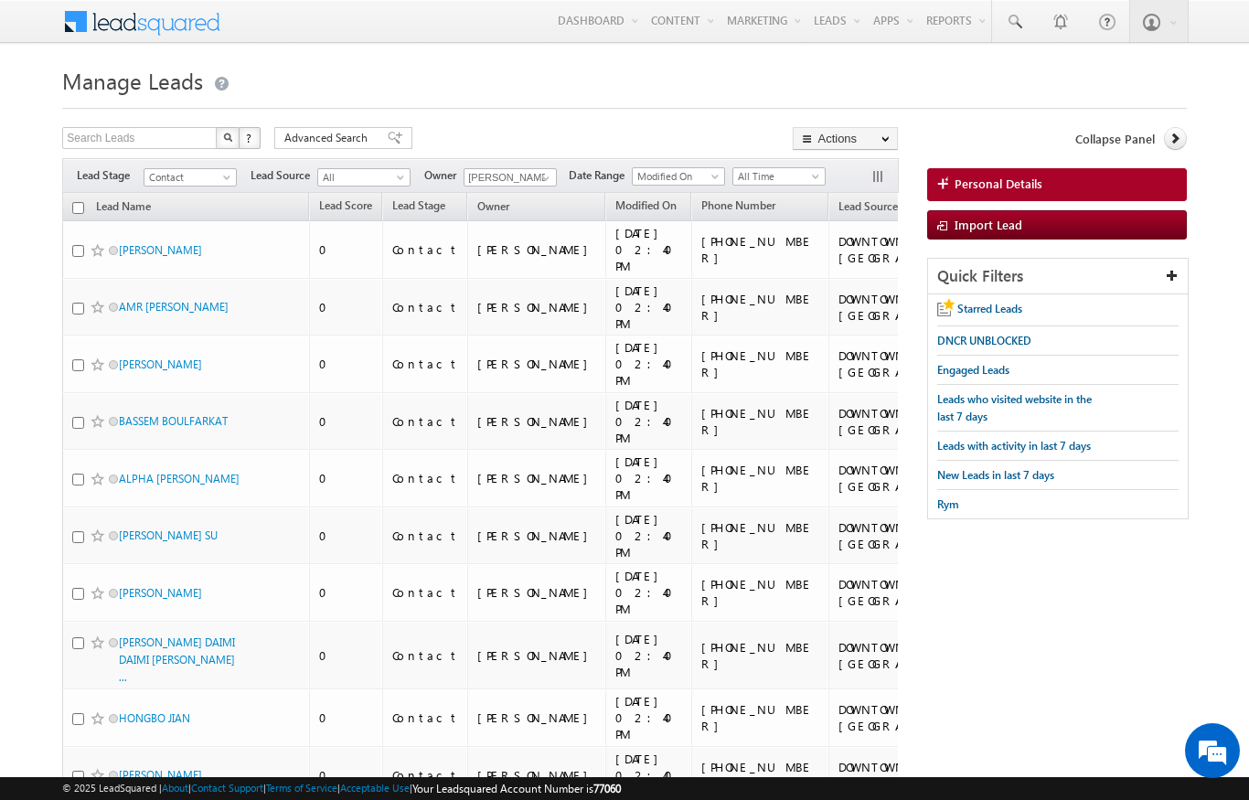
click at [381, 171] on span "All" at bounding box center [361, 177] width 87 height 16
click at [344, 644] on link "[GEOGRAPHIC_DATA]" at bounding box center [364, 660] width 92 height 33
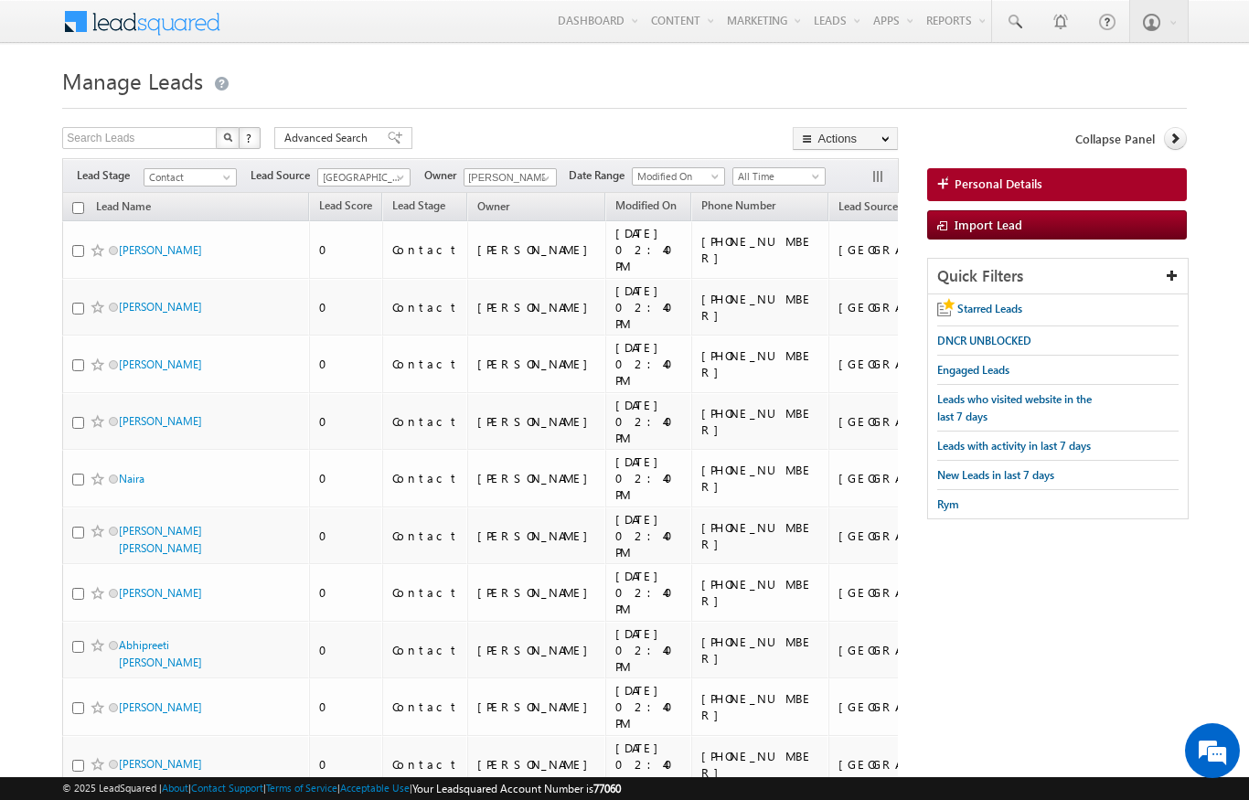
click at [75, 202] on input "checkbox" at bounding box center [78, 208] width 12 height 12
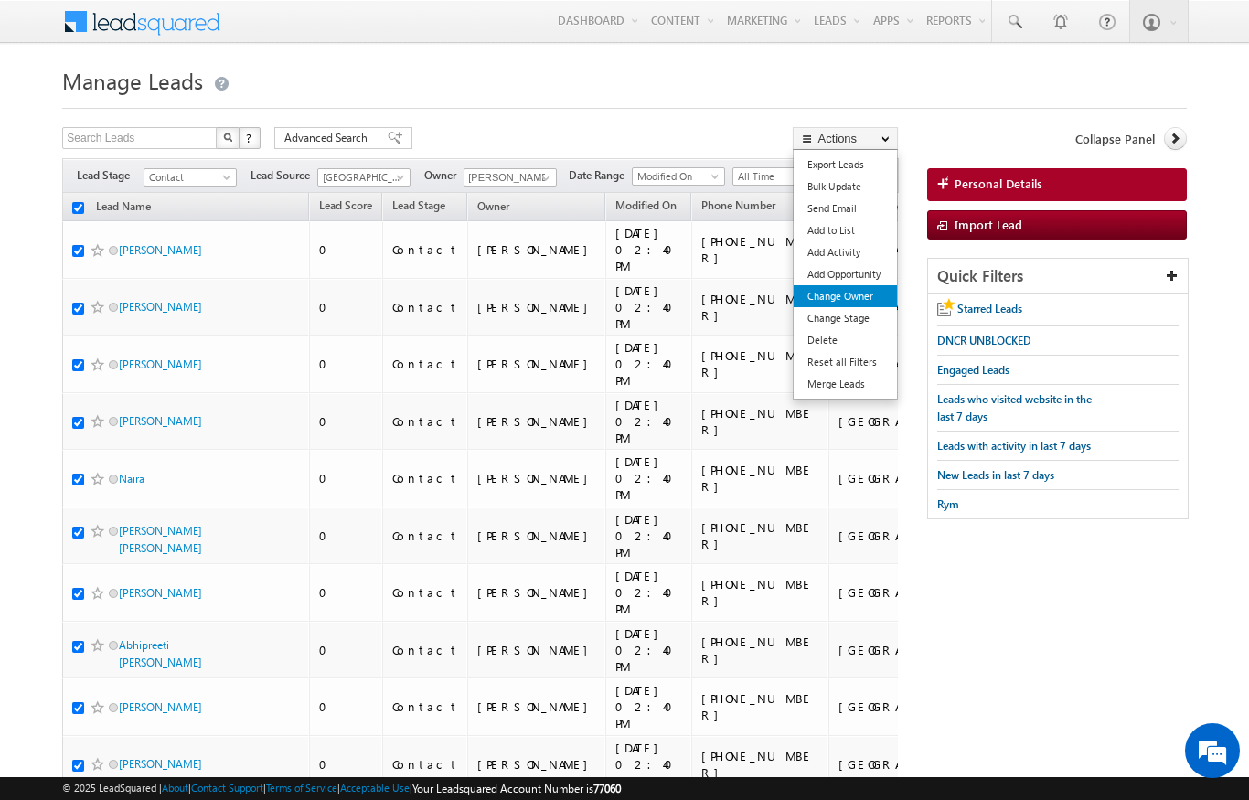
click at [864, 293] on link "Change Owner" at bounding box center [845, 296] width 103 height 22
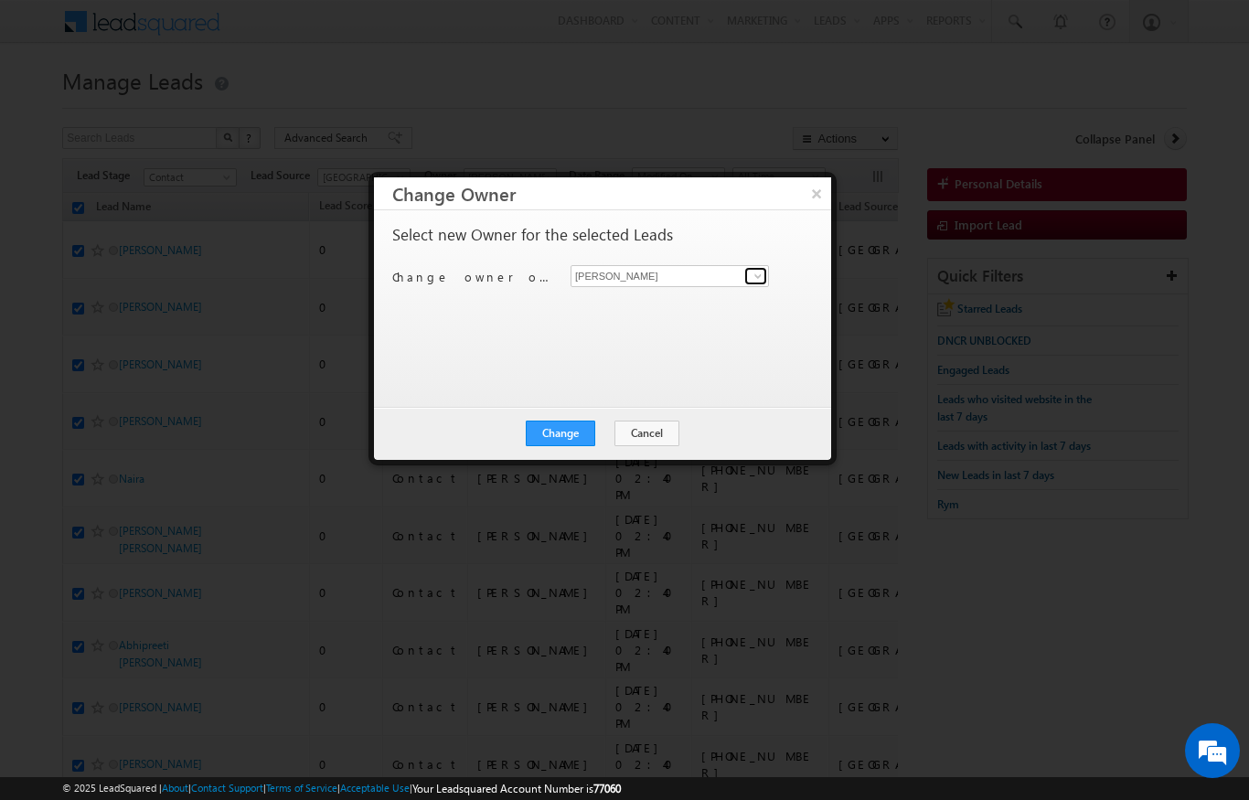
click at [750, 272] on link at bounding box center [755, 276] width 23 height 18
click at [720, 304] on span "[PERSON_NAME][EMAIL_ADDRESS][DOMAIN_NAME]" at bounding box center [660, 311] width 165 height 14
click at [563, 433] on button "Change" at bounding box center [560, 434] width 69 height 26
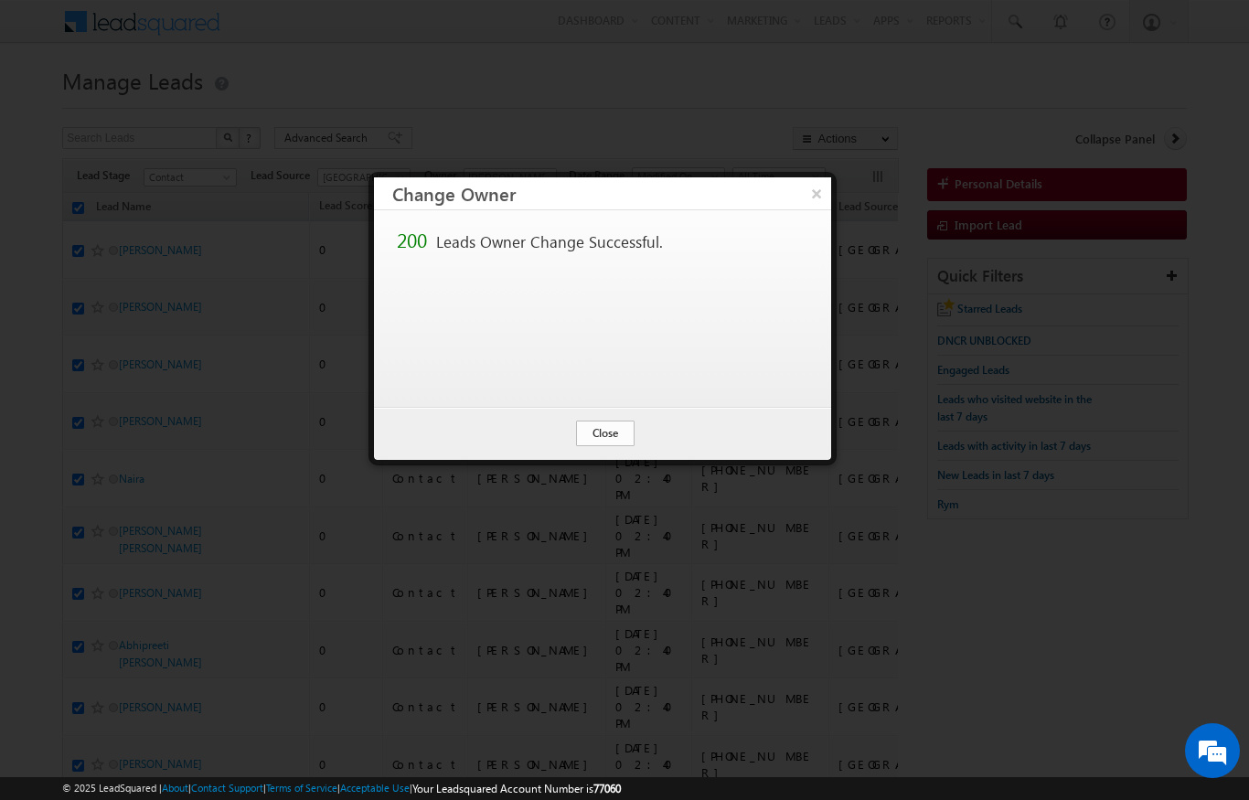
click at [609, 426] on button "Close" at bounding box center [605, 434] width 59 height 26
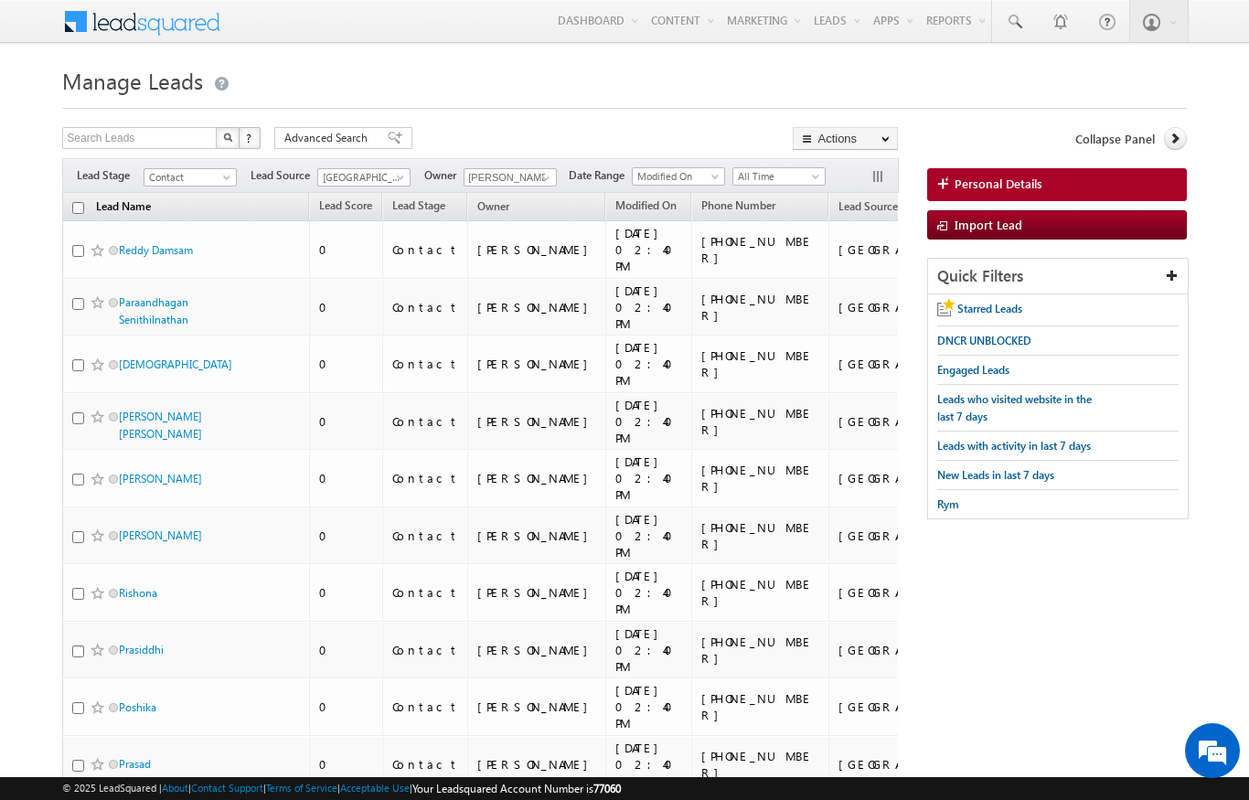
click at [89, 199] on link "Lead Name" at bounding box center [123, 209] width 73 height 24
click at [72, 205] on input "checkbox" at bounding box center [78, 209] width 12 height 12
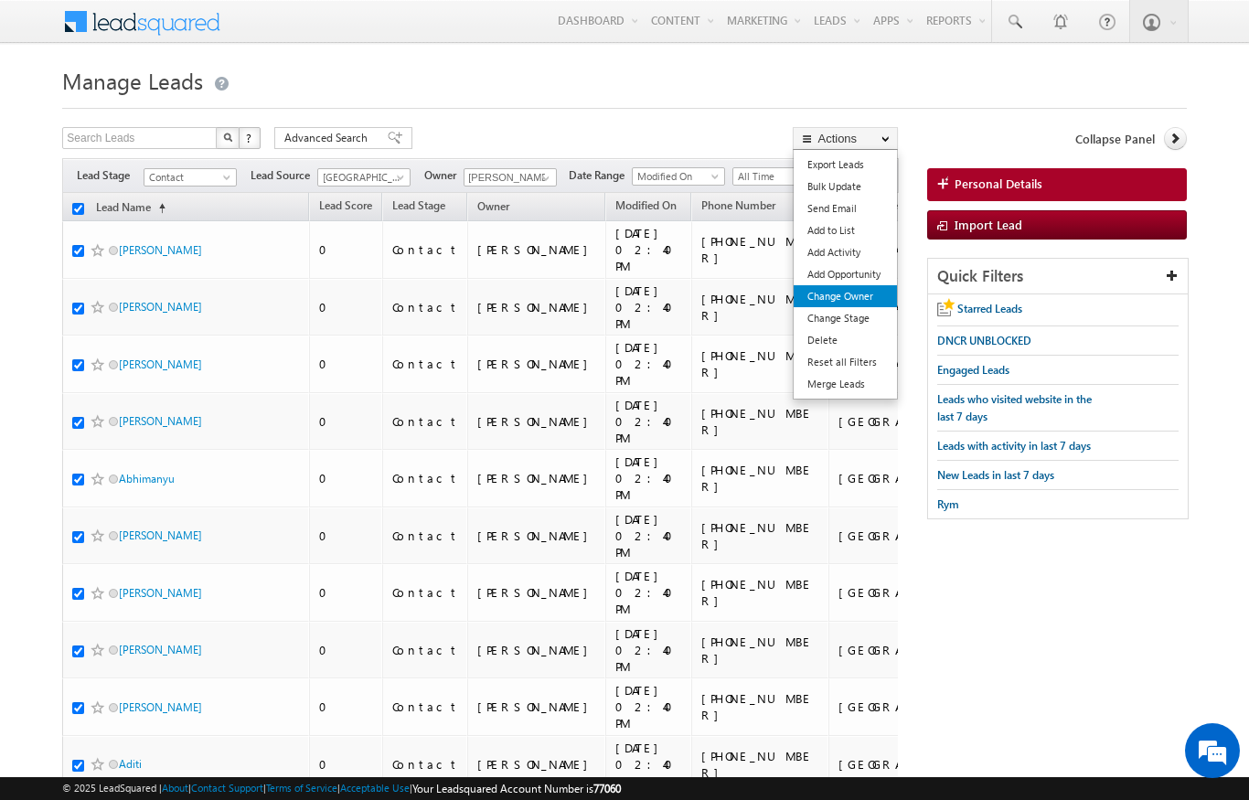
click at [869, 289] on link "Change Owner" at bounding box center [845, 296] width 103 height 22
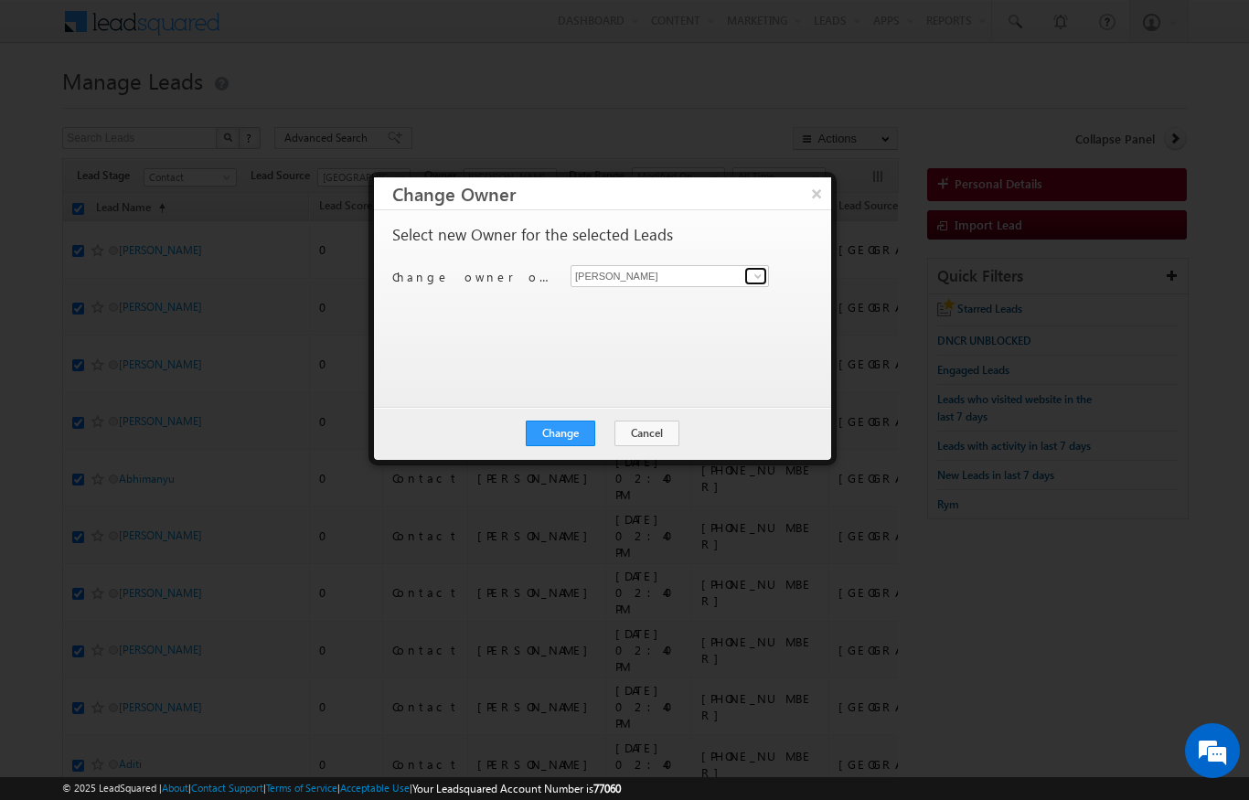
click at [746, 272] on link at bounding box center [755, 276] width 23 height 18
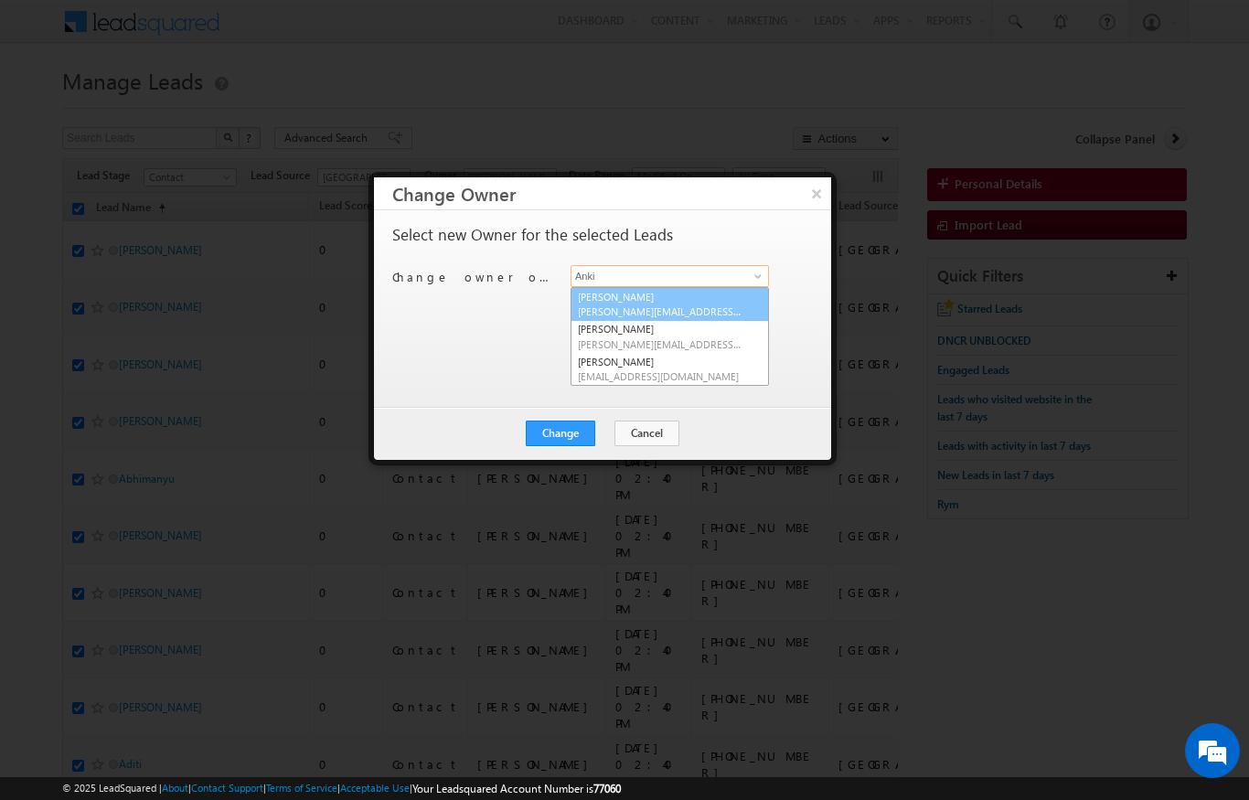
click at [702, 301] on link "[PERSON_NAME] [PERSON_NAME][EMAIL_ADDRESS][DOMAIN_NAME]" at bounding box center [669, 304] width 198 height 35
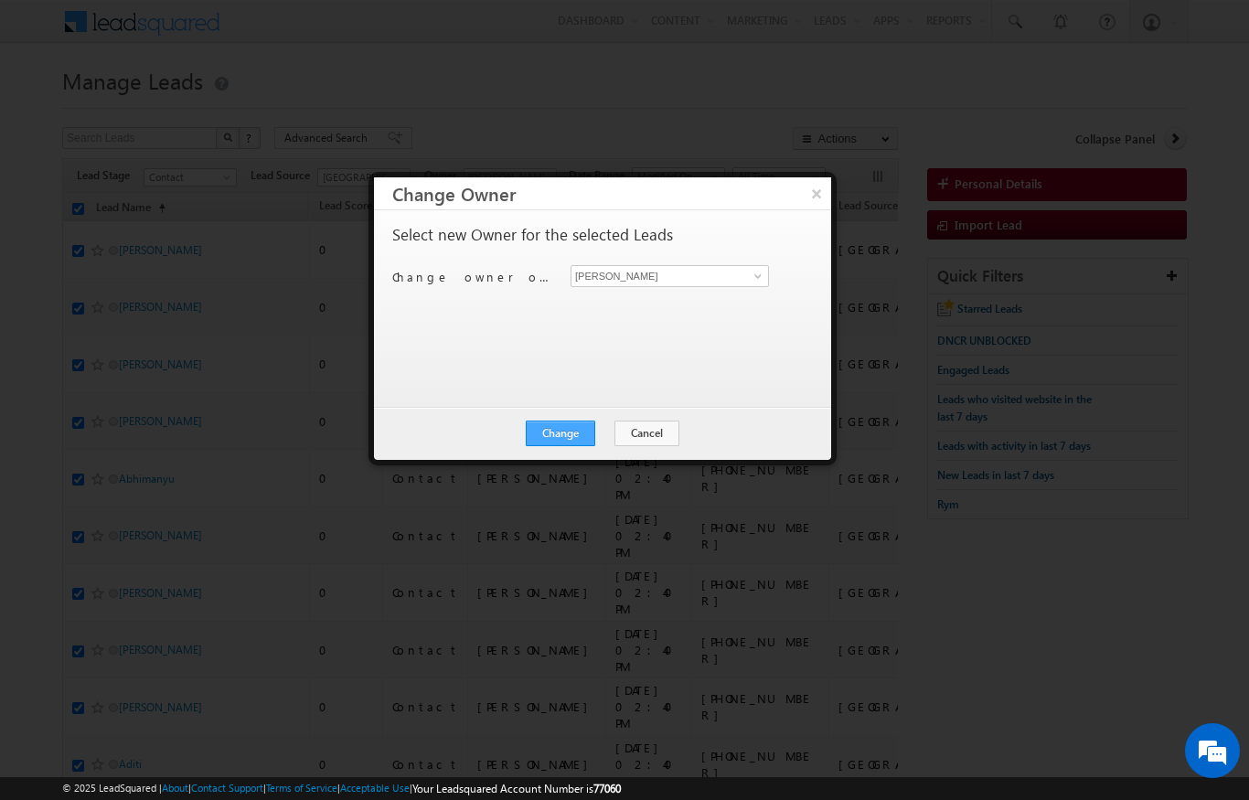
click at [577, 439] on button "Change" at bounding box center [560, 434] width 69 height 26
click at [5, 420] on div at bounding box center [624, 400] width 1249 height 800
click at [5, 421] on div at bounding box center [624, 400] width 1249 height 800
click at [598, 430] on button "Close" at bounding box center [605, 434] width 59 height 26
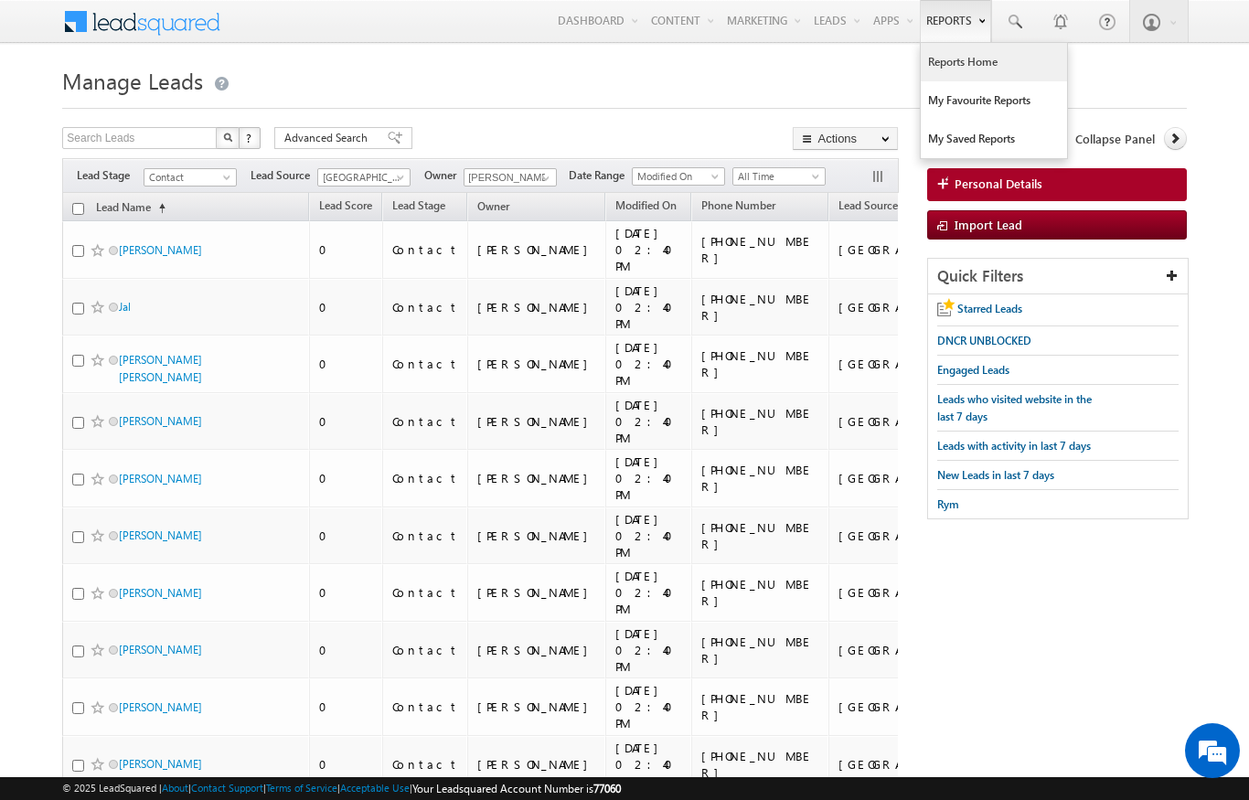
click at [976, 65] on link "Reports Home" at bounding box center [994, 62] width 146 height 38
